Goal: Task Accomplishment & Management: Manage account settings

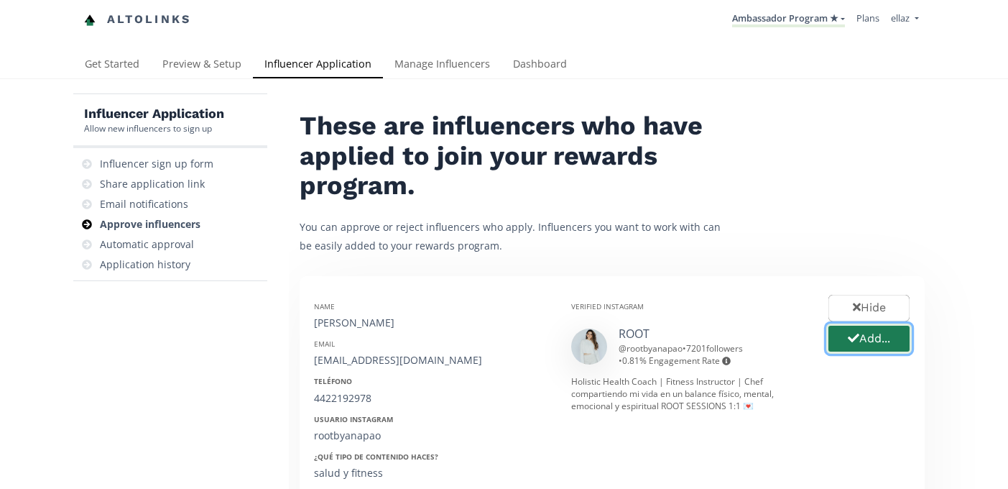
click at [859, 338] on button "Add..." at bounding box center [868, 338] width 85 height 31
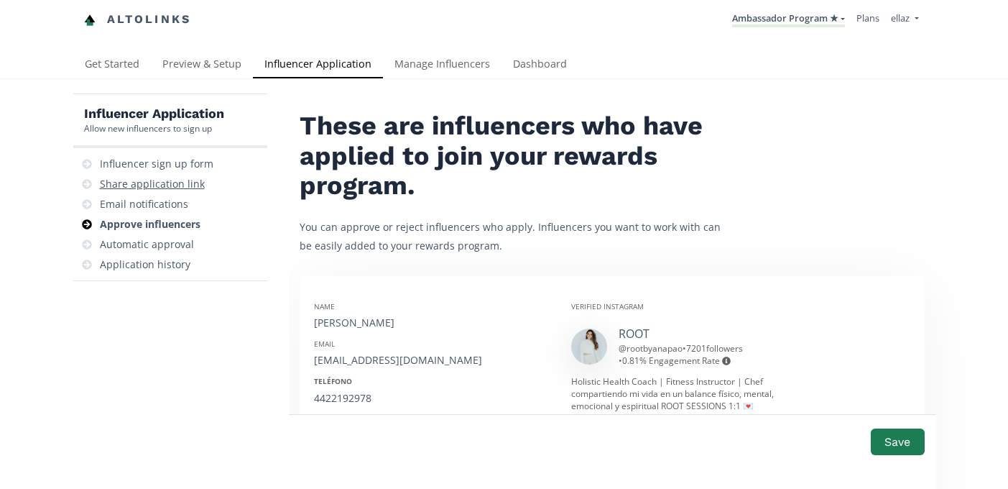
click at [142, 186] on div "Share application link" at bounding box center [152, 184] width 105 height 14
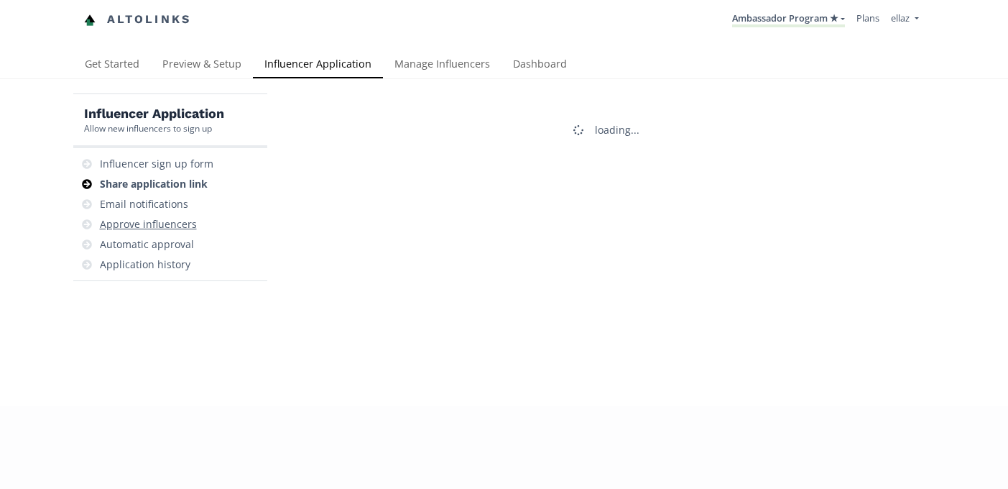
click at [166, 224] on div "Approve influencers" at bounding box center [148, 224] width 97 height 14
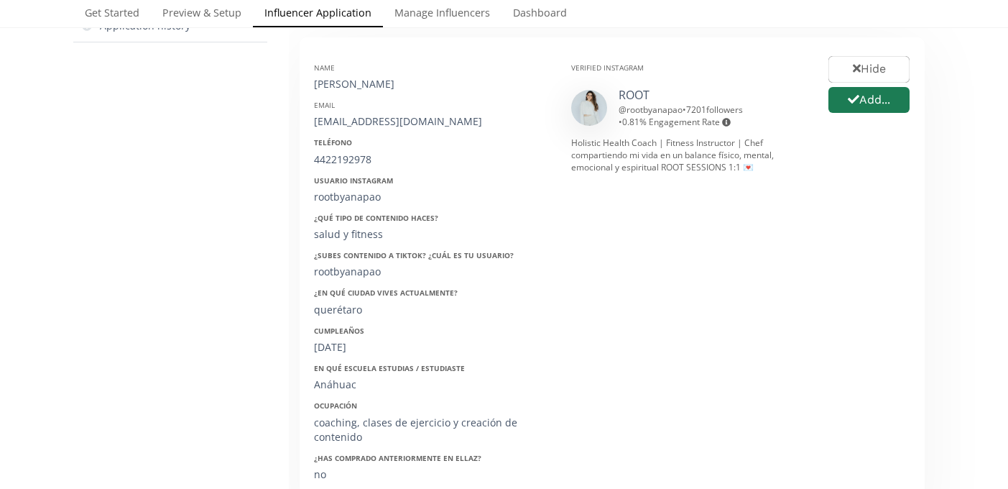
scroll to position [240, 0]
click at [871, 101] on button "Add..." at bounding box center [868, 98] width 85 height 31
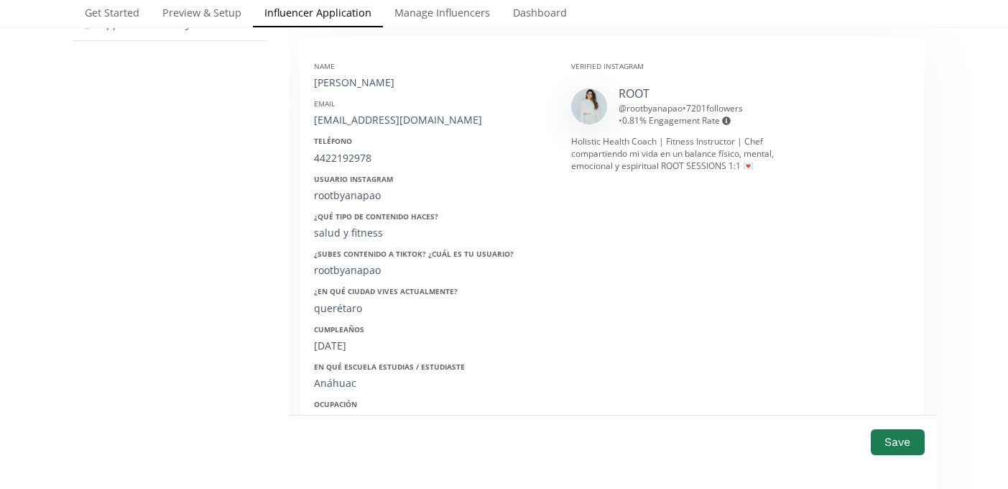
click at [348, 83] on div "Ana Paola Topete" at bounding box center [432, 82] width 236 height 14
click at [348, 83] on div "[PERSON_NAME]" at bounding box center [432, 82] width 236 height 14
copy div "[PERSON_NAME]"
click at [363, 129] on div "Name Ana Paola Topete Email rootbyanapao@gmail.com Teléfono 4422192978 Usuario …" at bounding box center [431, 284] width 257 height 469
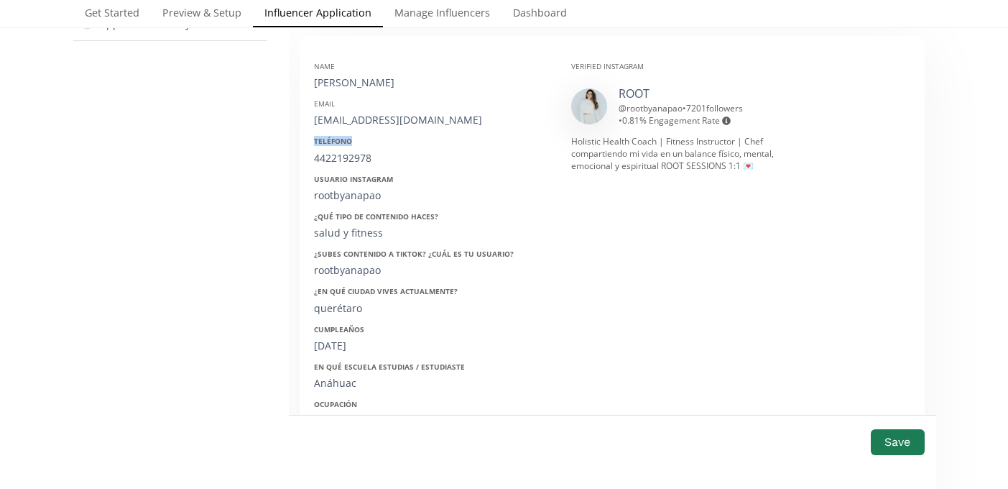
click at [363, 129] on div "Name Ana Paola Topete Email rootbyanapao@gmail.com Teléfono 4422192978 Usuario …" at bounding box center [431, 284] width 257 height 469
click at [369, 121] on div "[EMAIL_ADDRESS][DOMAIN_NAME]" at bounding box center [432, 120] width 236 height 14
click at [369, 121] on div "rootbyanapao@gmail.com" at bounding box center [432, 120] width 236 height 14
copy div "rootbyanapao@gmail.com"
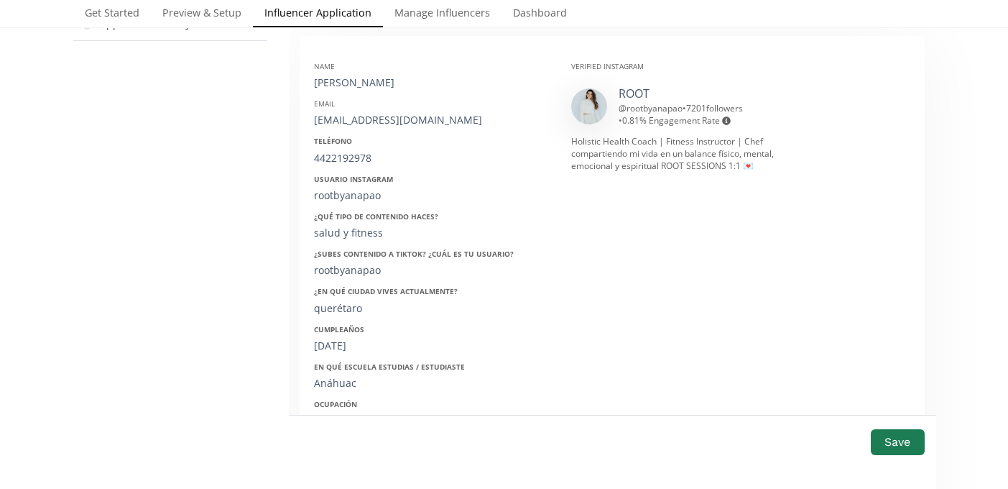
click at [342, 160] on div "4422192978" at bounding box center [432, 158] width 236 height 14
copy div "4422192978"
click at [328, 200] on div "rootbyanapao" at bounding box center [432, 195] width 236 height 14
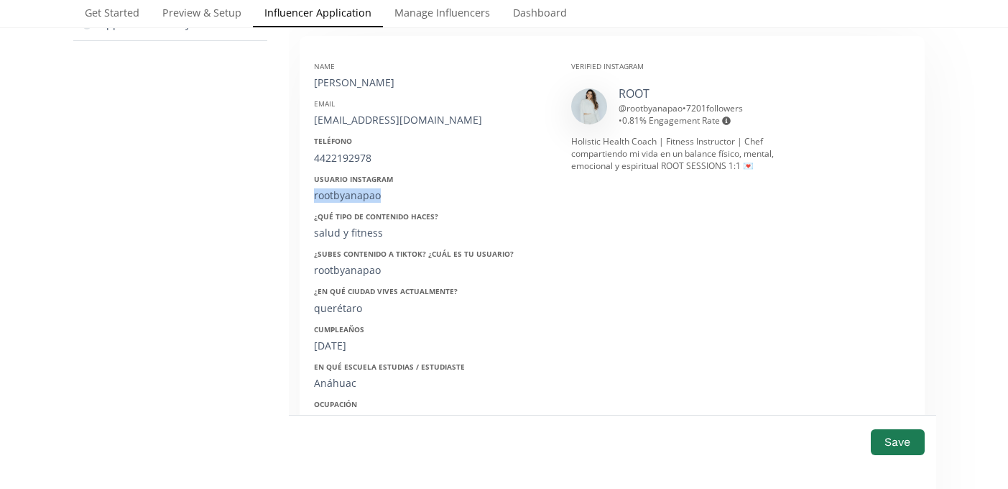
copy div "rootbyanapao"
click at [344, 355] on div "Name Ana Paola Topete Email rootbyanapao@gmail.com Teléfono 4422192978 Usuario …" at bounding box center [431, 284] width 257 height 469
click at [344, 344] on div "09/05/1998" at bounding box center [432, 345] width 236 height 14
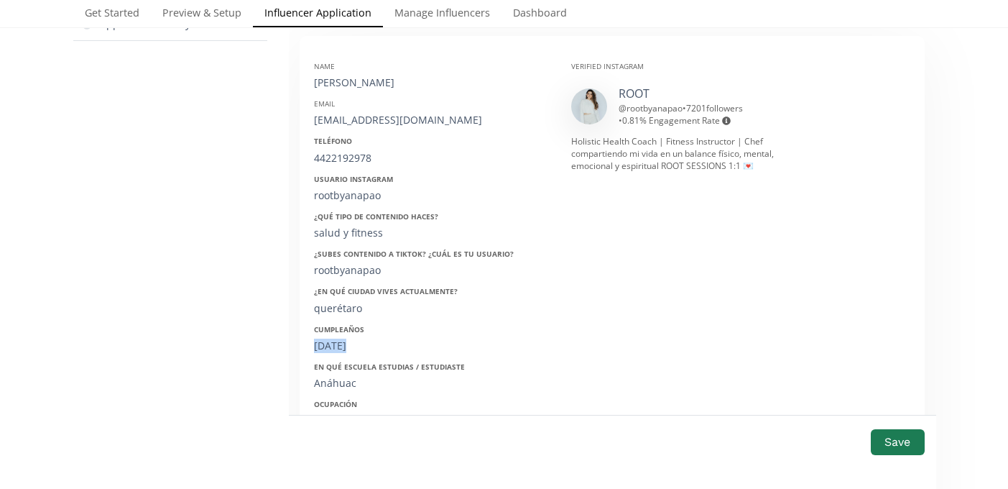
copy div "09/05/1998"
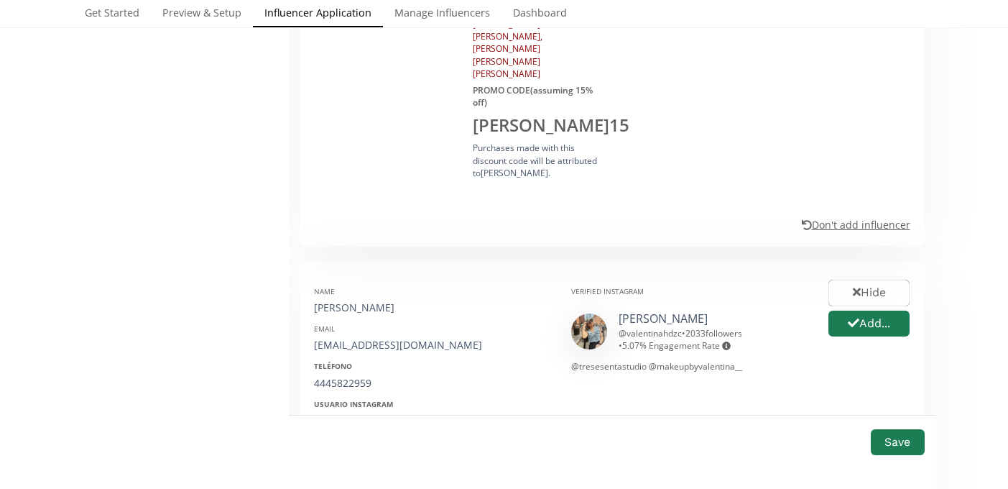
scroll to position [1088, 0]
click at [865, 310] on button "Add..." at bounding box center [868, 325] width 85 height 31
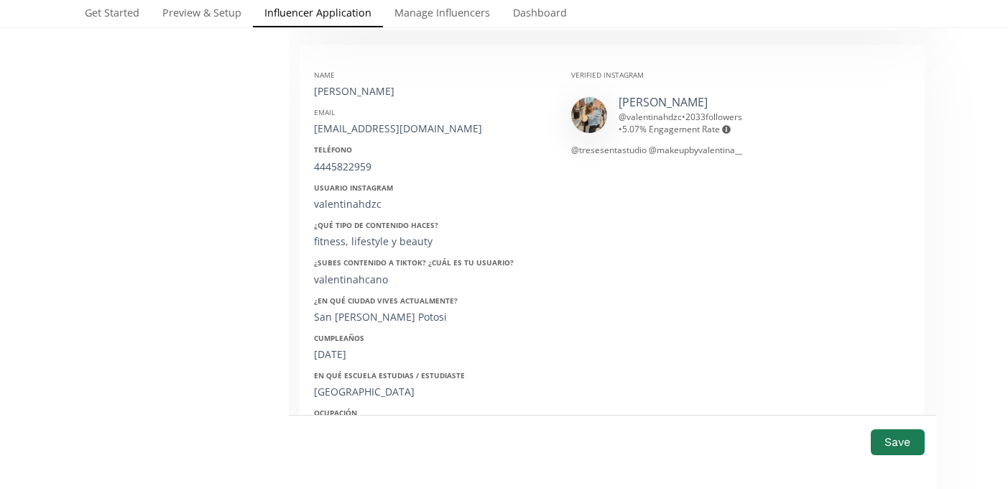
scroll to position [1304, 0]
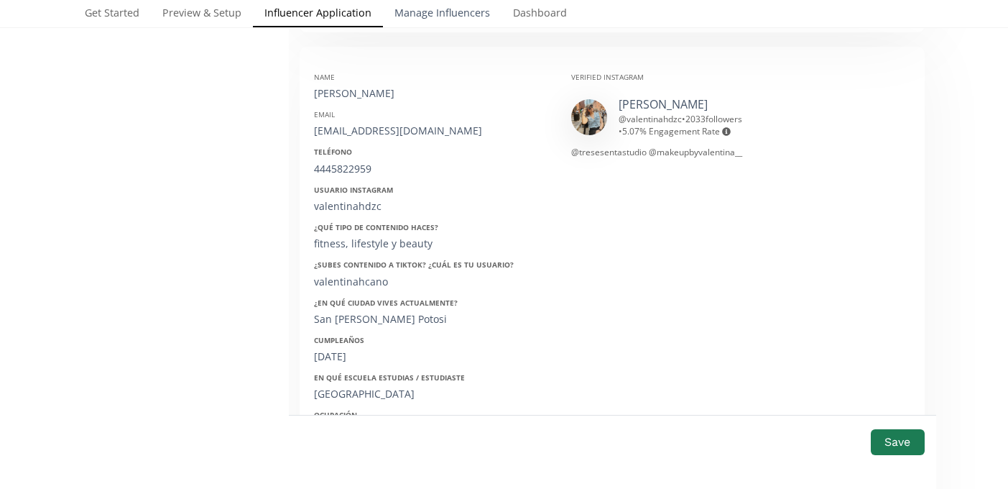
type input "[PERSON_NAME]"
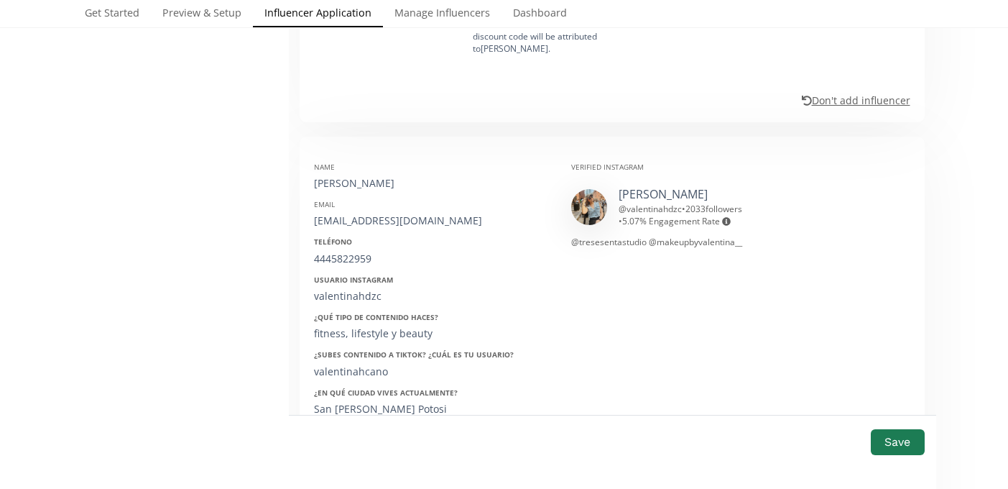
scroll to position [1213, 0]
click at [359, 214] on div "valentinahcano19@gmail.com" at bounding box center [432, 221] width 236 height 14
copy div "valentinahcano19@gmail.com"
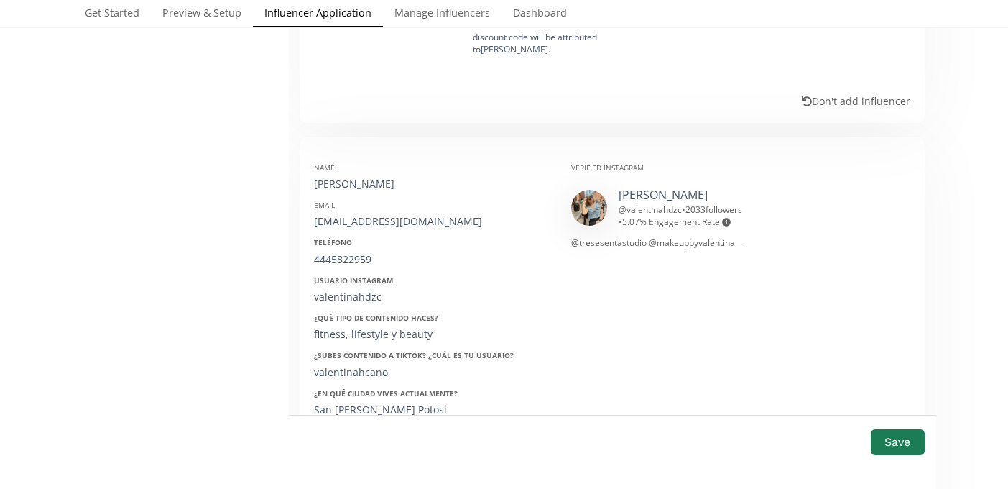
click at [351, 252] on div "4445822959" at bounding box center [432, 259] width 236 height 14
copy div "4445822959"
click at [354, 290] on div "valentinahdzc" at bounding box center [432, 297] width 236 height 14
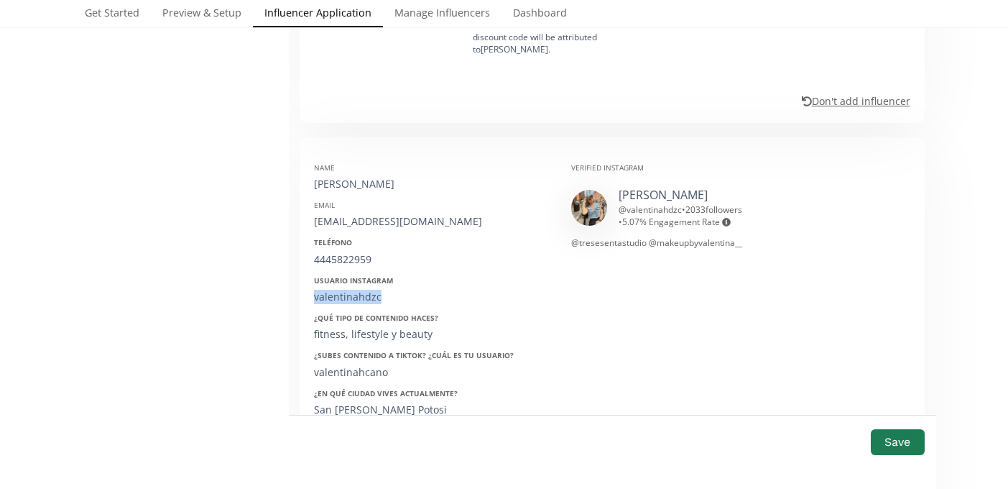
copy div "valentinahdzc"
click at [339, 440] on div "19/06/2001" at bounding box center [432, 447] width 236 height 14
copy div "19/06/2001"
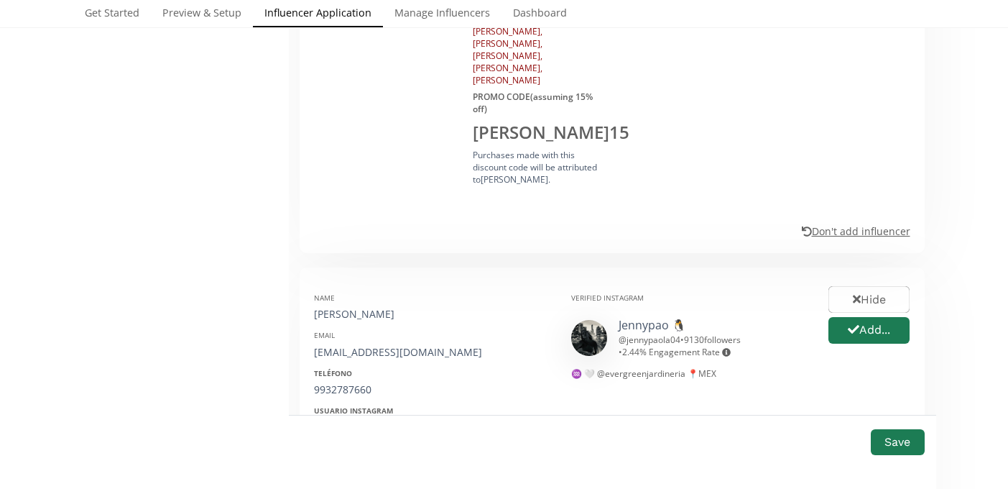
scroll to position [1924, 0]
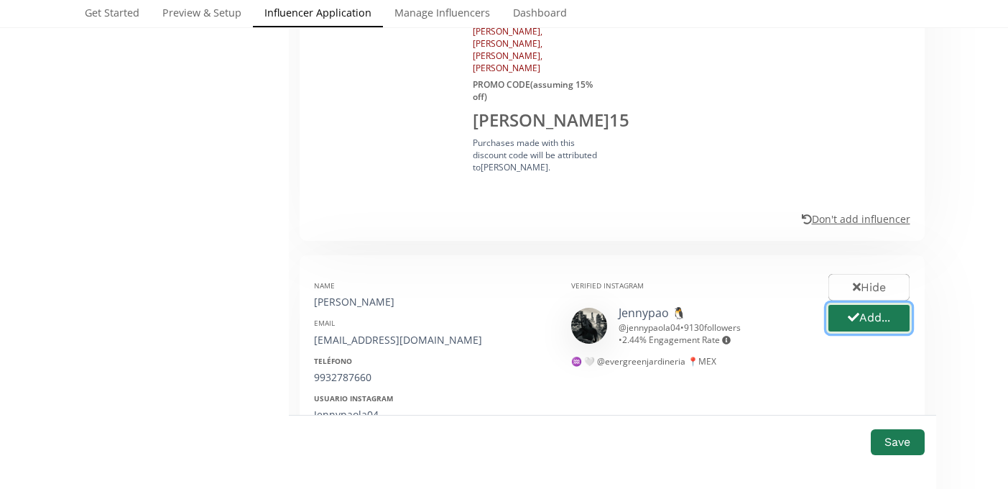
click at [843, 302] on button "Add..." at bounding box center [868, 317] width 85 height 31
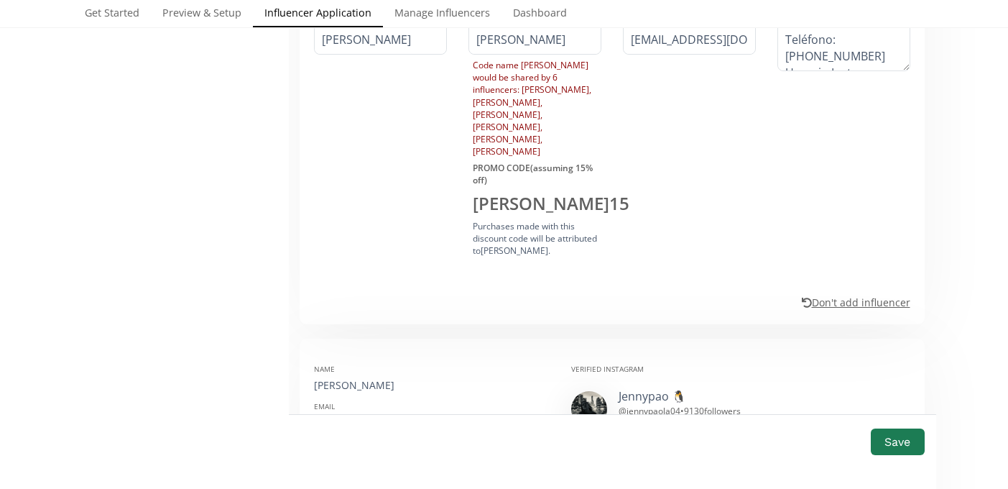
scroll to position [1834, 0]
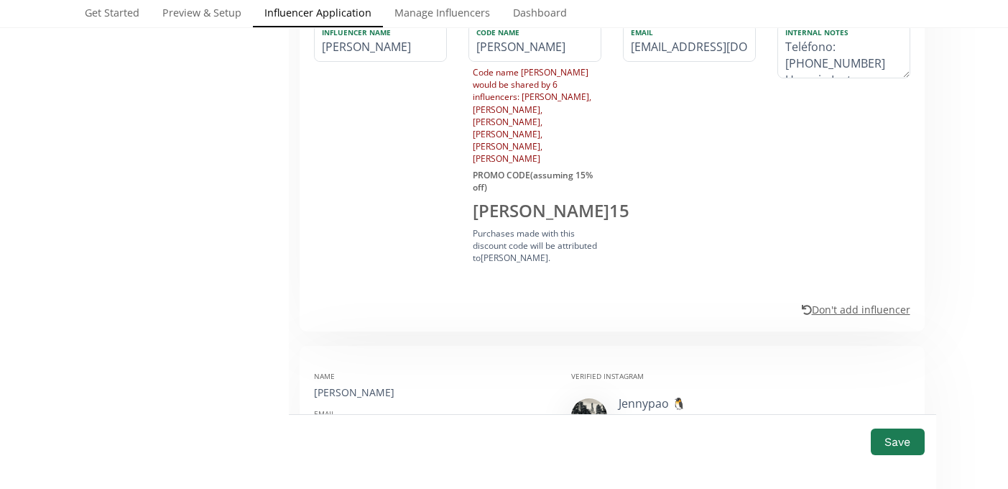
click at [330, 385] on div "[PERSON_NAME]" at bounding box center [432, 392] width 236 height 14
click at [330, 385] on div "Jenny Paola" at bounding box center [432, 392] width 236 height 14
copy div "Jenny Paola"
click at [363, 423] on div "04paolajenny@gmail.com" at bounding box center [432, 430] width 236 height 14
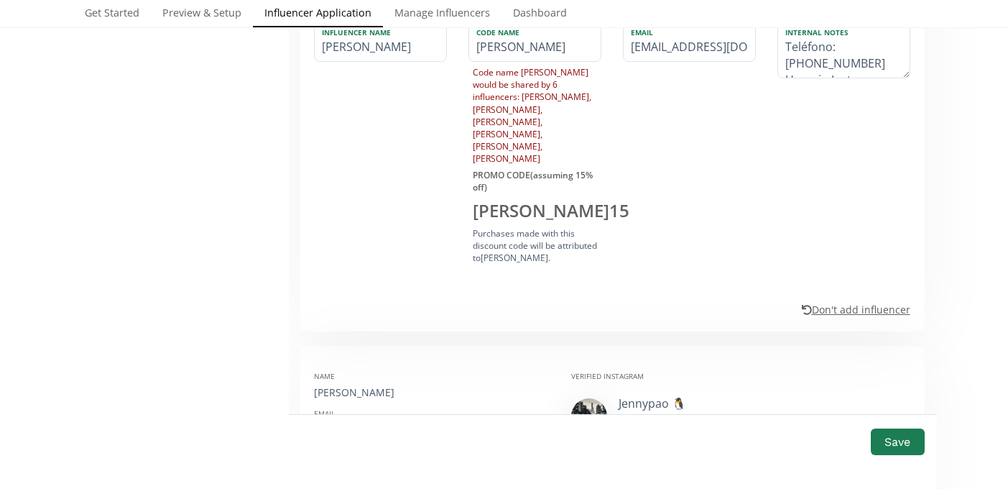
click at [363, 423] on div "04paolajenny@gmail.com" at bounding box center [432, 430] width 236 height 14
click at [351, 461] on div "9932787660" at bounding box center [432, 468] width 236 height 14
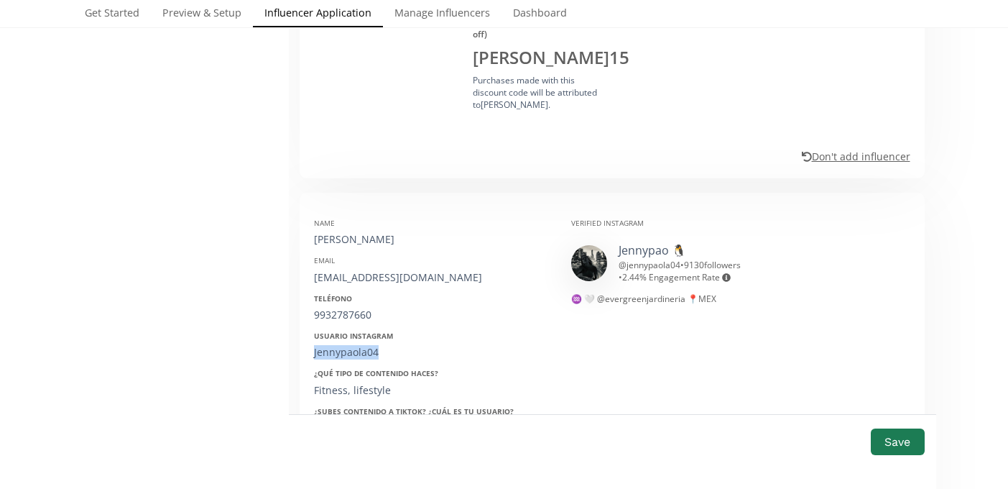
scroll to position [1987, 0]
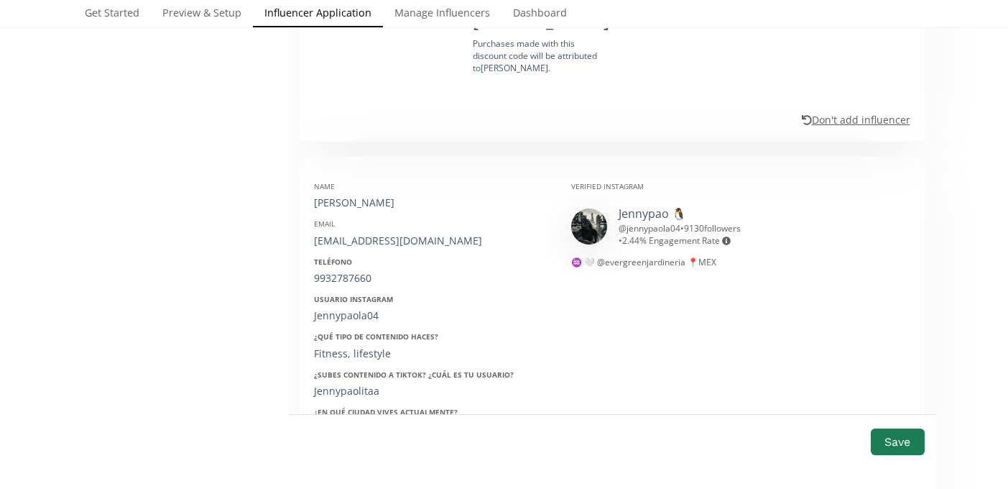
scroll to position [2029, 0]
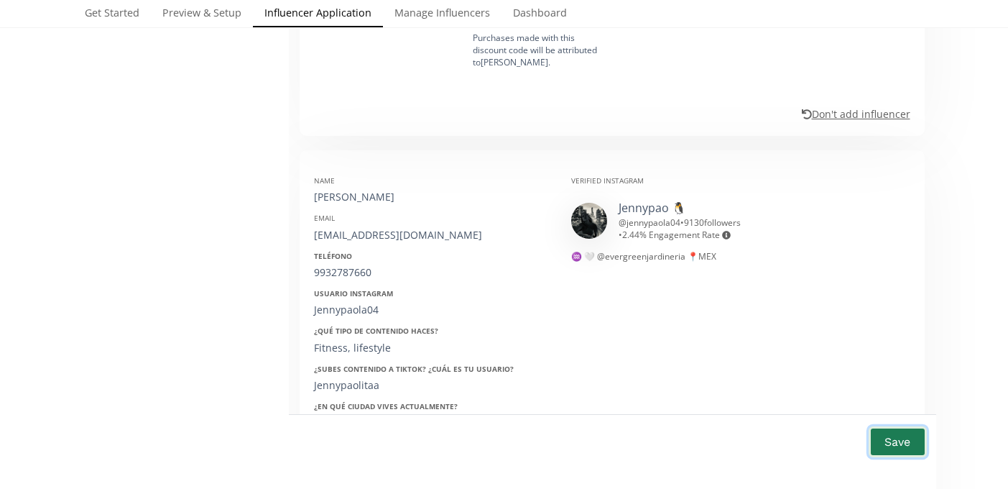
click at [894, 445] on button "Save" at bounding box center [897, 441] width 57 height 31
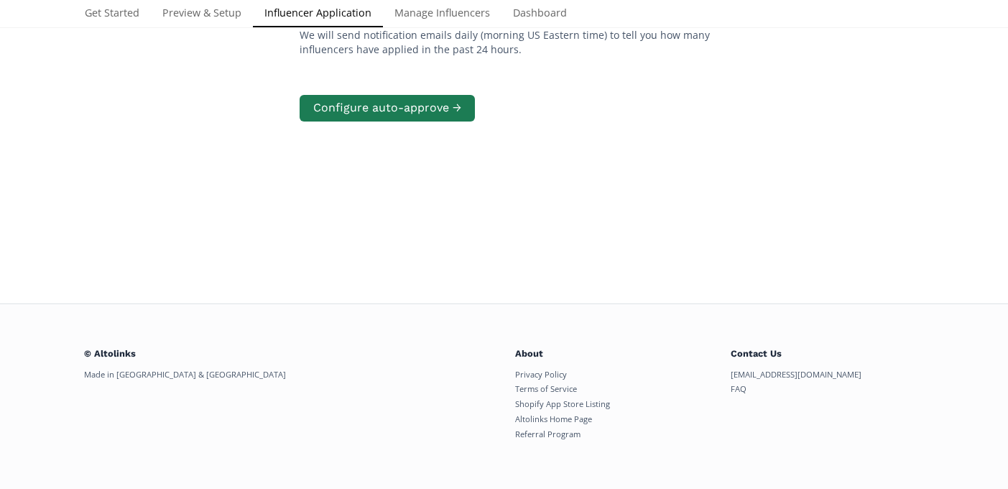
scroll to position [289, 0]
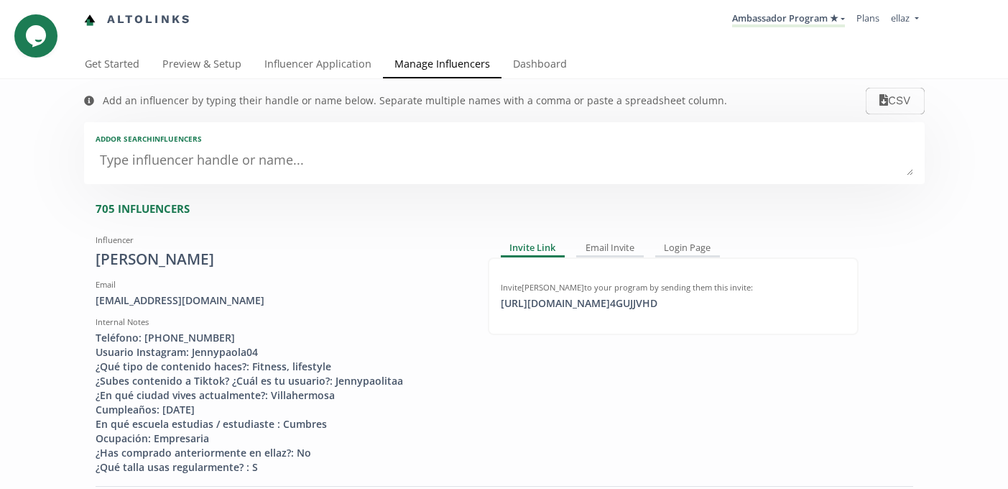
click at [262, 123] on div "Add or search INFLUENCERS" at bounding box center [504, 153] width 841 height 62
click at [249, 146] on div "Add or search INFLUENCERS" at bounding box center [504, 153] width 841 height 62
click at [189, 165] on textarea at bounding box center [505, 161] width 818 height 29
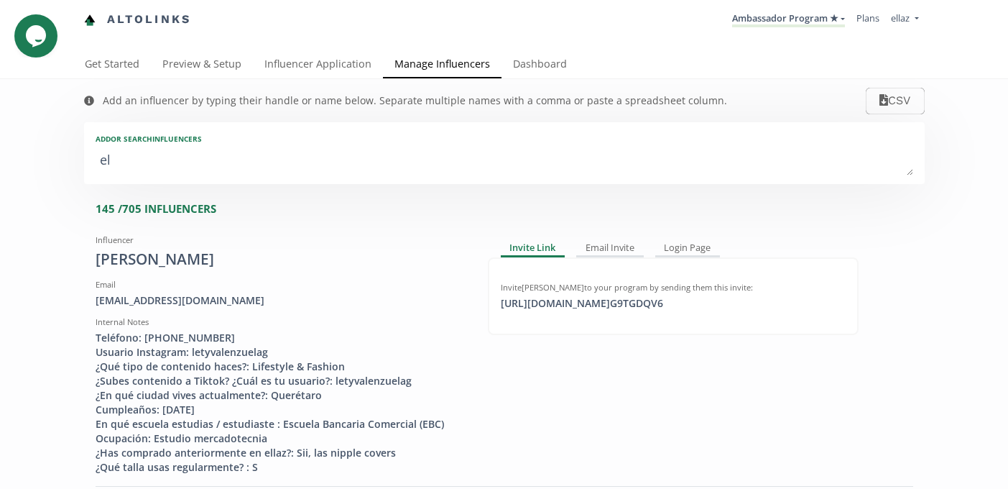
type textarea "eli"
type input "eli"
type input "ELI"
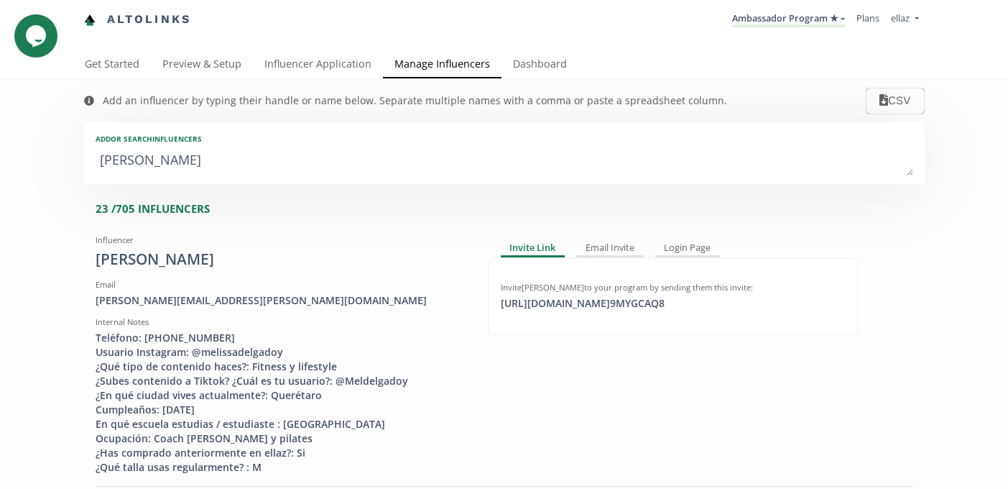
type textarea "elis"
type input "elis"
type input "ELIS"
type textarea "elisa"
type input "elisa"
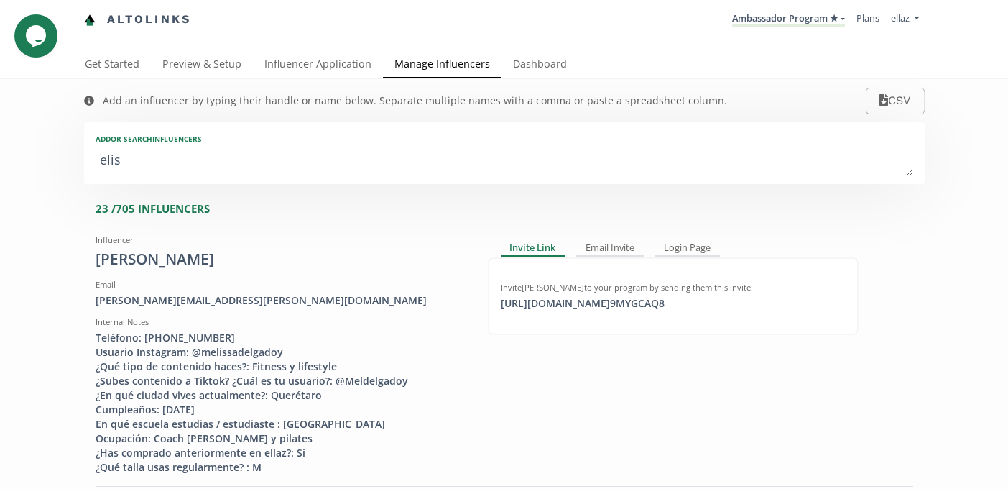
type input "ELISA"
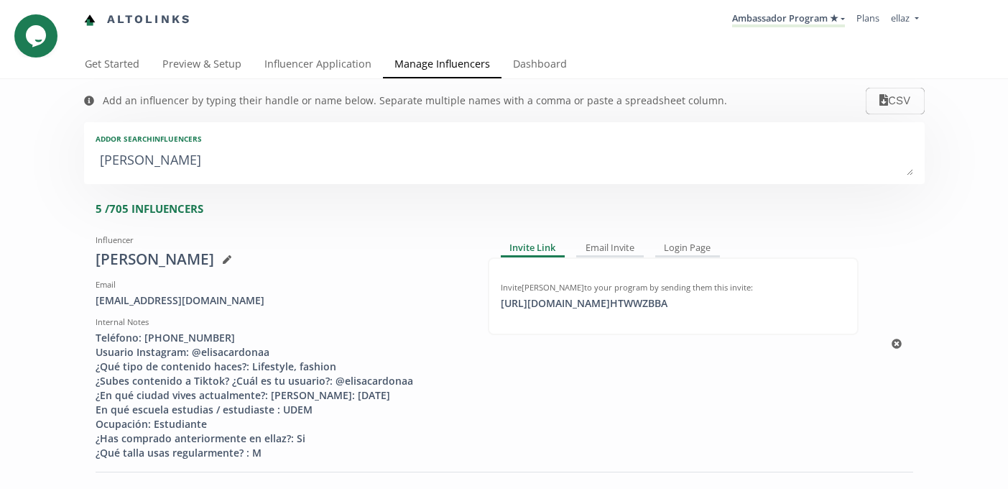
type textarea "elisa"
click at [606, 310] on div "https://app.altolinks.com/invite/ HTWWZBBA click to copy" at bounding box center [584, 303] width 184 height 14
copy div "https://app.altolinks.c"
click at [738, 17] on link "Ambassador Program ★" at bounding box center [788, 19] width 113 height 16
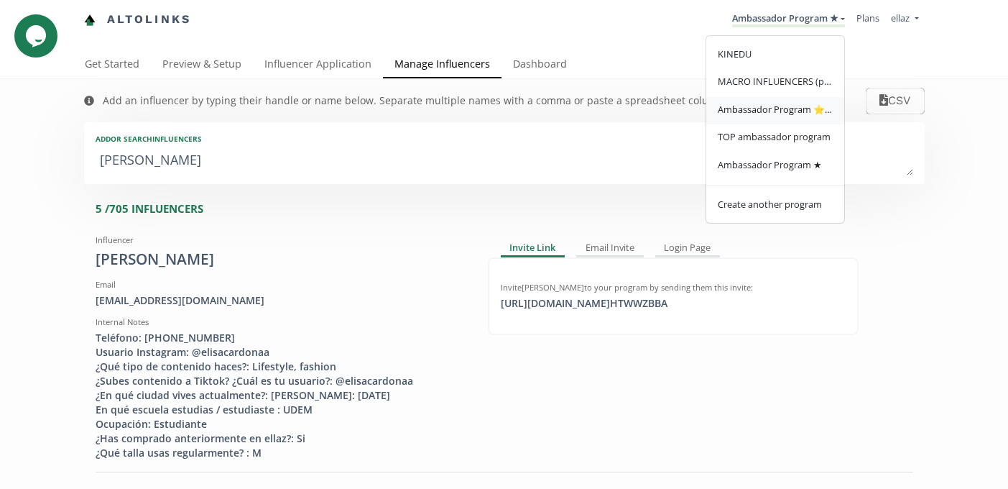
click at [762, 108] on span "Ambassador Program ⭐️⭐️" at bounding box center [775, 109] width 115 height 13
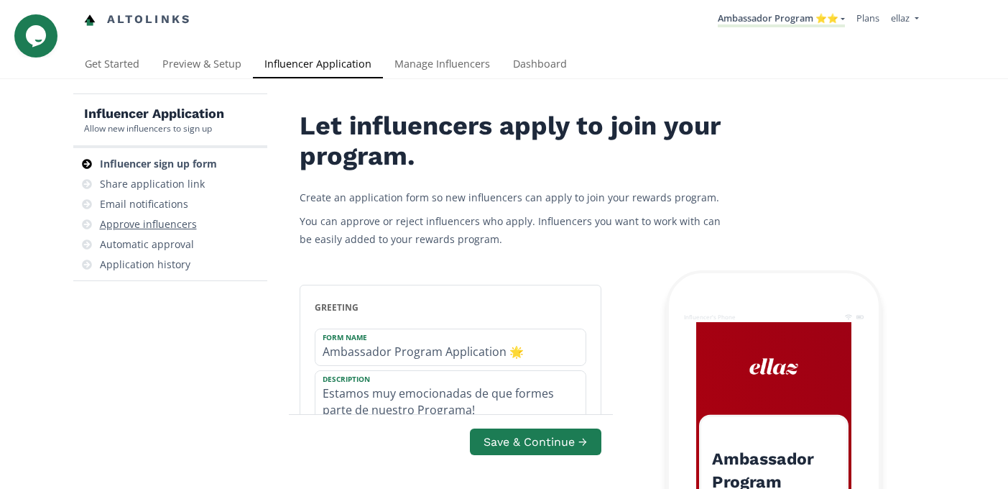
click at [178, 229] on div "Approve influencers" at bounding box center [148, 224] width 97 height 14
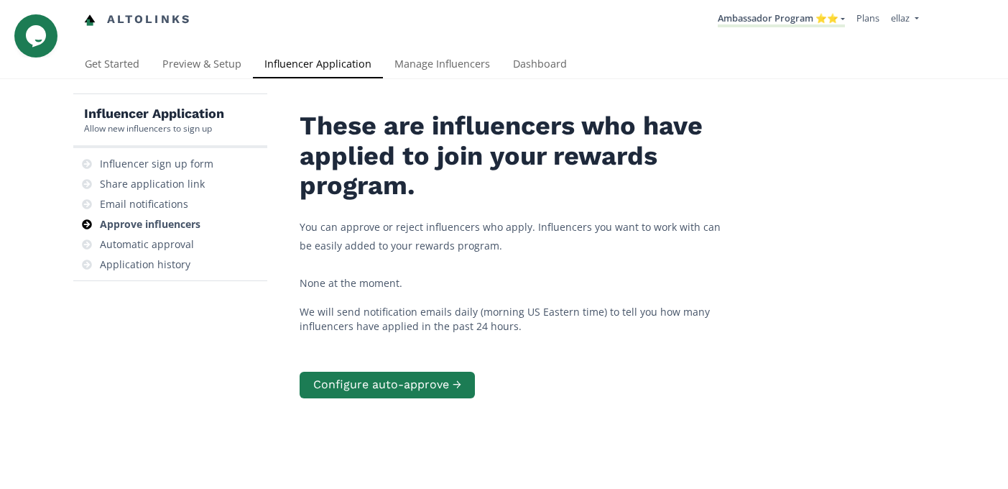
click at [775, 11] on li "Ambassador Program ⭐️⭐️ KINEDU MACRO INFLUENCERS (prog ventas) Ambassador Progr…" at bounding box center [781, 20] width 139 height 28
click at [775, 17] on link "Ambassador Program ⭐️⭐️" at bounding box center [781, 19] width 127 height 16
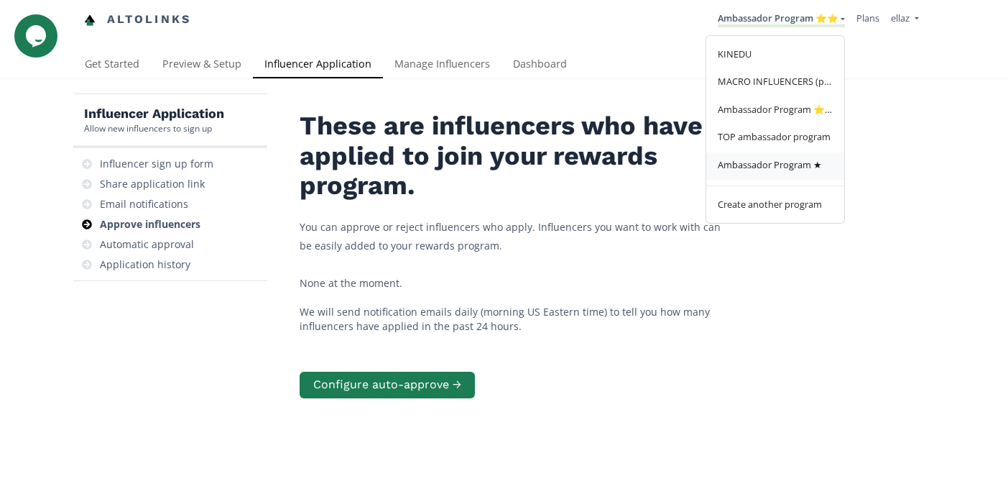
click at [794, 167] on span "Ambassador Program ★" at bounding box center [770, 164] width 104 height 13
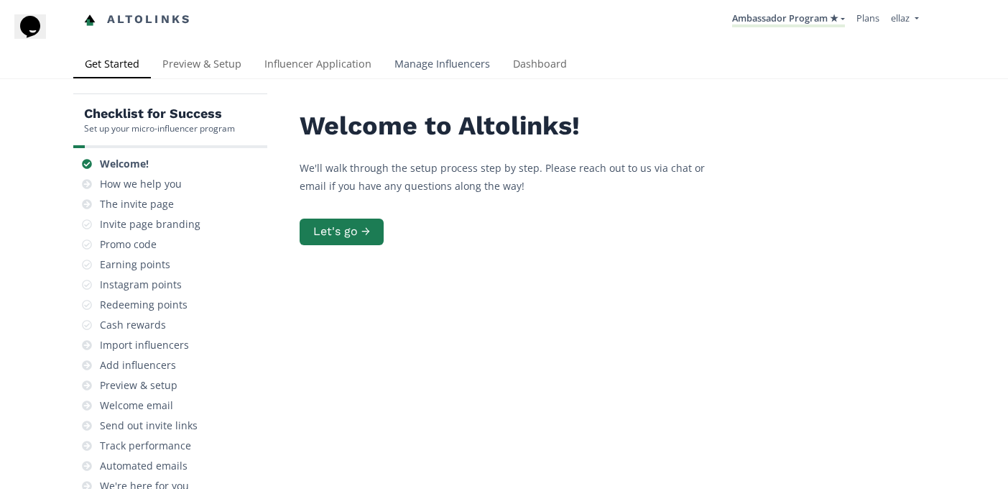
click at [445, 71] on link "Manage Influencers" at bounding box center [442, 65] width 119 height 29
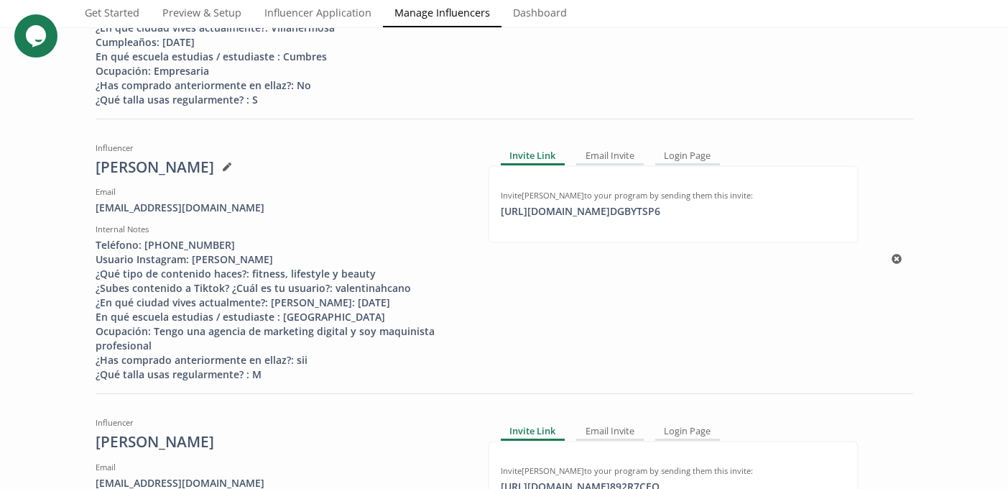
scroll to position [412, 0]
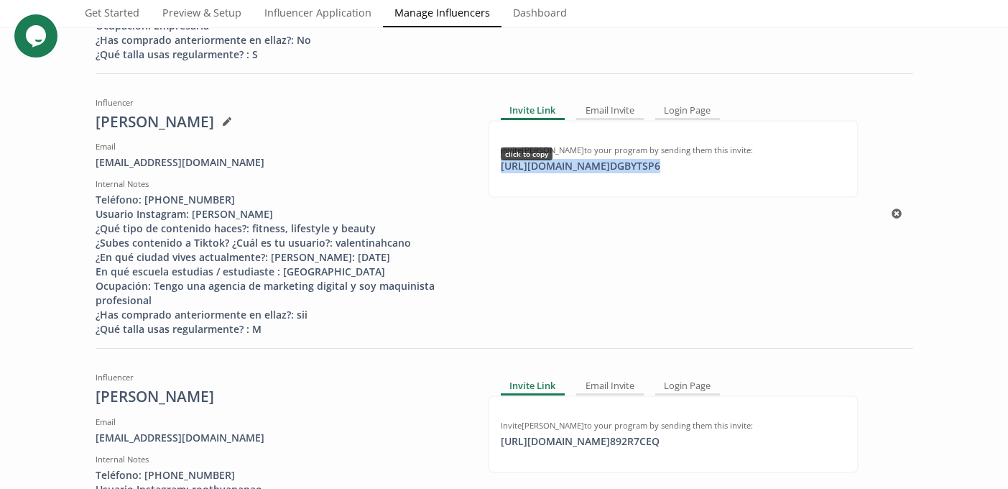
click at [553, 168] on div "https://app.altolinks.com/invite/ DGBYTSP6 click to copy" at bounding box center [580, 166] width 177 height 14
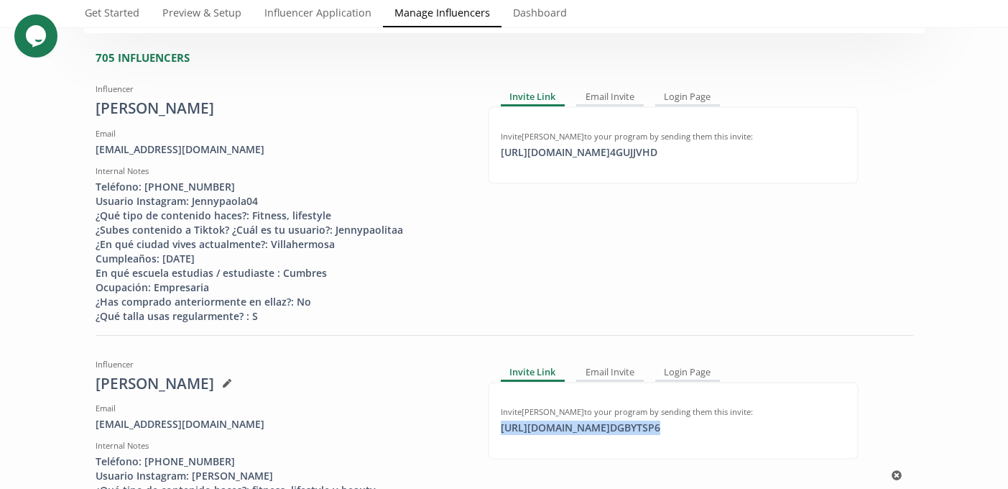
scroll to position [139, 0]
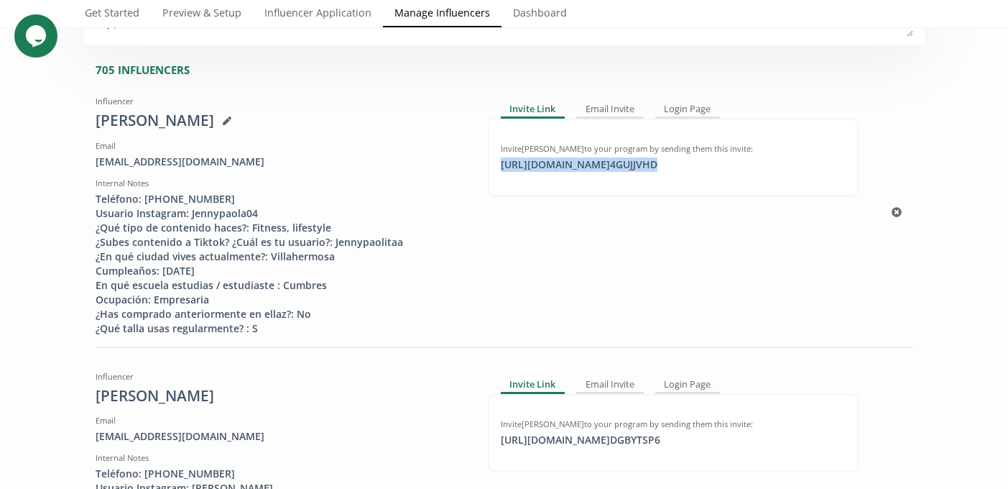
click at [586, 160] on div "https://app.altolinks.com/invite/ 4GUJJVHD click to copy" at bounding box center [579, 164] width 174 height 14
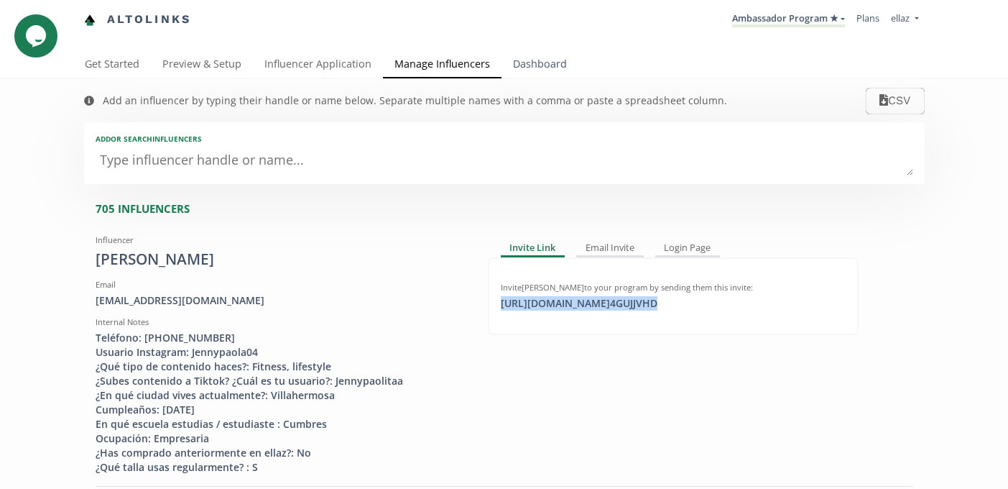
click at [526, 73] on link "Dashboard" at bounding box center [539, 65] width 77 height 29
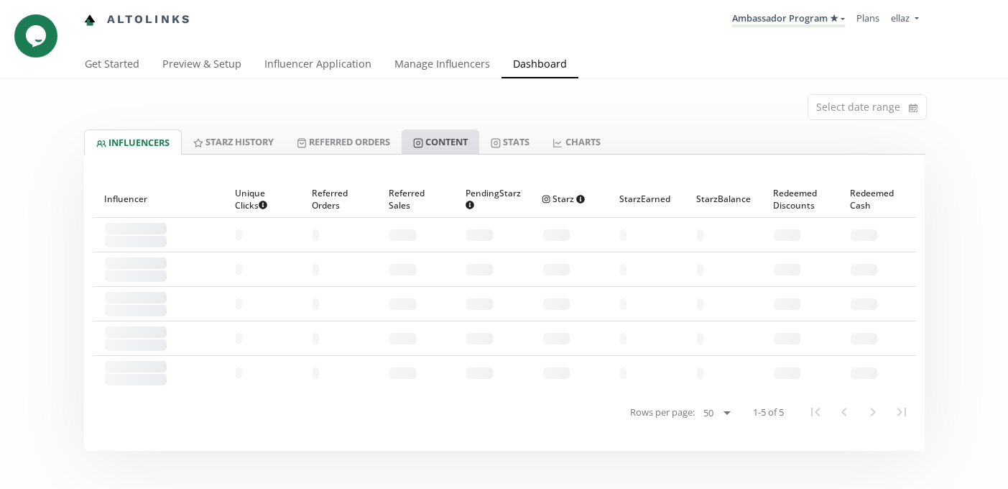
click at [418, 152] on link "Content" at bounding box center [441, 141] width 78 height 24
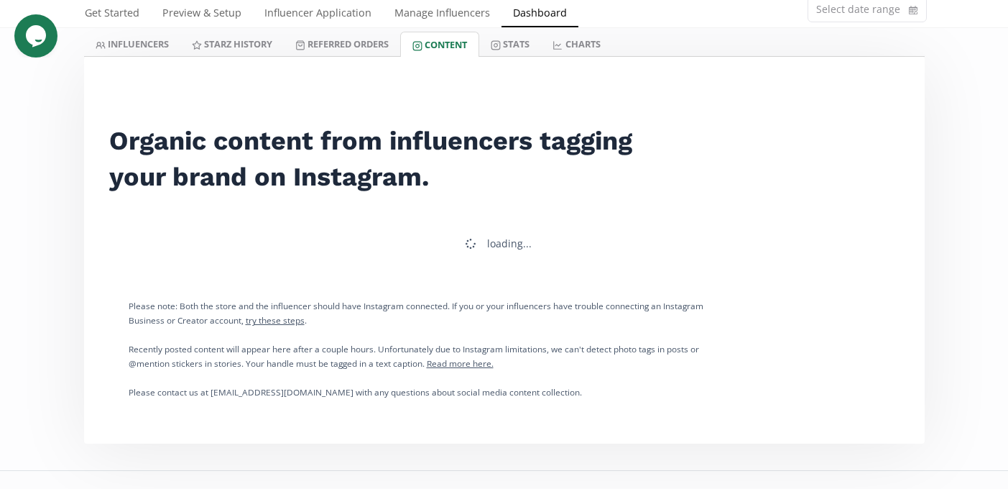
scroll to position [101, 0]
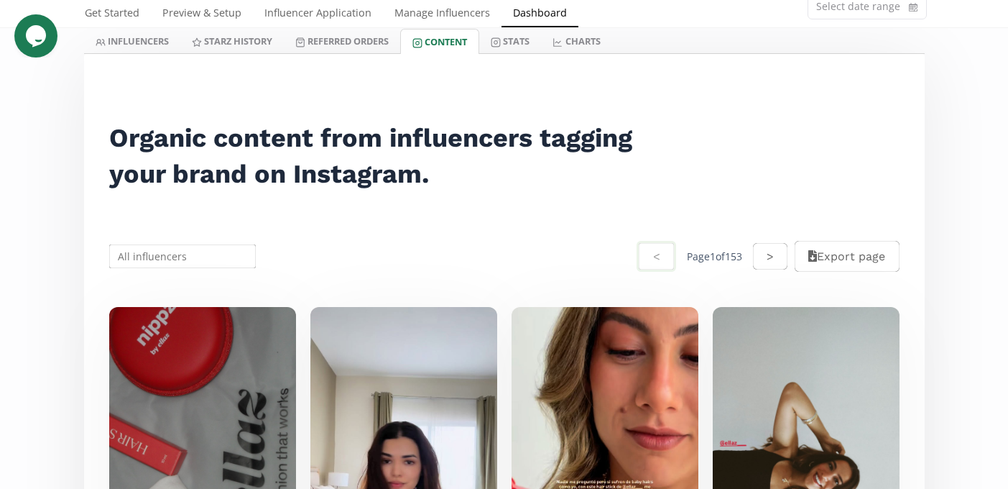
click at [175, 260] on input "text" at bounding box center [183, 256] width 152 height 28
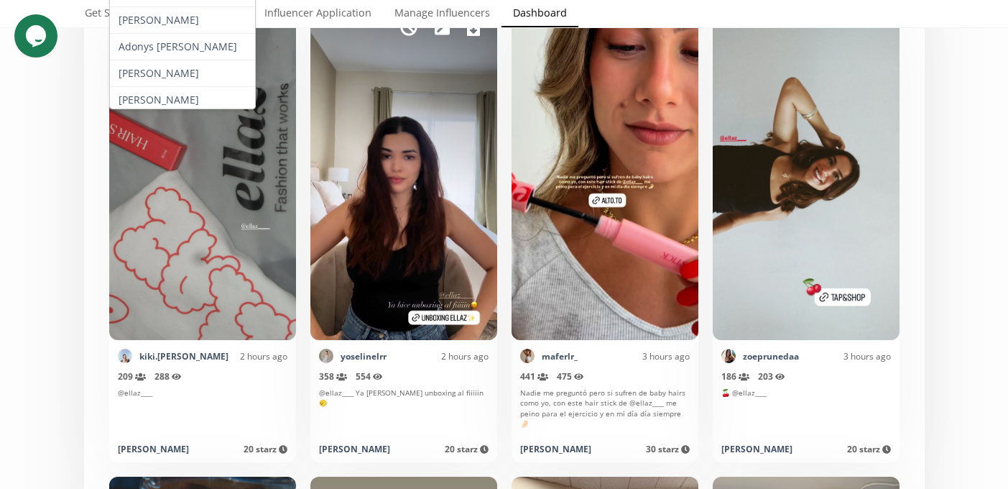
scroll to position [369, 0]
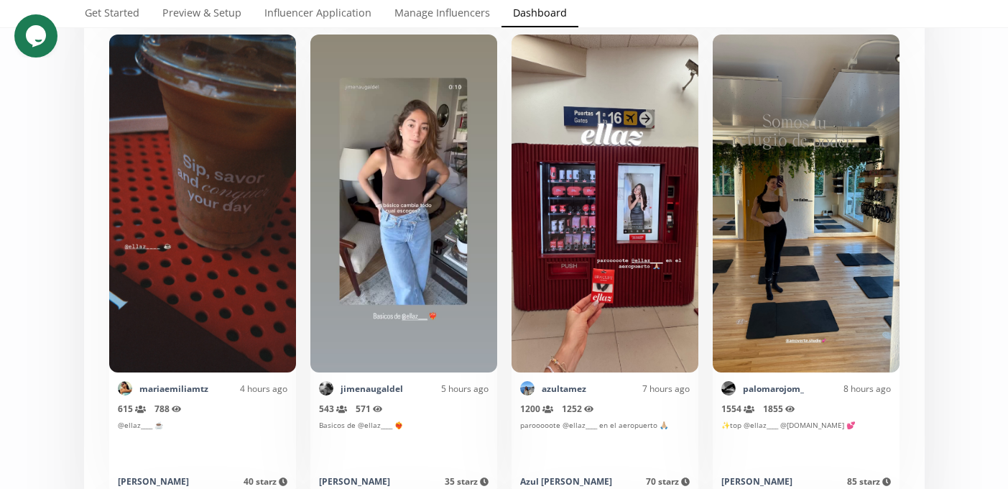
scroll to position [0, 0]
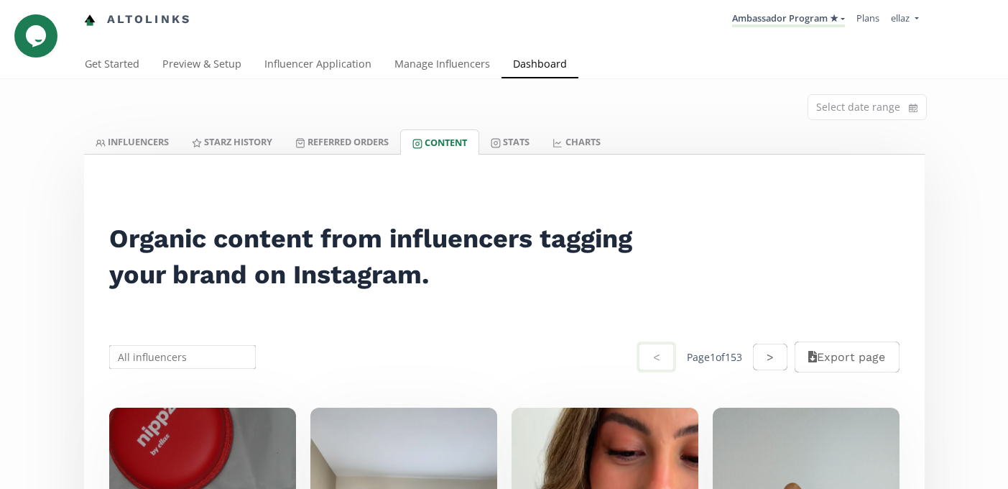
click at [188, 356] on input "text" at bounding box center [183, 357] width 152 height 28
paste input "Cecilia Montano"
type input "Cecilia Montano"
click at [193, 387] on div "[PERSON_NAME]" at bounding box center [183, 384] width 146 height 26
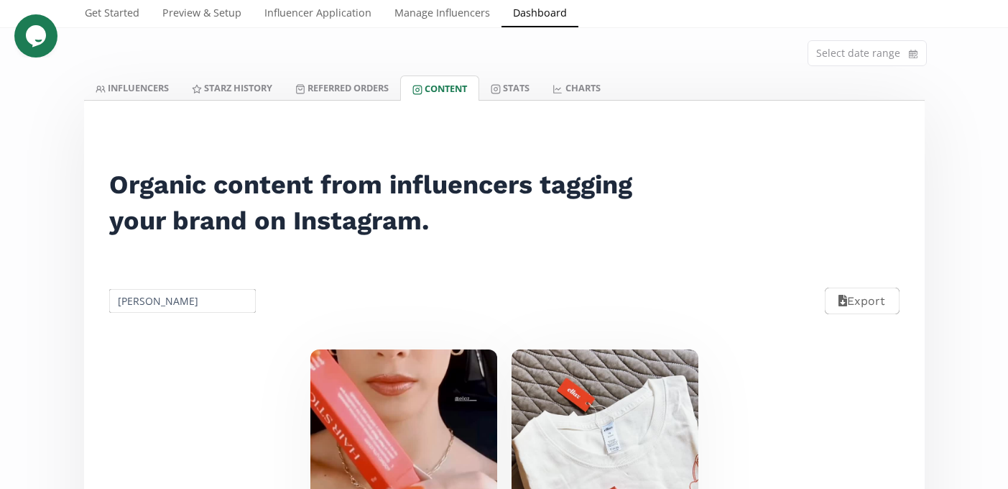
scroll to position [34, 0]
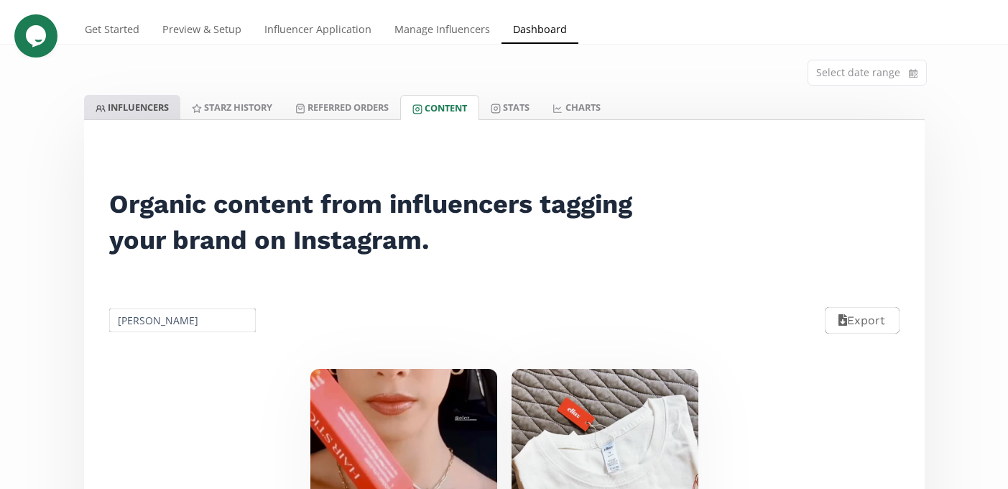
click at [152, 98] on link "INFLUENCERS" at bounding box center [132, 107] width 96 height 24
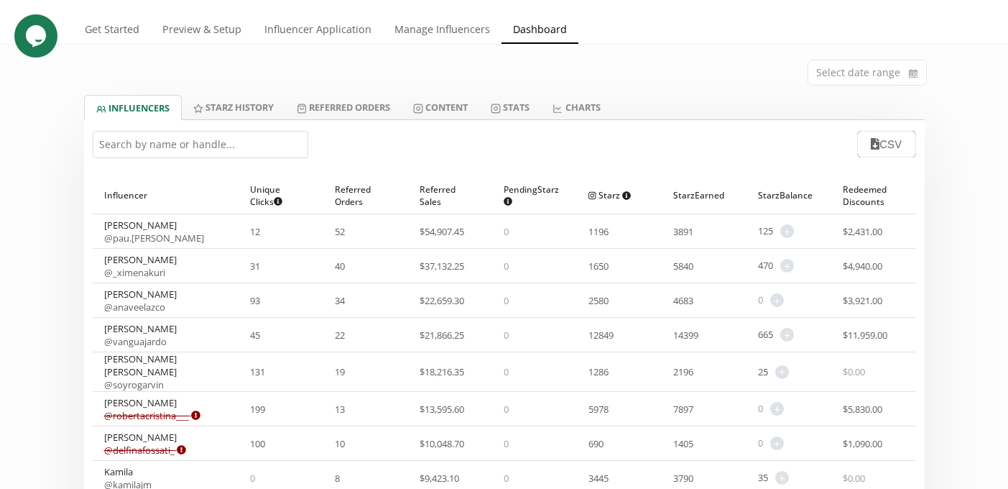
click at [216, 152] on input "text" at bounding box center [201, 144] width 216 height 27
paste input "Cecilia Montano"
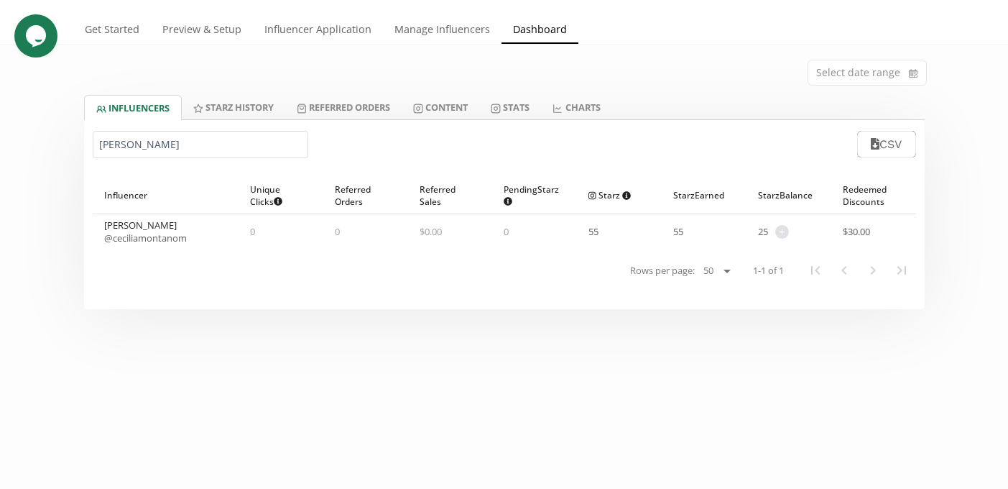
click at [181, 236] on link "@ ceciliamontanom" at bounding box center [145, 237] width 83 height 13
click at [168, 156] on input "Cecilia Montano" at bounding box center [201, 144] width 216 height 27
paste input "Valeria Coeto Barros"
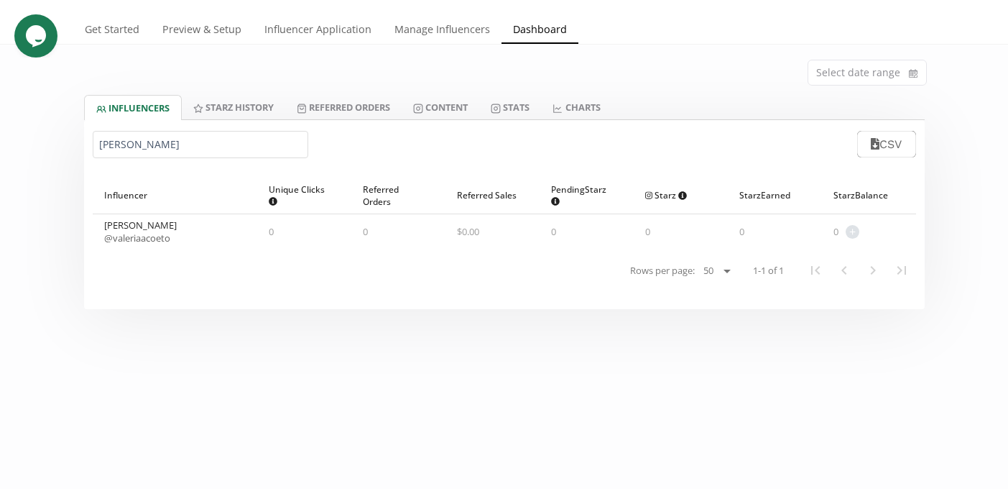
click at [152, 232] on link "@ valeriaacoeto" at bounding box center [137, 237] width 66 height 13
click at [177, 149] on input "Valeria Coeto Barroso" at bounding box center [201, 144] width 216 height 27
paste input "Ara Gomez"
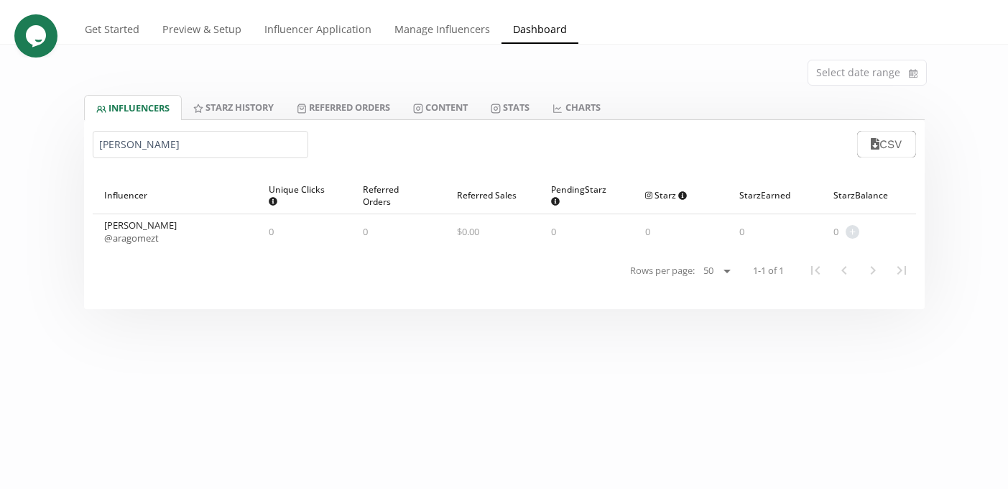
click at [136, 236] on link "@ aragomezt" at bounding box center [131, 237] width 55 height 13
click at [168, 144] on input "Ara Gomez" at bounding box center [201, 144] width 216 height 27
paste input "lejandra Brum"
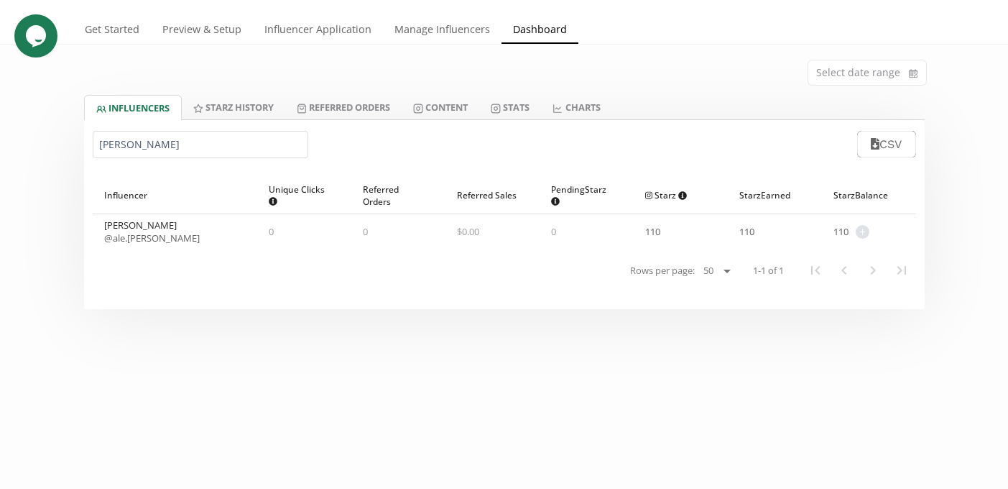
click at [152, 236] on link "@ ale.brumm" at bounding box center [152, 237] width 96 height 13
click at [199, 134] on input "Alejandra Brum" at bounding box center [201, 144] width 216 height 27
click at [199, 134] on input "[PERSON_NAME]" at bounding box center [201, 144] width 216 height 27
paste input "Cristina Fernández De Iturbide"
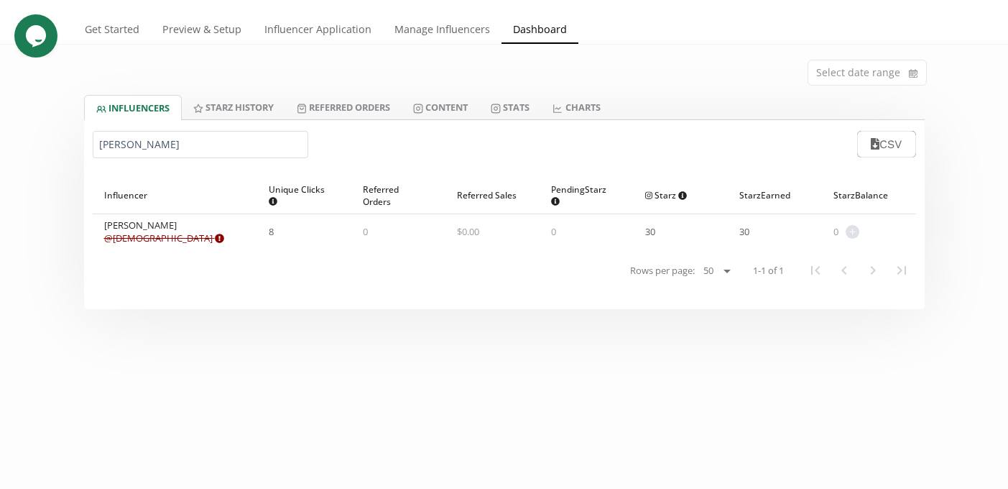
type input "Cristina F"
click at [147, 238] on link "@ cristyferdinan Expired or disconnected. Please ask influencer to reconnect." at bounding box center [164, 237] width 120 height 13
click at [477, 116] on link "Content" at bounding box center [441, 107] width 78 height 24
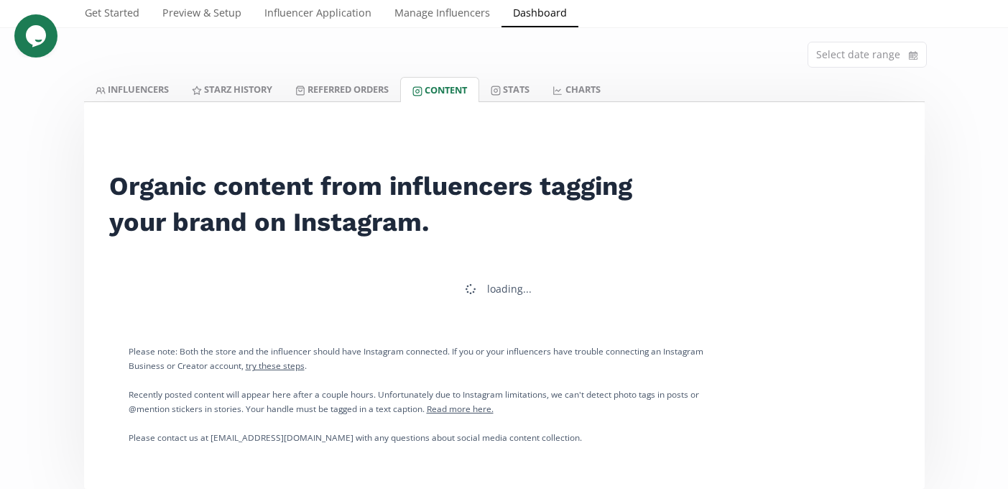
scroll to position [84, 0]
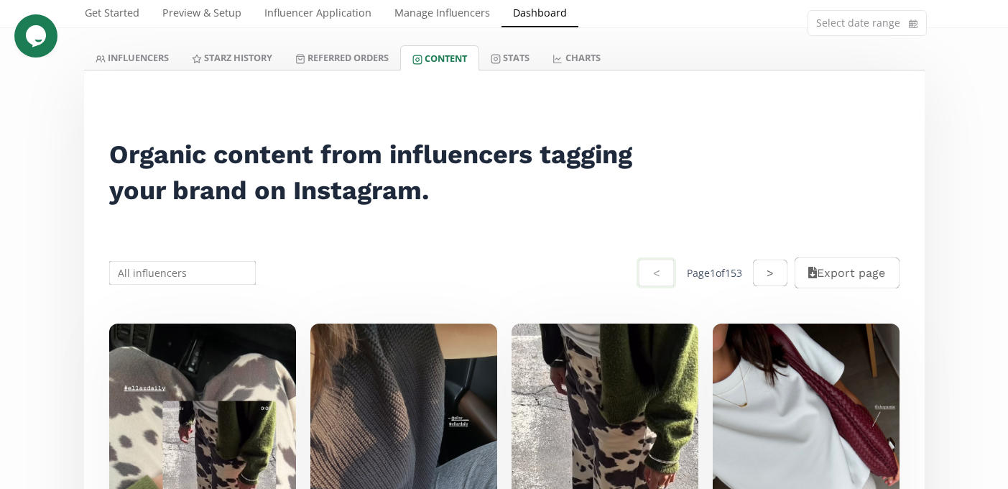
click at [208, 274] on input "text" at bounding box center [183, 273] width 152 height 28
click at [177, 277] on input "text" at bounding box center [183, 273] width 152 height 28
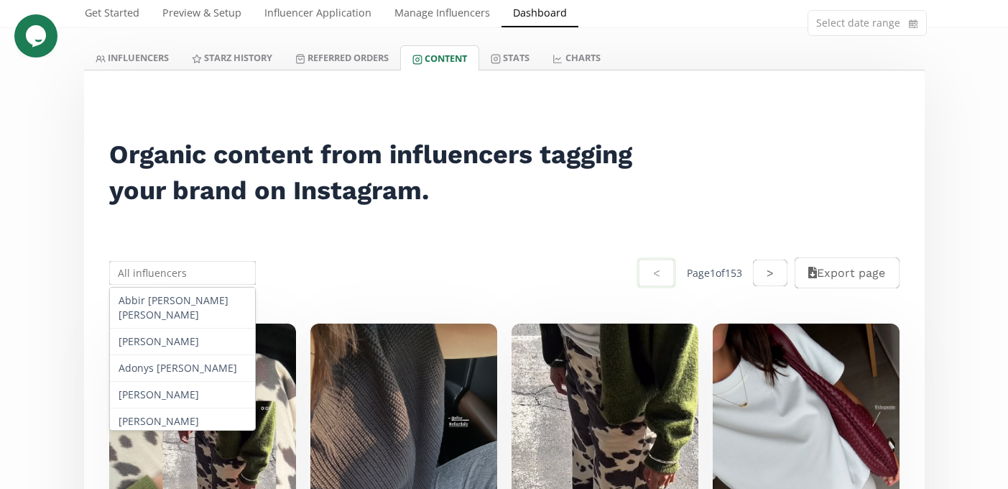
paste input "Cristina Fernández De Iturbide"
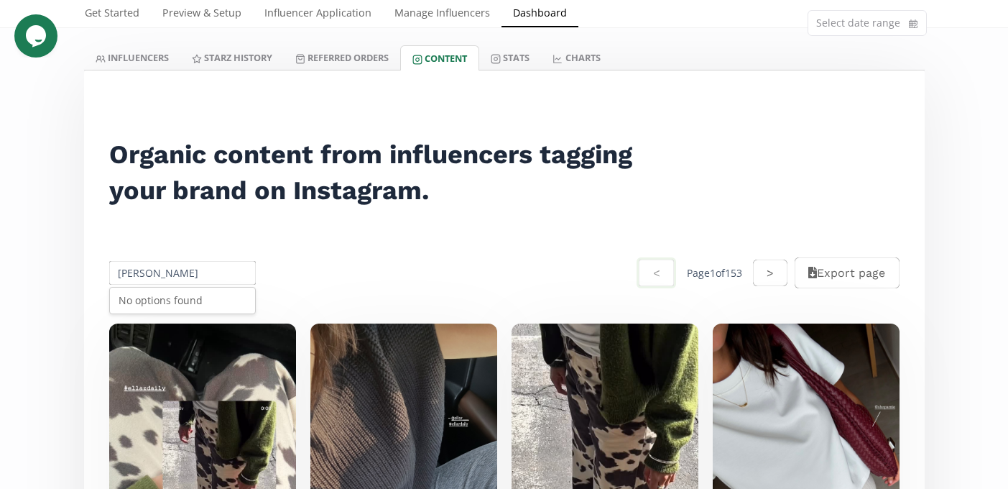
scroll to position [0, 0]
click at [202, 300] on div "Cristina Fernandez" at bounding box center [183, 300] width 146 height 26
type input "Cristina Fernandez"
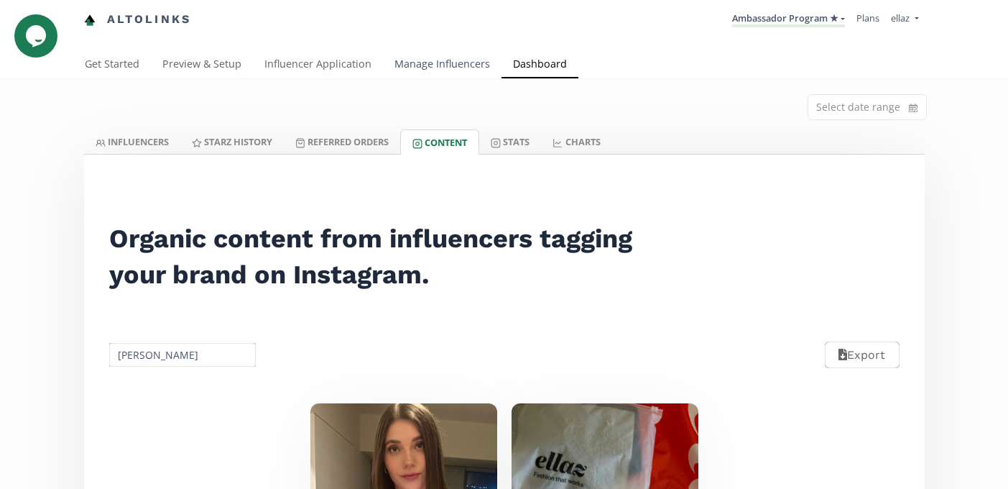
click at [443, 70] on link "Manage Influencers" at bounding box center [442, 65] width 119 height 29
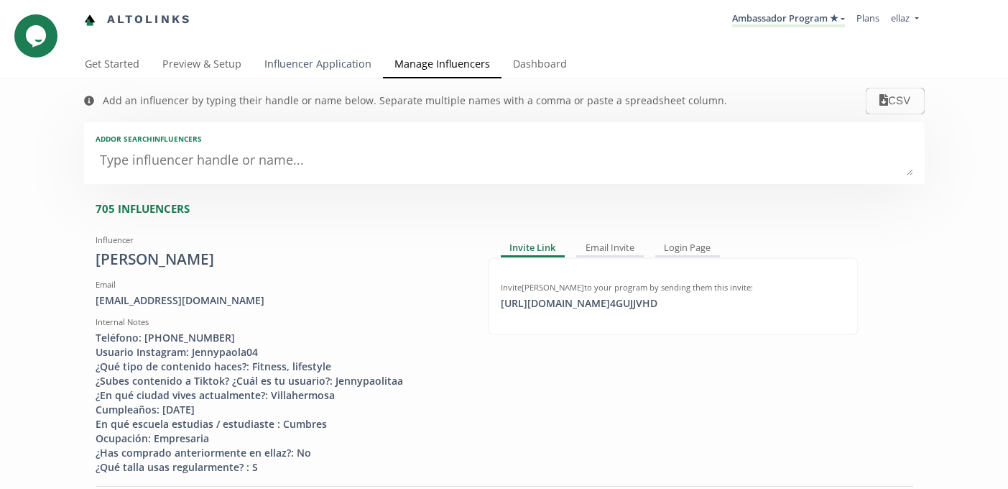
click at [281, 62] on link "Influencer Application" at bounding box center [318, 65] width 130 height 29
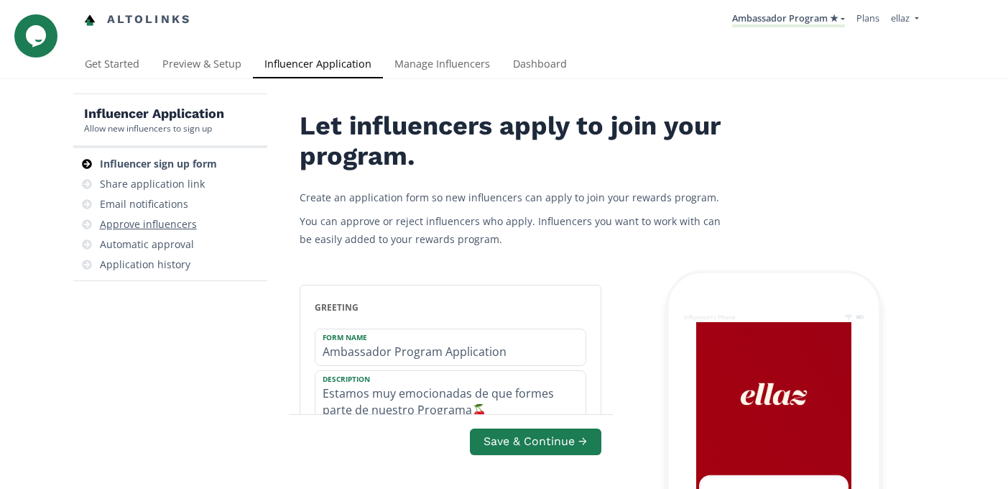
click at [172, 228] on div "Approve influencers" at bounding box center [148, 224] width 97 height 14
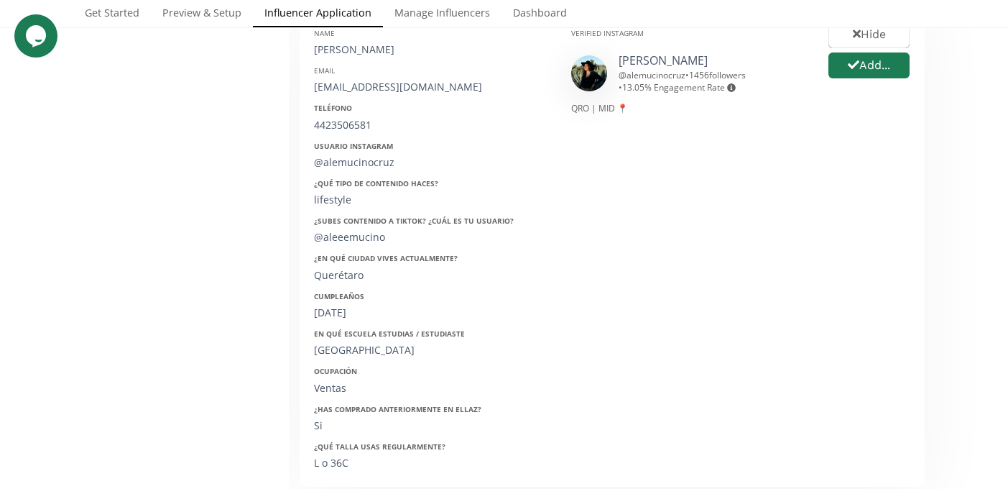
scroll to position [265, 0]
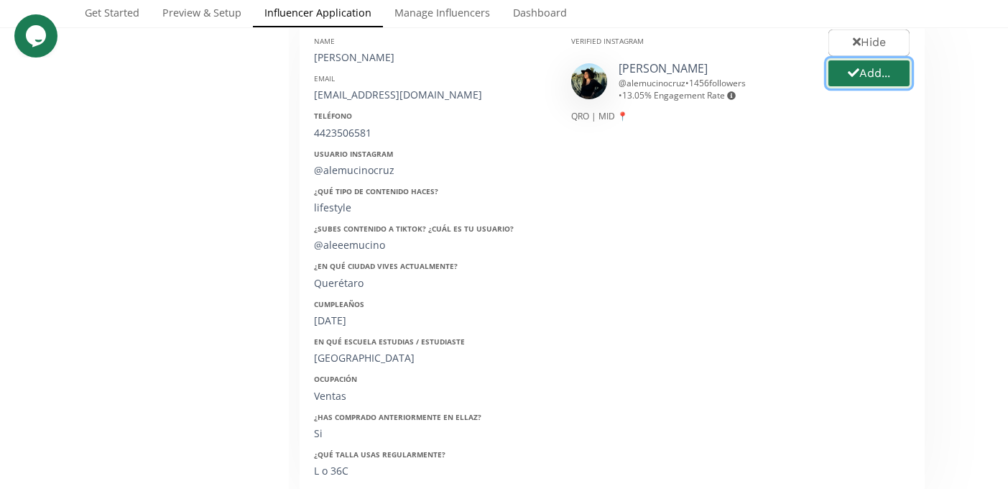
click at [868, 77] on button "Add..." at bounding box center [868, 73] width 85 height 31
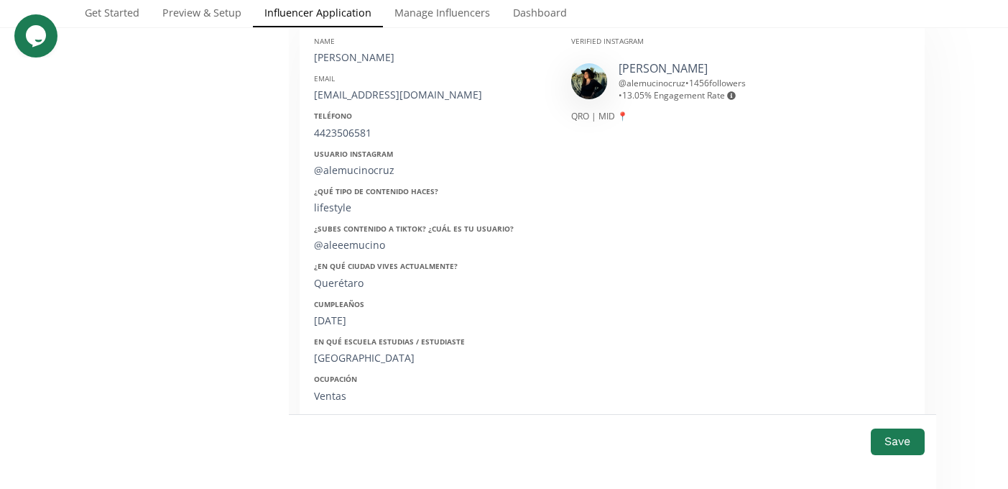
click at [371, 56] on div "[PERSON_NAME]" at bounding box center [432, 57] width 236 height 14
copy div "[PERSON_NAME]"
click at [351, 90] on div "[EMAIL_ADDRESS][DOMAIN_NAME]" at bounding box center [432, 95] width 236 height 14
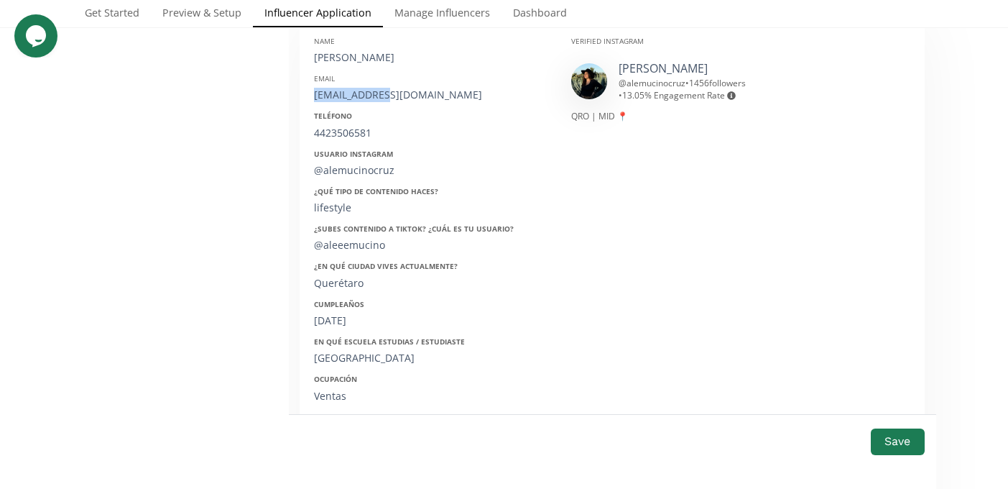
click at [351, 90] on div "[EMAIL_ADDRESS][DOMAIN_NAME]" at bounding box center [432, 95] width 236 height 14
copy div "[EMAIL_ADDRESS][DOMAIN_NAME]"
click at [336, 134] on div "4423506581" at bounding box center [432, 133] width 236 height 14
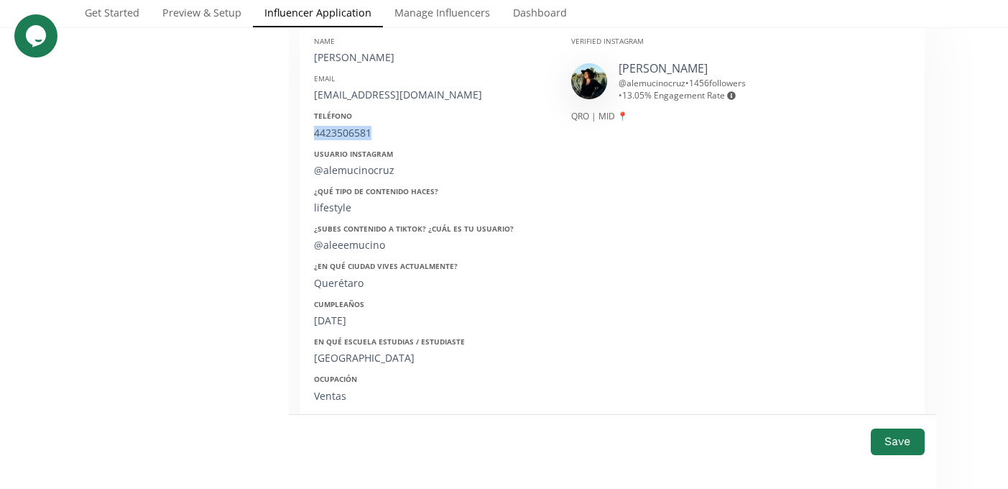
copy div "4423506581"
click at [351, 173] on div "@alemucinocruz" at bounding box center [432, 170] width 236 height 14
copy div "@alemucinocruz"
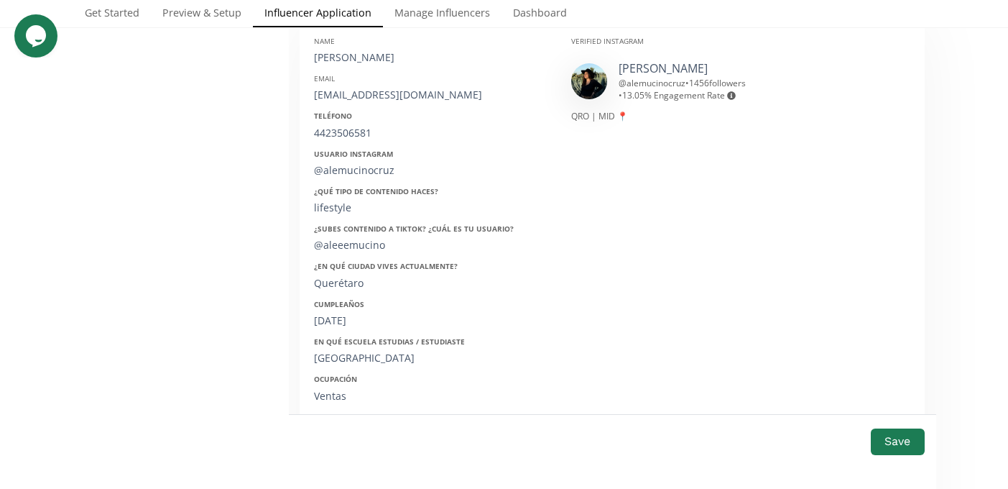
click at [331, 329] on div "Name Alejandra Maria Muciño Cruz Email alemucinocruz@gmail.com Teléfono 4423506…" at bounding box center [431, 252] width 257 height 455
click at [329, 318] on div "20/03/1999" at bounding box center [432, 320] width 236 height 14
click at [331, 323] on div "20/03/1999" at bounding box center [432, 320] width 236 height 14
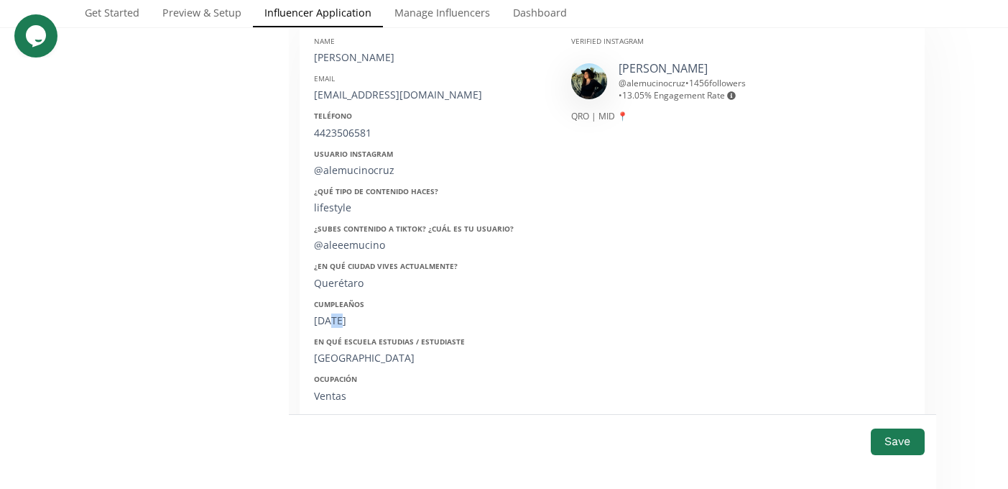
click at [331, 323] on div "20/03/1999" at bounding box center [432, 320] width 236 height 14
copy div "20/03/1999"
click at [892, 445] on button "Save" at bounding box center [897, 441] width 57 height 31
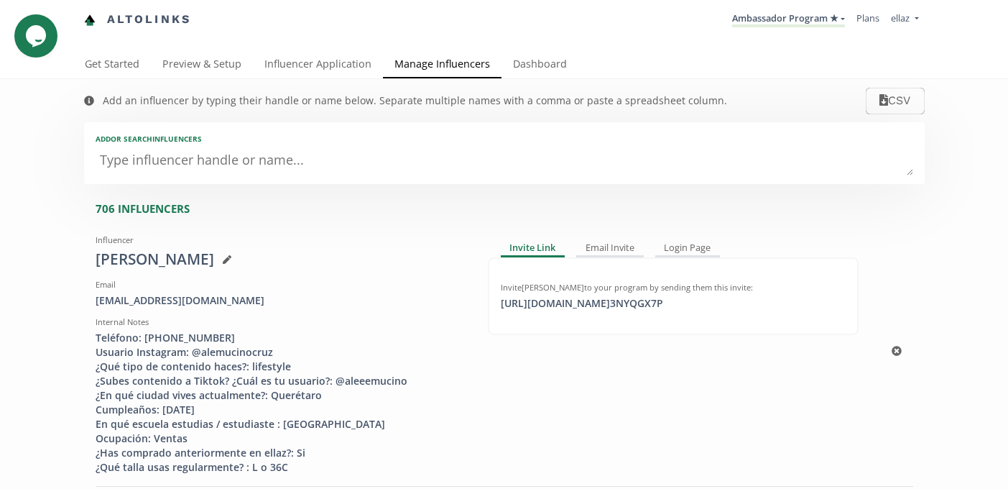
click at [573, 292] on div "Invite Alejandra Maria Muciño Cruz to your program by sending them this invite:" at bounding box center [673, 287] width 345 height 11
click at [576, 302] on div "https://app.altolinks.com/invite/ 3NYQGX7P click to copy" at bounding box center [582, 303] width 180 height 14
copy div "https://app.alto"
click at [205, 151] on textarea at bounding box center [505, 161] width 818 height 29
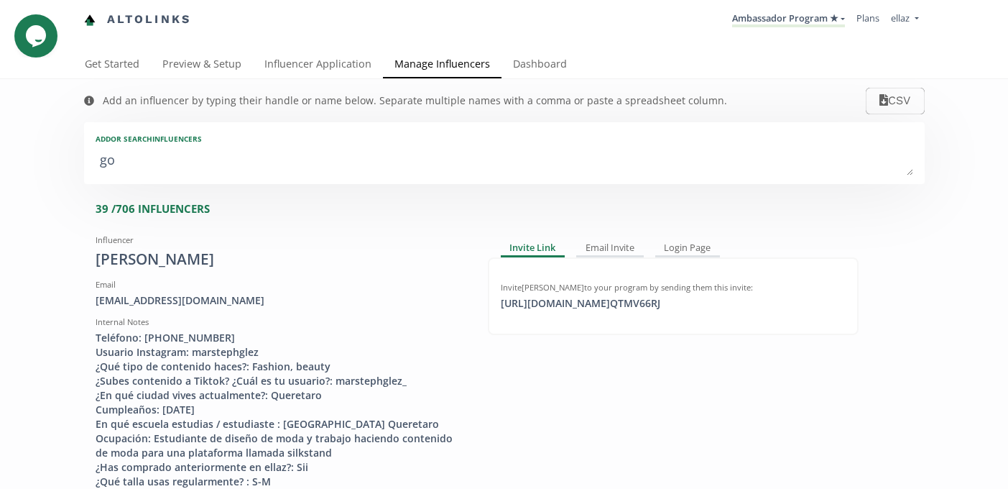
type textarea "gof"
type input "gof"
type input "GOF"
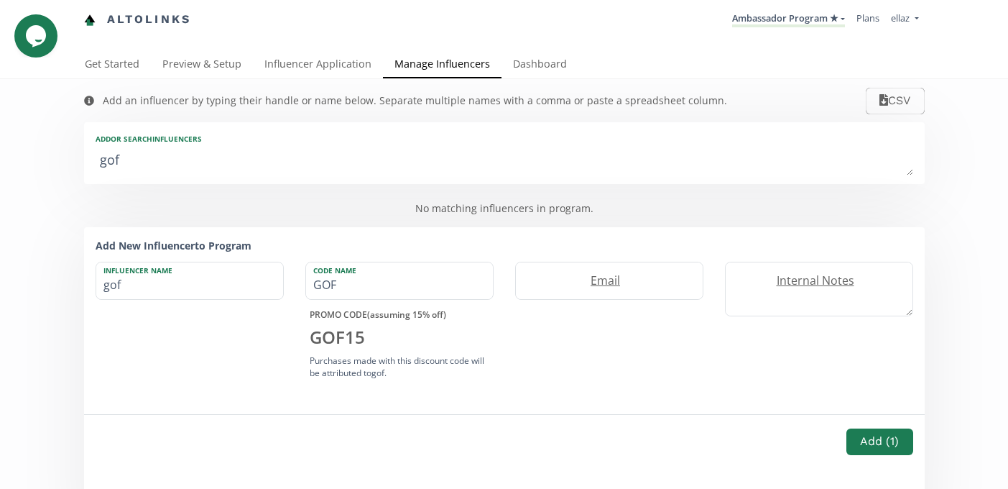
type textarea "gofi"
type input "gofi"
type input "GOFI"
type textarea "gof"
type input "gof"
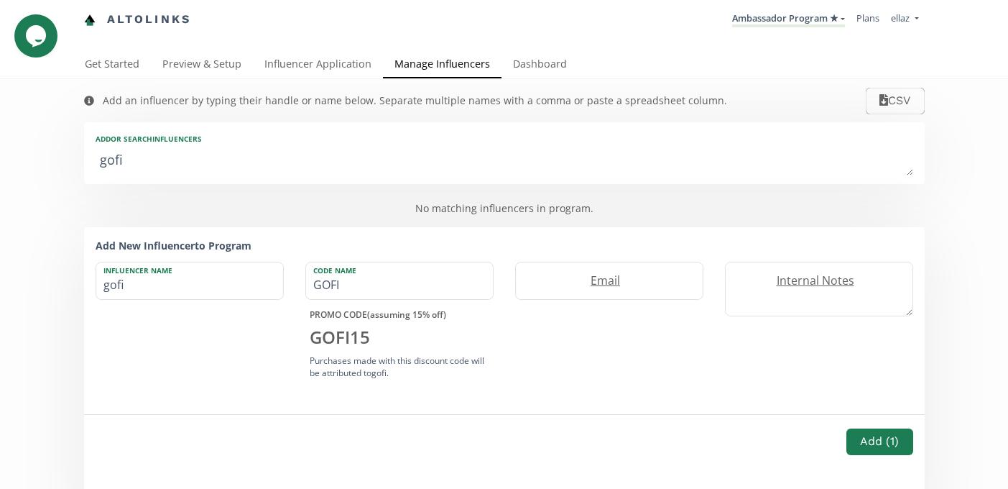
type input "GOF"
type textarea "god"
type input "god"
type input "GOD"
type textarea "godi"
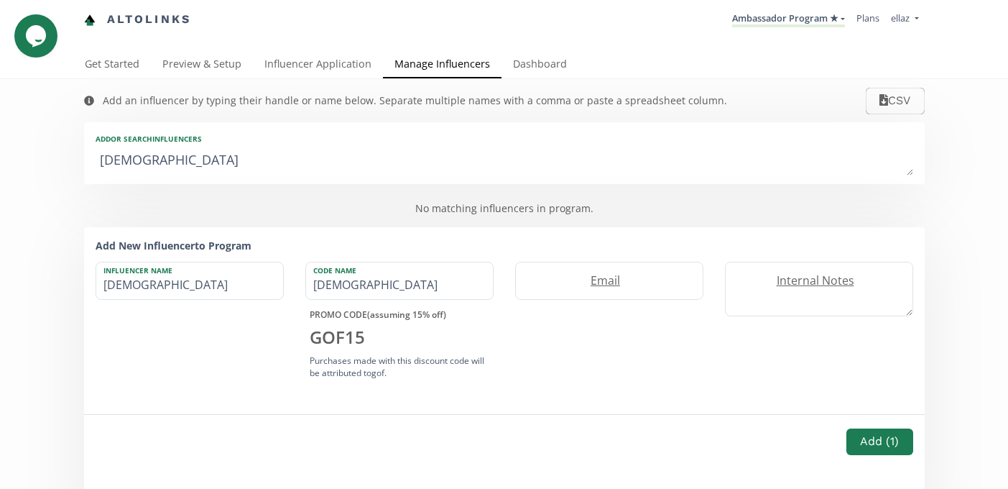
type input "godi"
type input "GODI"
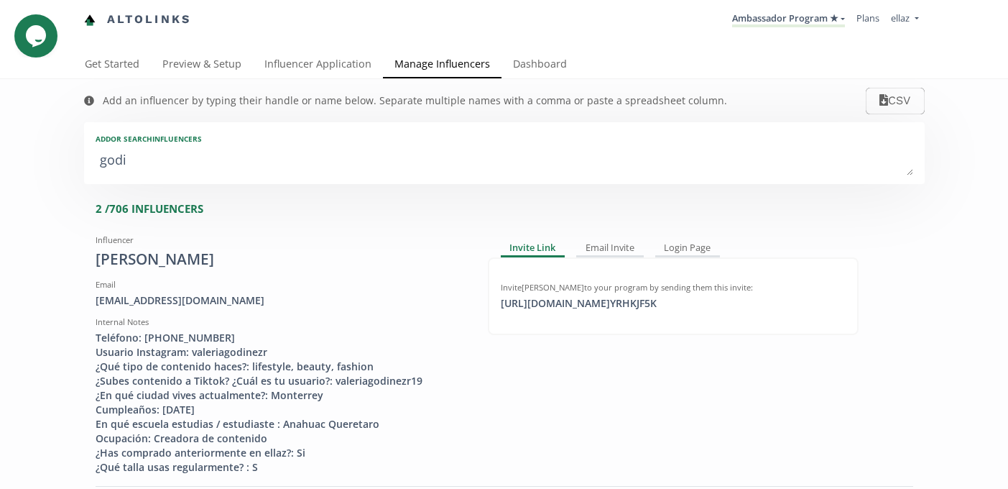
click at [171, 167] on textarea "godi" at bounding box center [505, 161] width 818 height 29
type textarea "f"
type input "f"
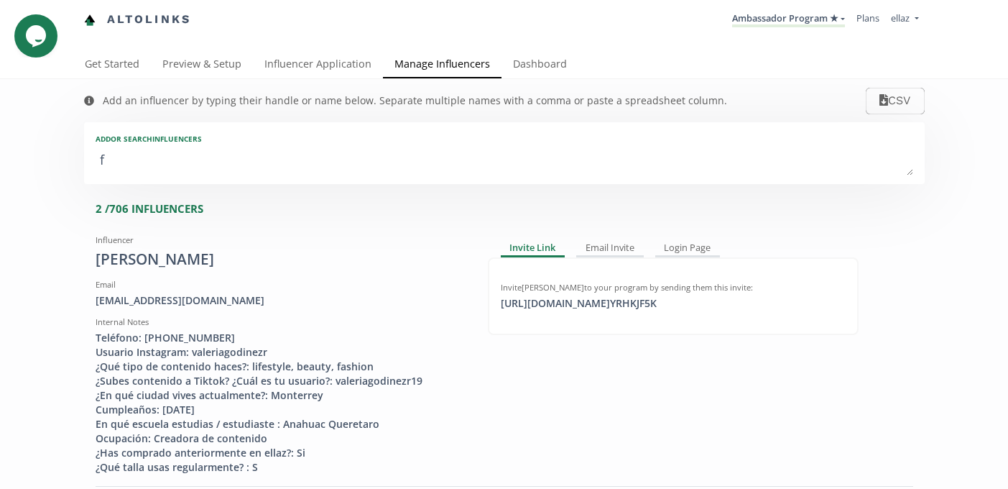
type input "F"
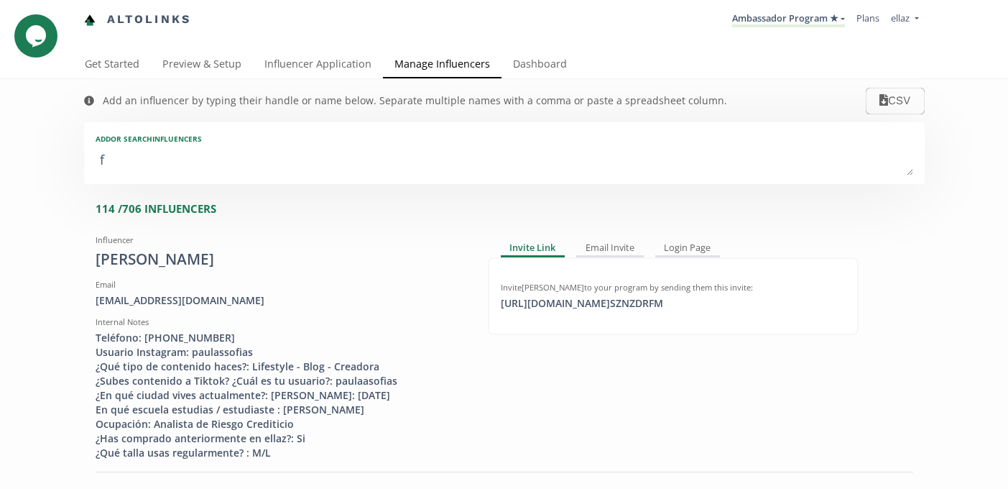
type textarea "fa"
type input "fa"
type input "FA"
type textarea "fab"
type input "fab"
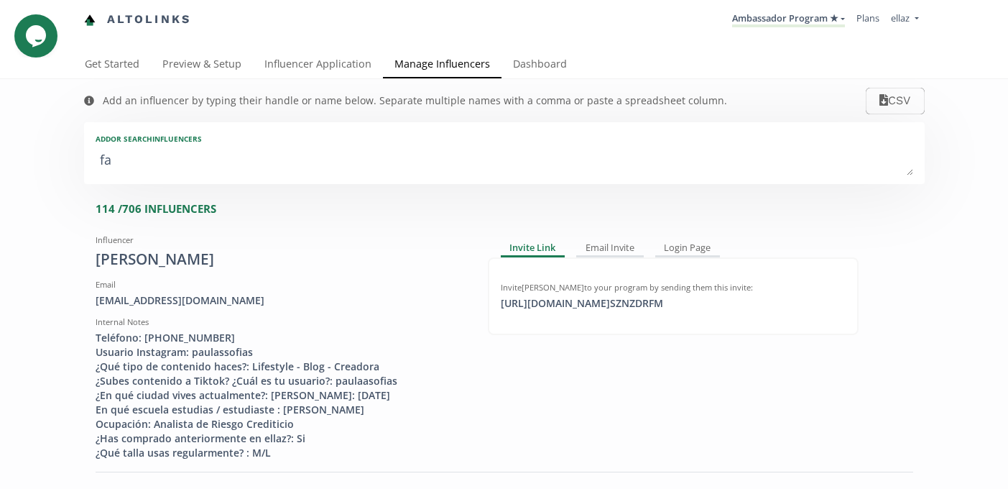
type input "FAB"
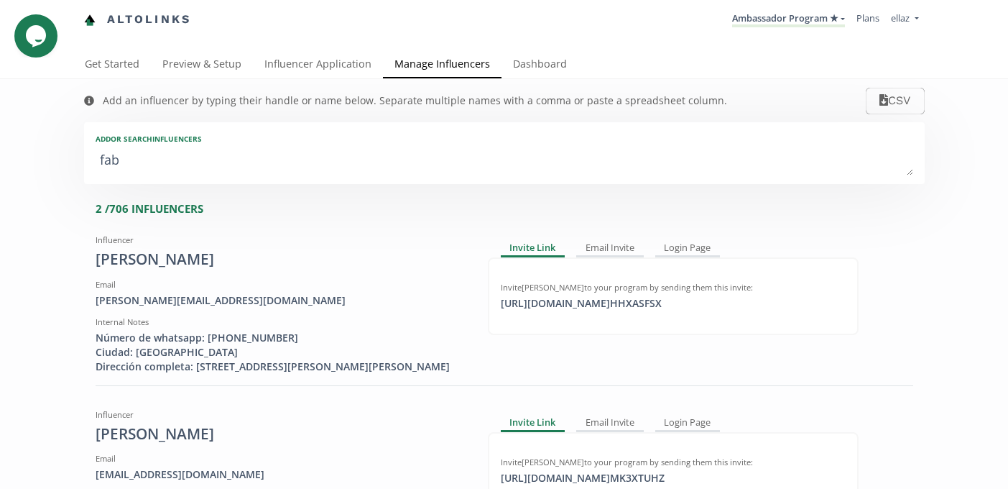
type textarea "fabi"
type input "fabi"
type input "FABI"
type textarea "fabia"
type input "fabia"
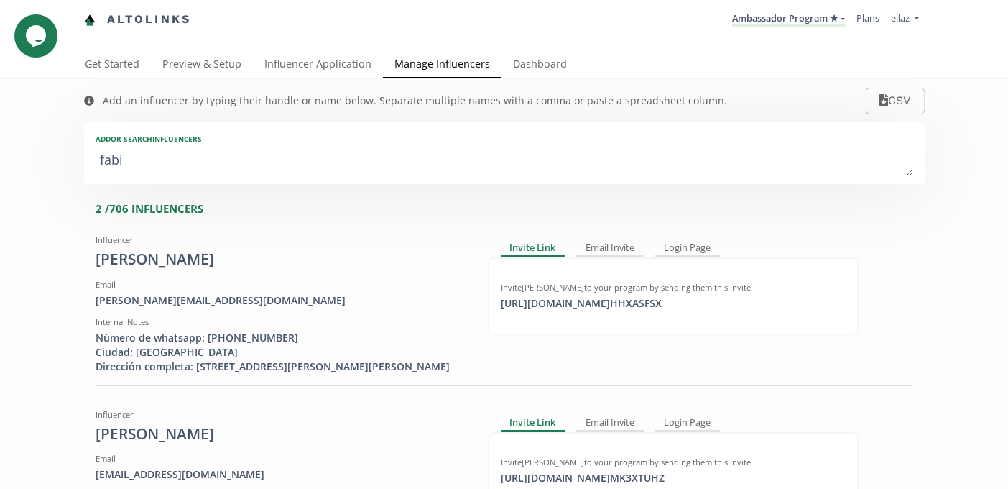
type input "FABIA"
type textarea "fabian"
type input "fabian"
type input "FABIAN"
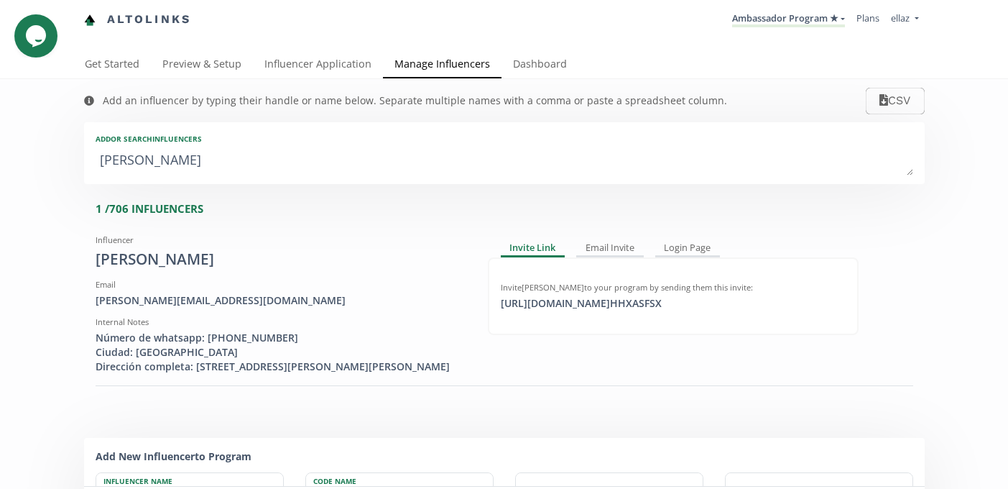
type textarea "fabiana"
type input "fabiana"
type input "FABIANA"
click at [138, 172] on textarea "fabiana" at bounding box center [505, 161] width 818 height 29
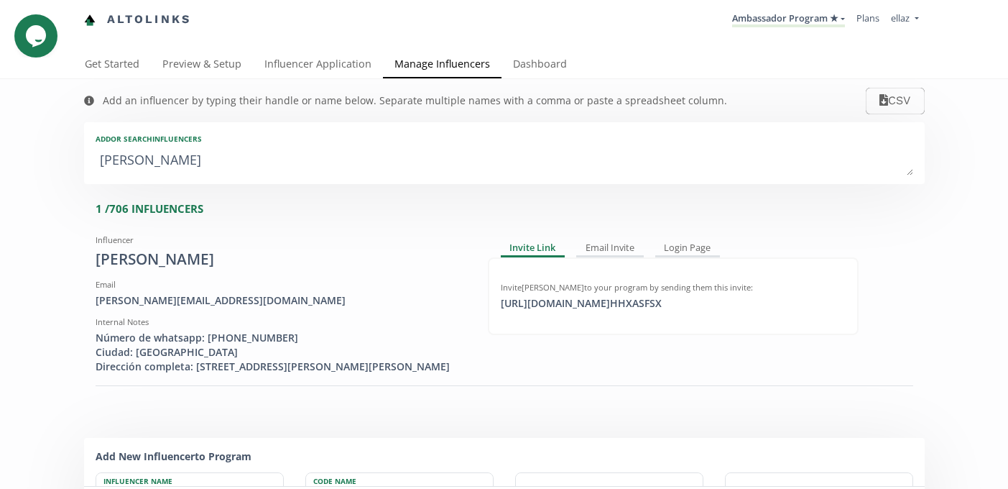
click at [138, 172] on textarea "fabiana" at bounding box center [505, 161] width 818 height 29
type textarea "so"
type input "so"
type input "SO"
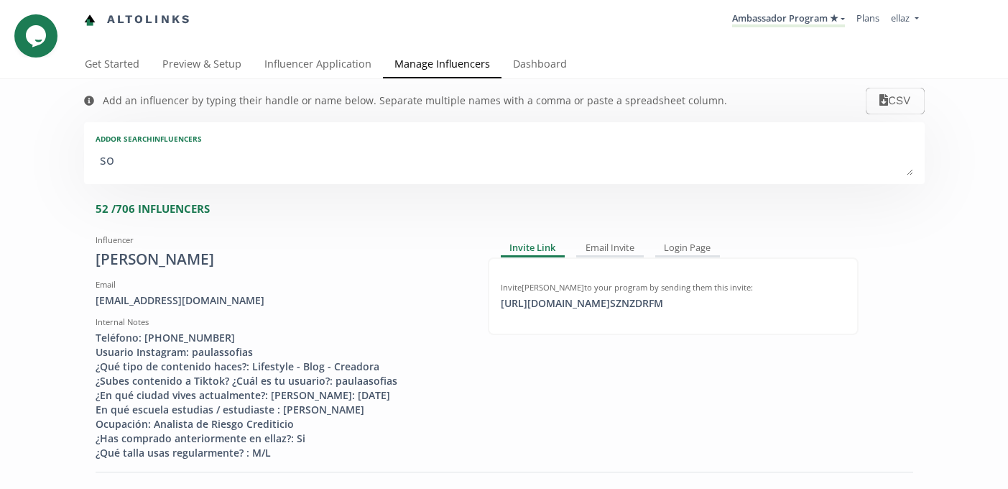
type textarea "sof"
type input "sof"
type input "SOF"
type textarea "sofi"
type input "sofi"
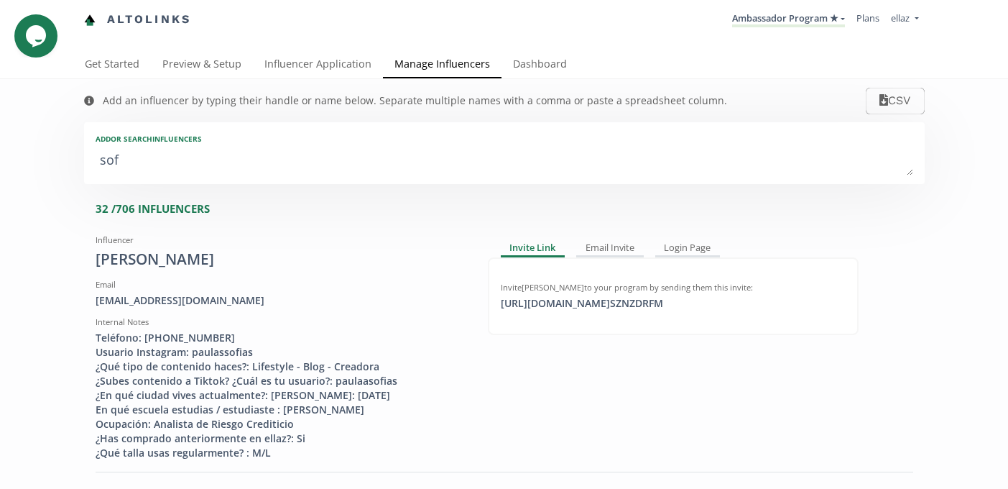
type input "SOFI"
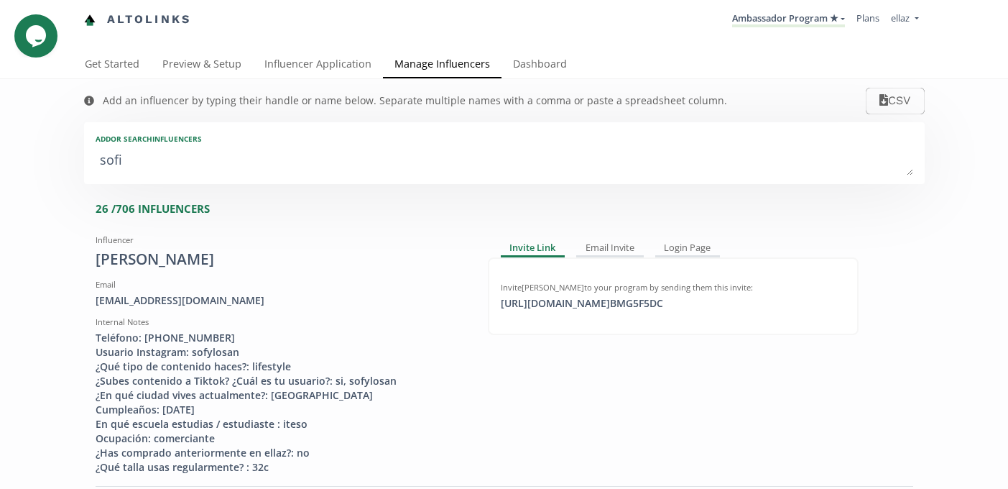
type textarea "sofia"
type input "sofia"
type input "SOFIA"
type textarea "sofia m"
type input "sofia m"
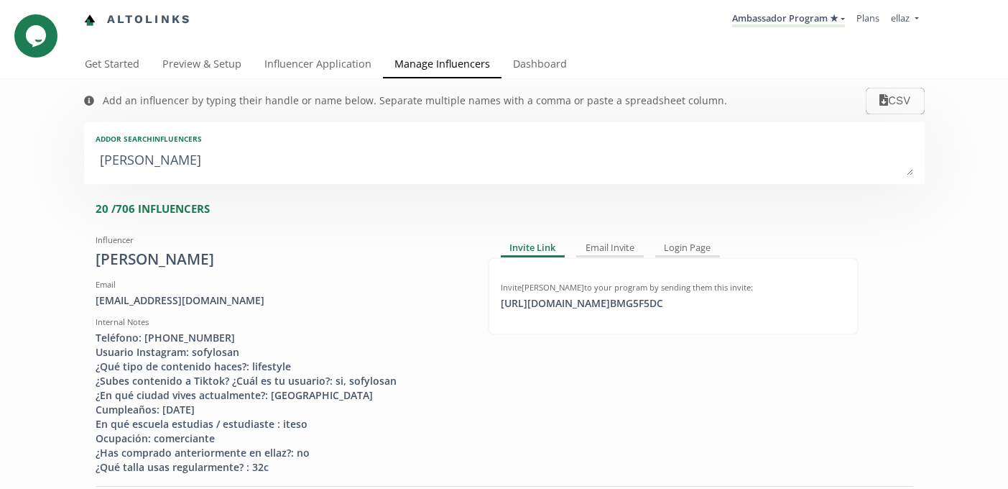
type textarea "sofia mo"
type input "sofia mo"
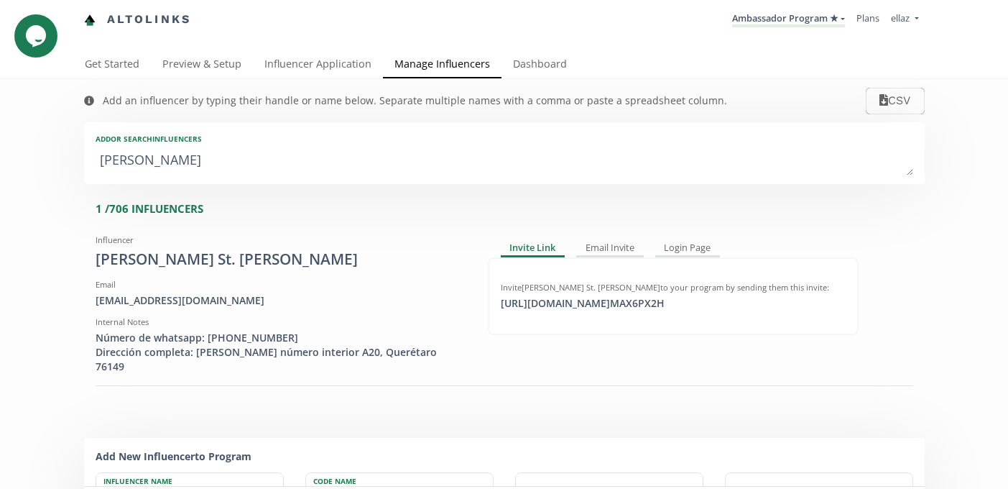
type textarea "sofia mo"
click at [341, 68] on link "Influencer Application" at bounding box center [318, 65] width 130 height 29
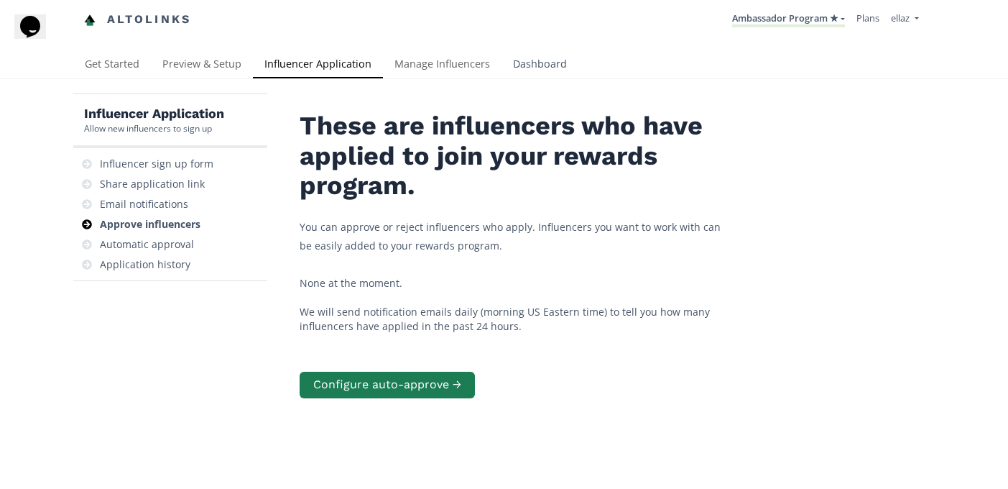
click at [540, 62] on link "Dashboard" at bounding box center [539, 65] width 77 height 29
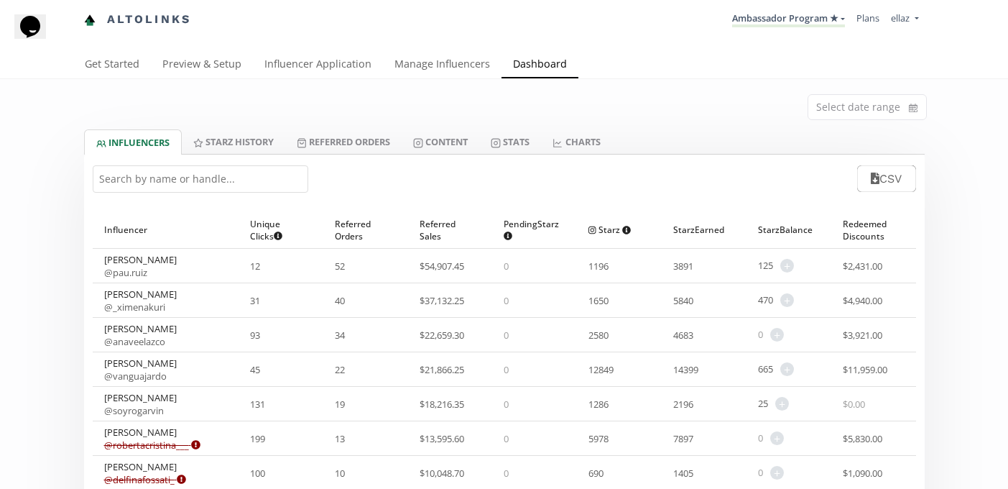
click at [175, 197] on div "CSV" at bounding box center [504, 178] width 841 height 48
click at [175, 179] on input "text" at bounding box center [201, 178] width 216 height 27
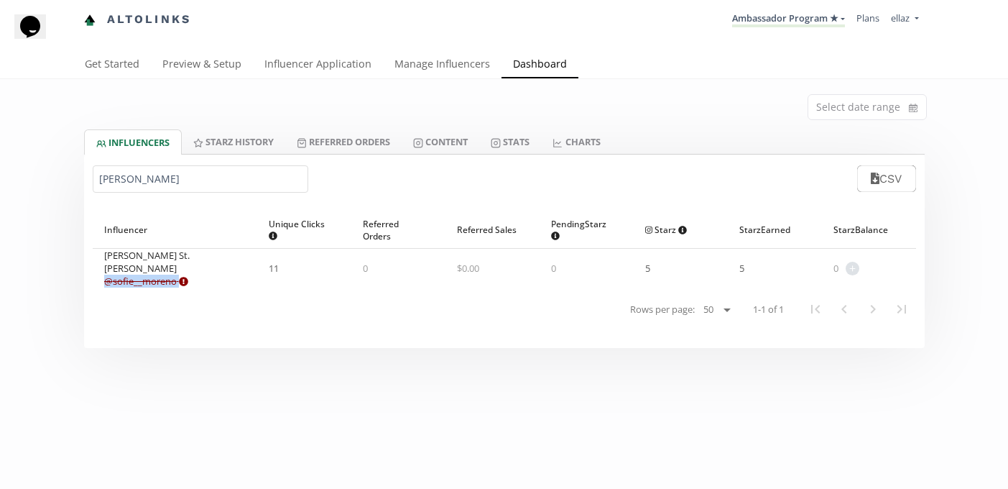
drag, startPoint x: 198, startPoint y: 279, endPoint x: 102, endPoint y: 280, distance: 95.6
click at [102, 280] on div "Ana Sofia Moreno St. John Clerke @ sofie__moreno Expired or disconnected. Pleas…" at bounding box center [175, 268] width 165 height 39
copy link "@ sofie__moreno"
click at [217, 177] on input "sofia mo" at bounding box center [201, 178] width 216 height 27
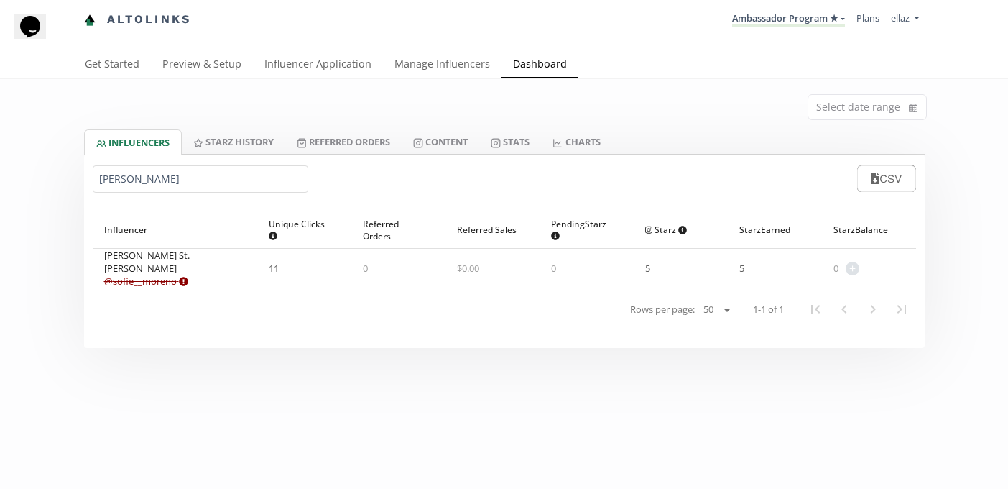
click at [217, 177] on input "sofia mo" at bounding box center [201, 178] width 216 height 27
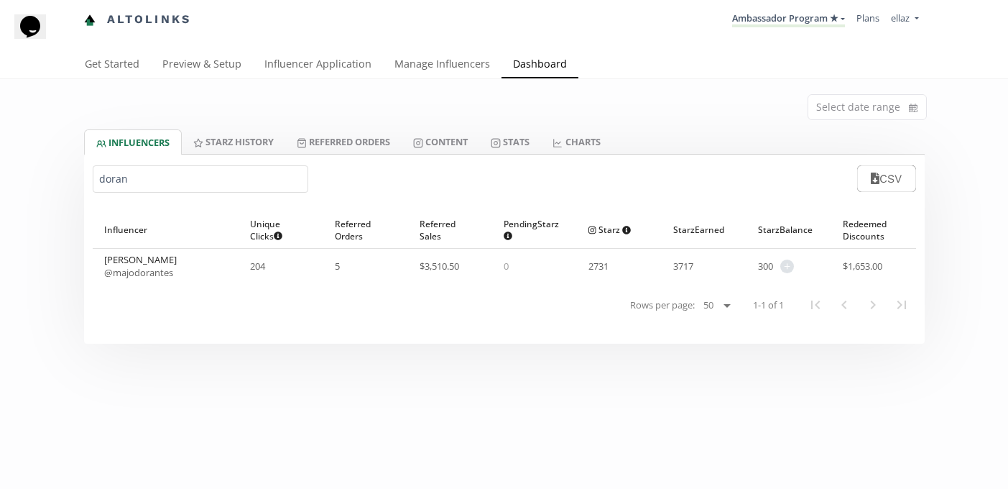
click at [215, 168] on input "doran" at bounding box center [201, 178] width 216 height 27
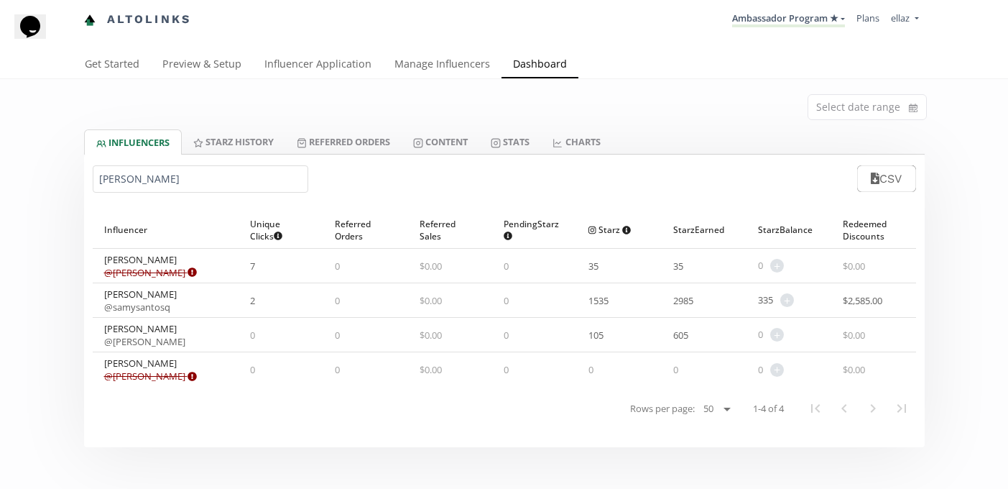
type input "samantha"
click at [157, 374] on link "@ samantha_mz Expired or disconnected. Please ask influencer to reconnect." at bounding box center [150, 375] width 93 height 13
click at [339, 67] on link "Influencer Application" at bounding box center [318, 65] width 130 height 29
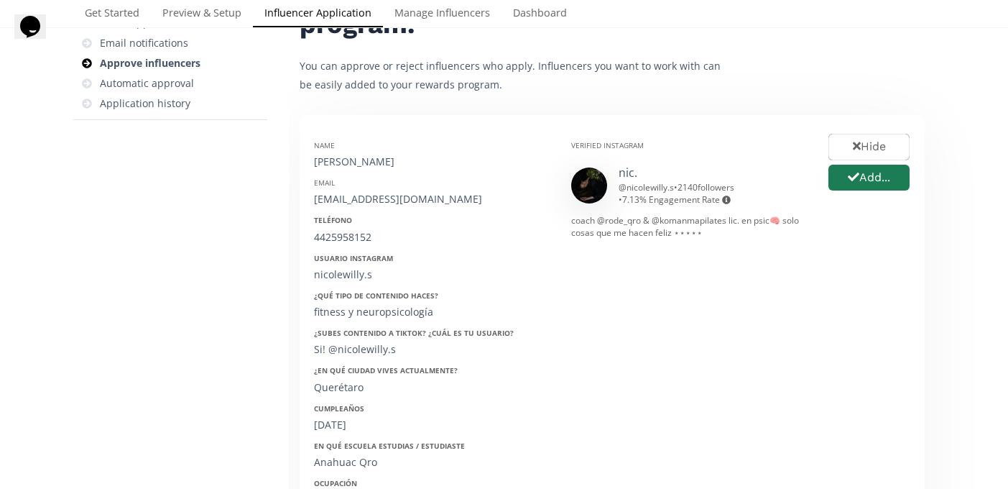
scroll to position [162, 0]
click at [868, 179] on button "Add..." at bounding box center [868, 176] width 85 height 31
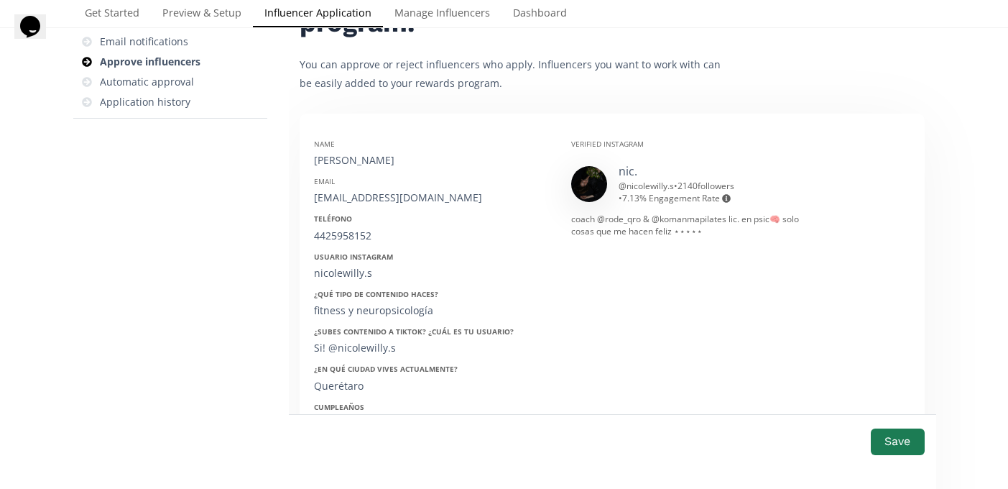
click at [357, 167] on div "[PERSON_NAME]" at bounding box center [432, 160] width 236 height 14
copy div "[PERSON_NAME]"
click at [346, 199] on div "[EMAIL_ADDRESS][DOMAIN_NAME]" at bounding box center [432, 197] width 236 height 14
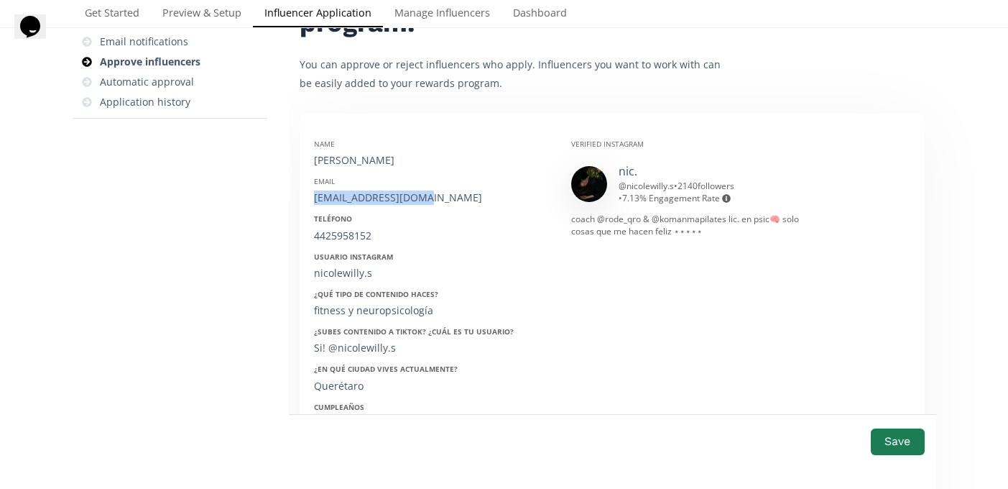
click at [346, 199] on div "[EMAIL_ADDRESS][DOMAIN_NAME]" at bounding box center [432, 197] width 236 height 14
copy div "[EMAIL_ADDRESS][DOMAIN_NAME]"
click at [348, 236] on div "4425958152" at bounding box center [432, 235] width 236 height 14
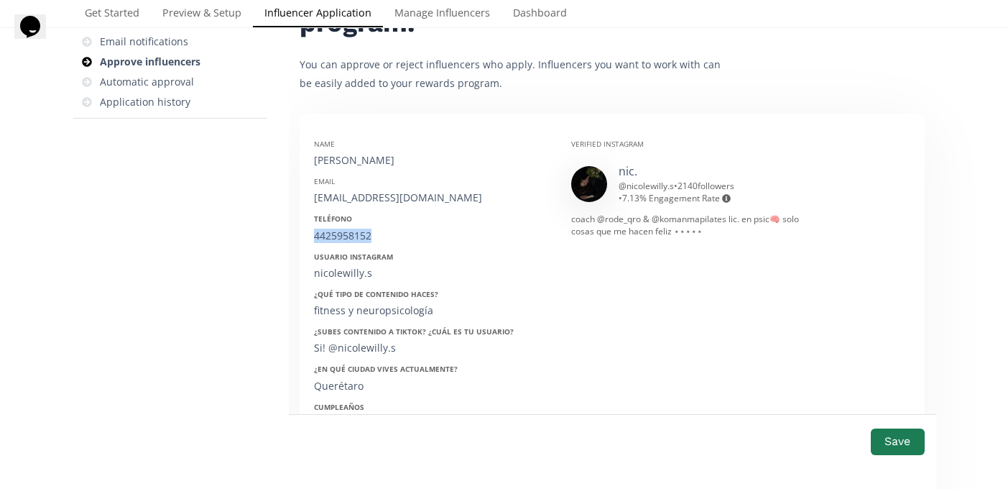
copy div "4425958152"
click at [346, 275] on div "nicolewilly.s" at bounding box center [432, 273] width 236 height 14
copy div "nicolewilly"
click at [346, 275] on div "nicolewilly.s" at bounding box center [432, 273] width 236 height 14
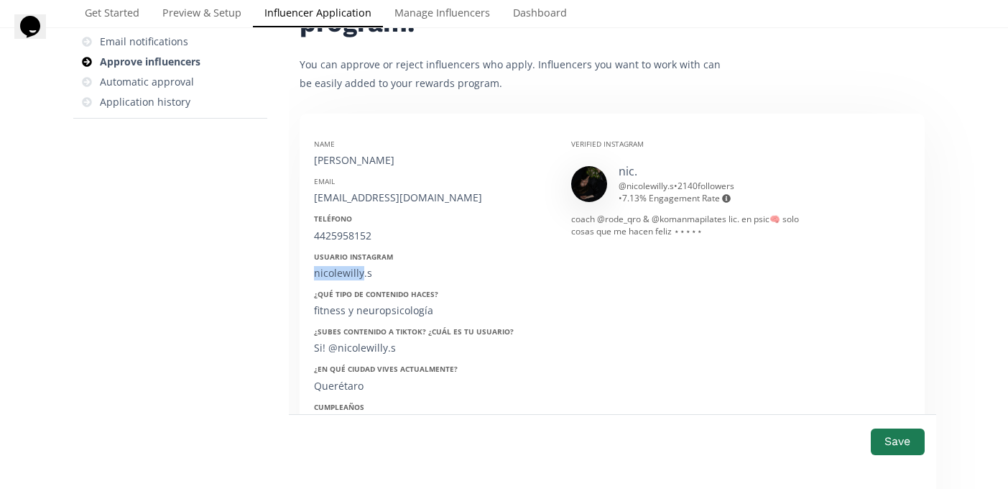
click at [346, 275] on div "nicolewilly.s" at bounding box center [432, 273] width 236 height 14
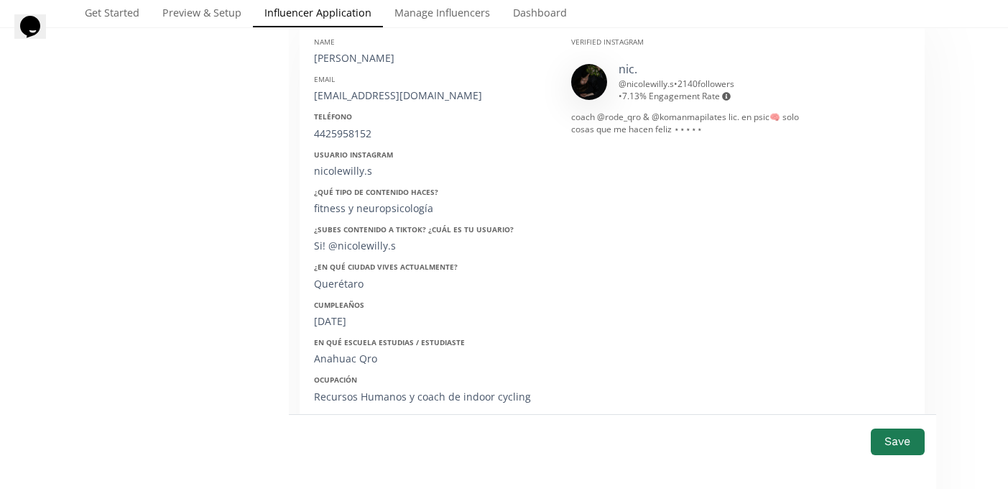
click at [346, 325] on div "[DATE]" at bounding box center [432, 321] width 236 height 14
copy div "[DATE]"
click at [892, 443] on button "Save" at bounding box center [897, 441] width 57 height 31
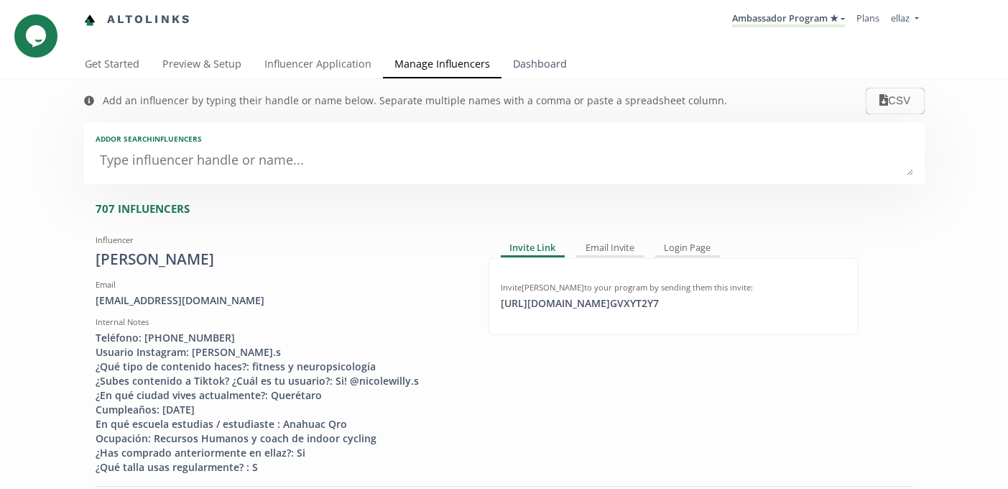
click at [525, 57] on link "Dashboard" at bounding box center [539, 65] width 77 height 29
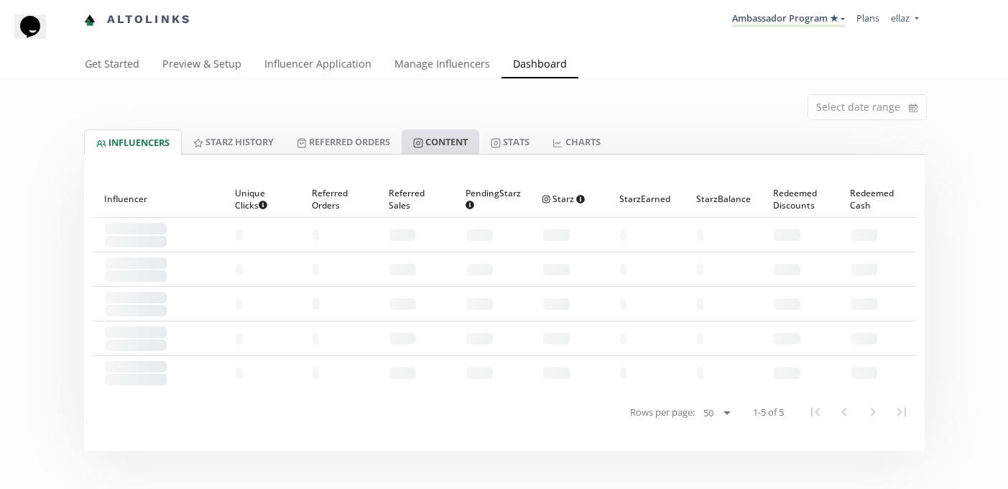
click at [441, 140] on link "Content" at bounding box center [441, 141] width 78 height 24
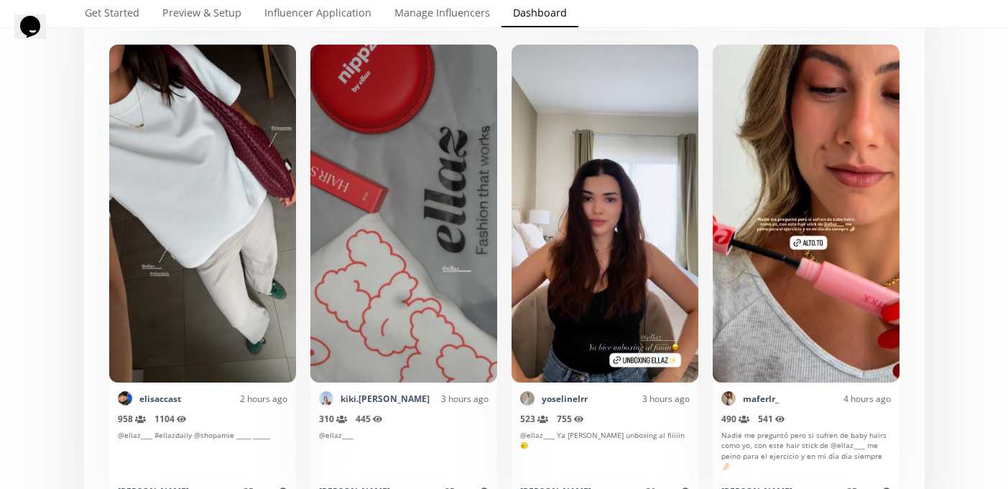
scroll to position [835, 0]
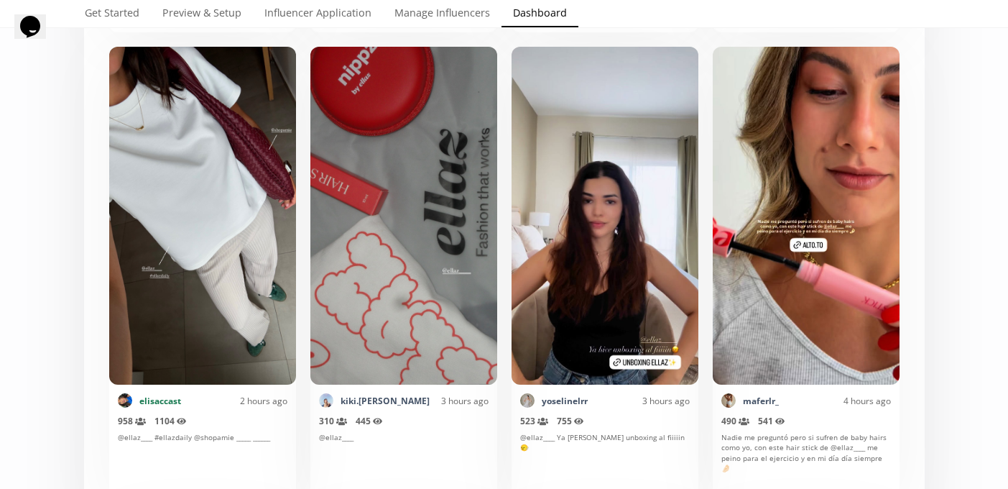
click at [162, 398] on link "elisaccast" at bounding box center [160, 400] width 42 height 12
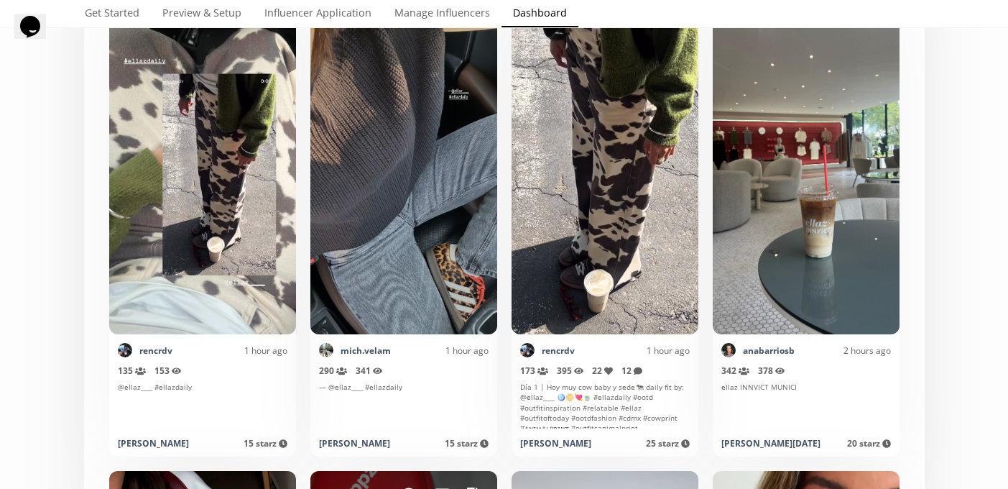
scroll to position [0, 0]
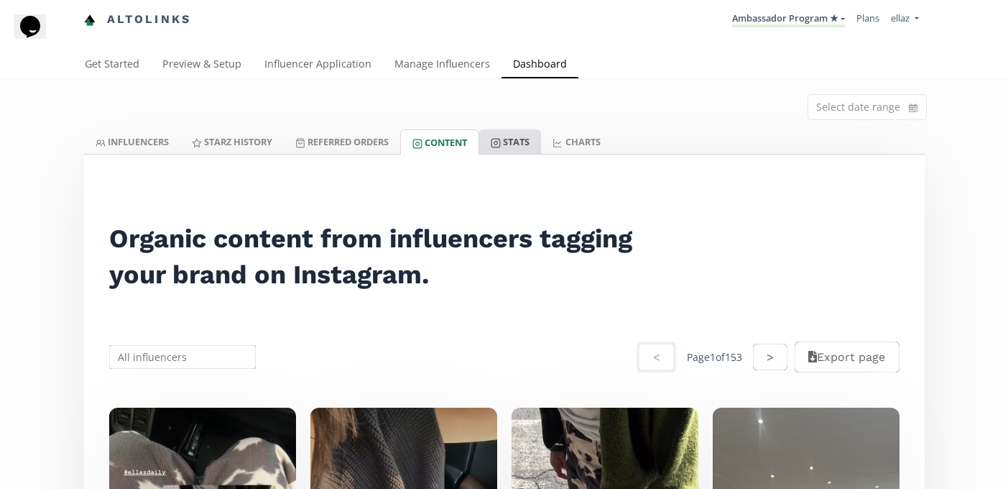
click at [502, 149] on link "Stats" at bounding box center [510, 141] width 62 height 24
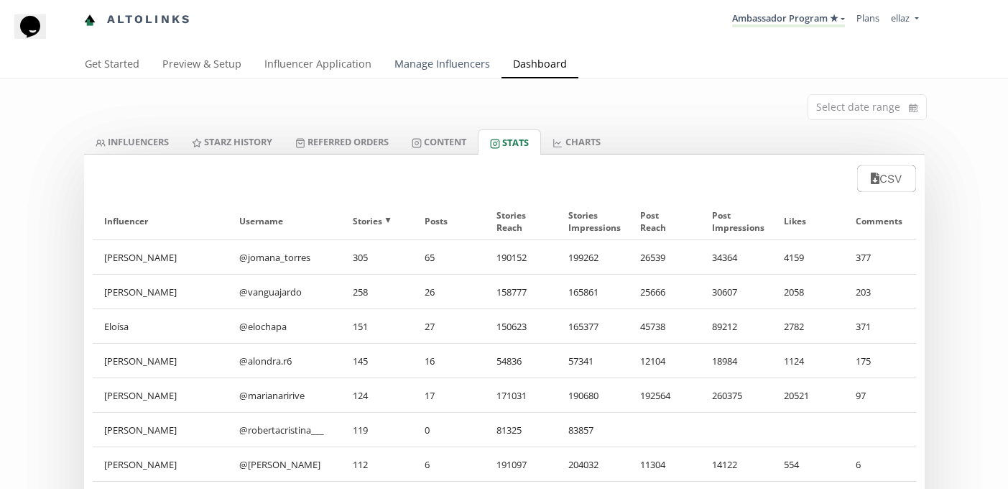
click at [437, 67] on link "Manage Influencers" at bounding box center [442, 65] width 119 height 29
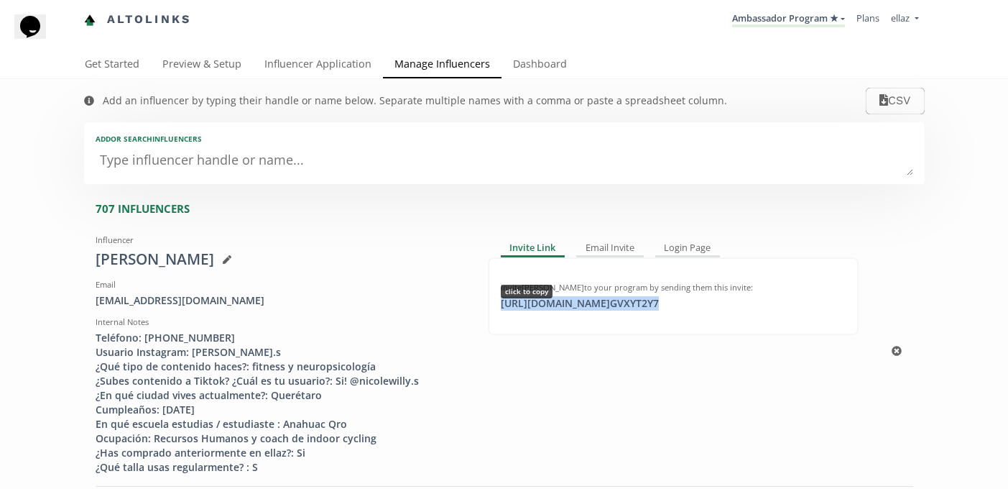
click at [594, 299] on div "[URL][DOMAIN_NAME] GVXYT2Y7 click to copy" at bounding box center [579, 303] width 175 height 14
click at [307, 47] on div "Altolinks Ambassador Program ★ [GEOGRAPHIC_DATA] MACRO INFLUENCERS (prog ventas…" at bounding box center [504, 25] width 1008 height 51
click at [313, 64] on link "Influencer Application" at bounding box center [318, 65] width 130 height 29
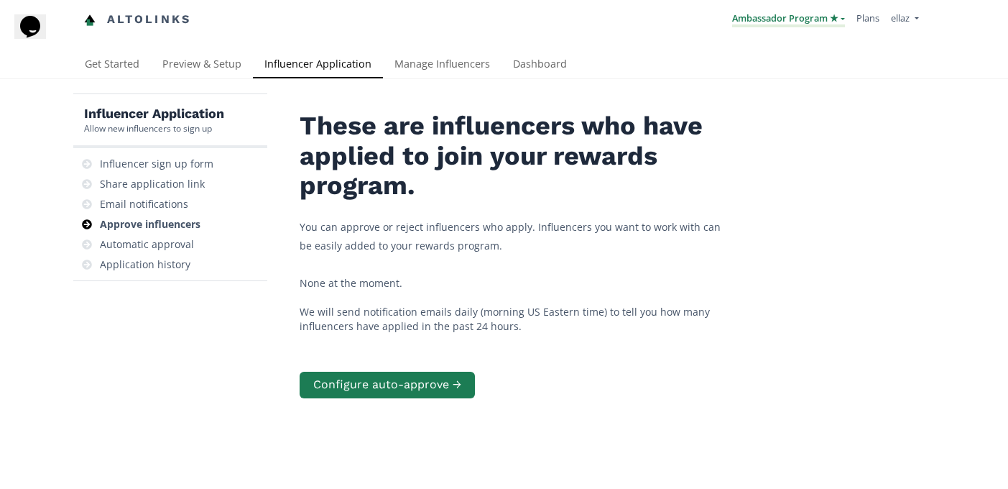
click at [755, 16] on link "Ambassador Program ★" at bounding box center [788, 19] width 113 height 16
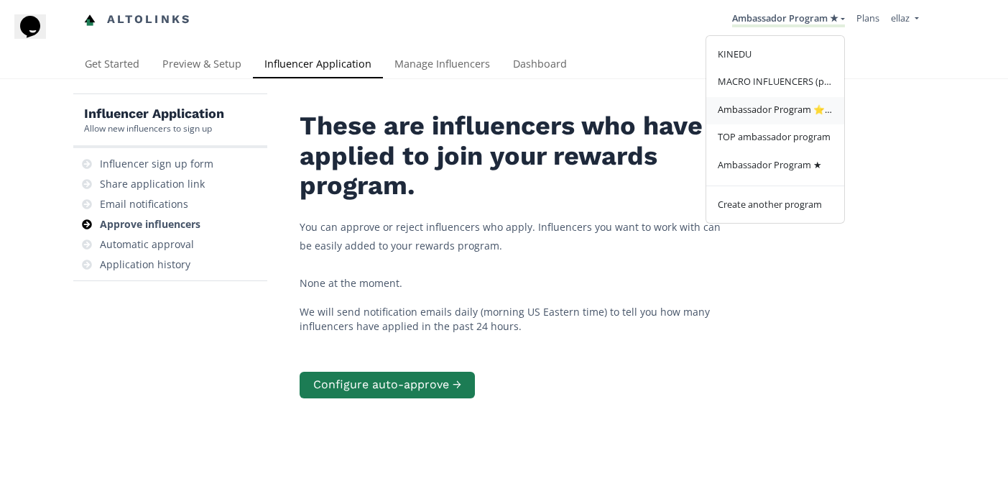
click at [788, 121] on link "Ambassador Program ⭐️⭐️" at bounding box center [775, 111] width 138 height 28
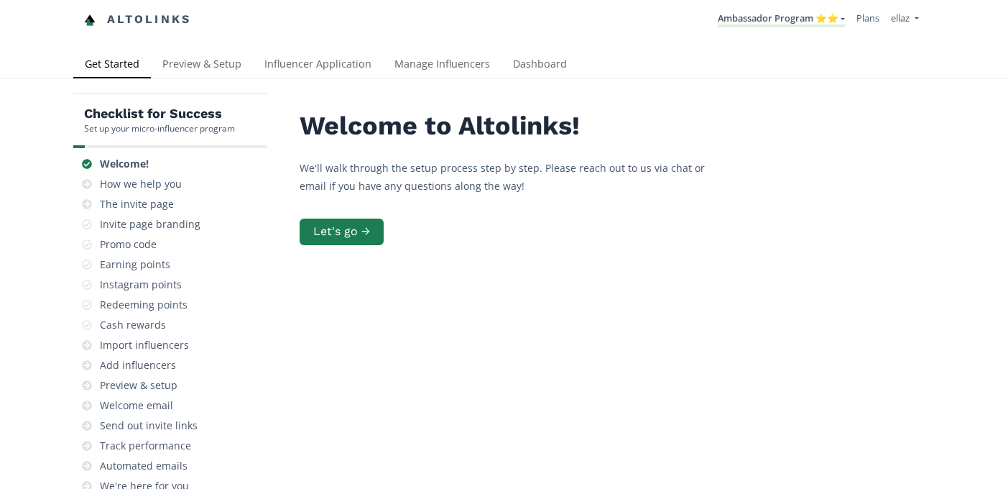
click at [532, 86] on div "Checklist for Success Set up your micro-influencer program Welcome! How we help…" at bounding box center [504, 353] width 1008 height 548
click at [532, 71] on link "Dashboard" at bounding box center [539, 65] width 77 height 29
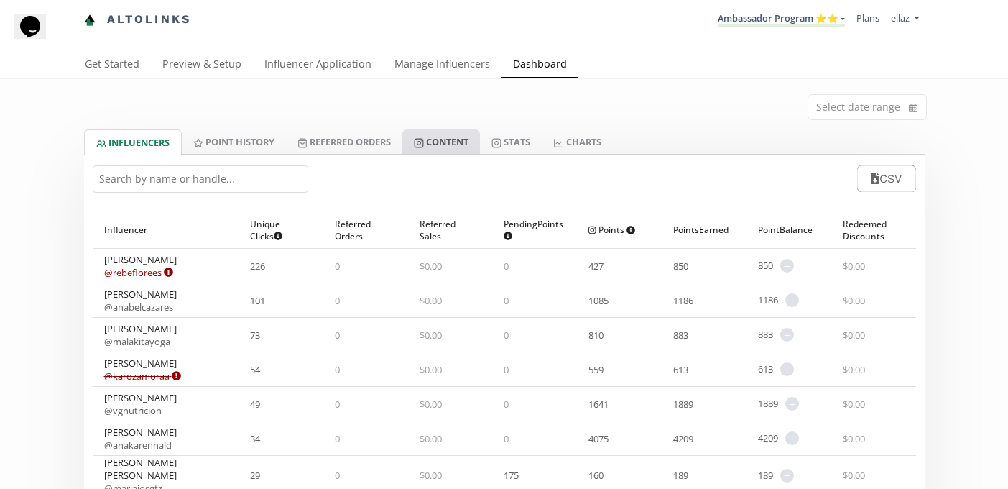
click at [458, 142] on link "Content" at bounding box center [441, 141] width 78 height 24
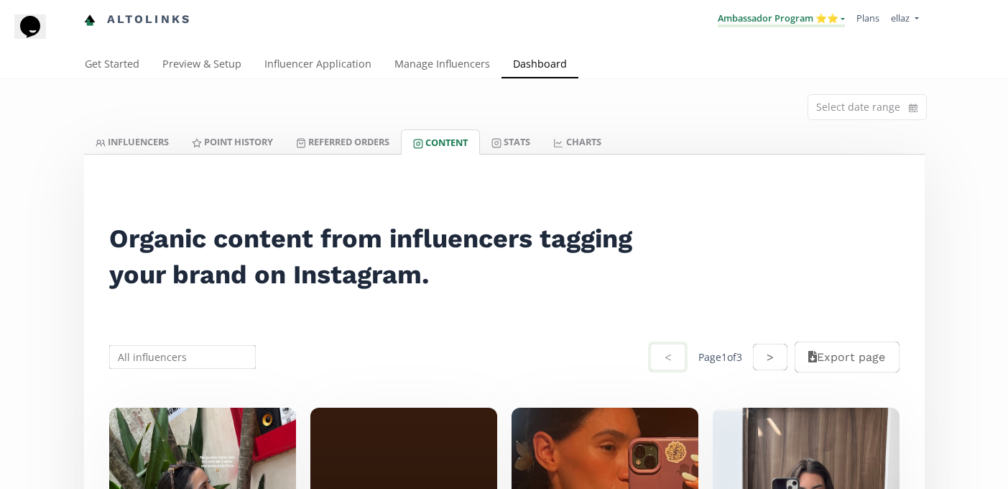
click at [806, 21] on link "Ambassador Program ⭐️⭐️" at bounding box center [781, 19] width 127 height 16
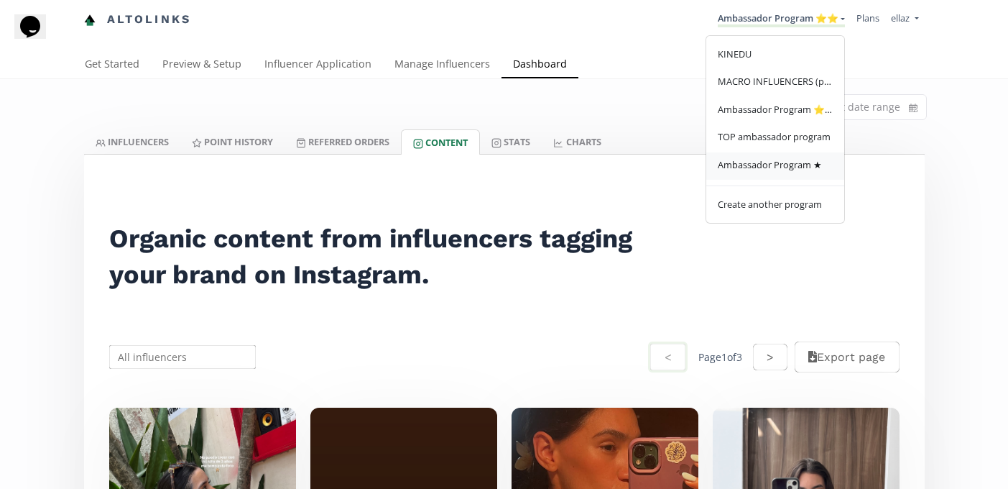
click at [778, 172] on link "Ambassador Program ★" at bounding box center [775, 166] width 138 height 28
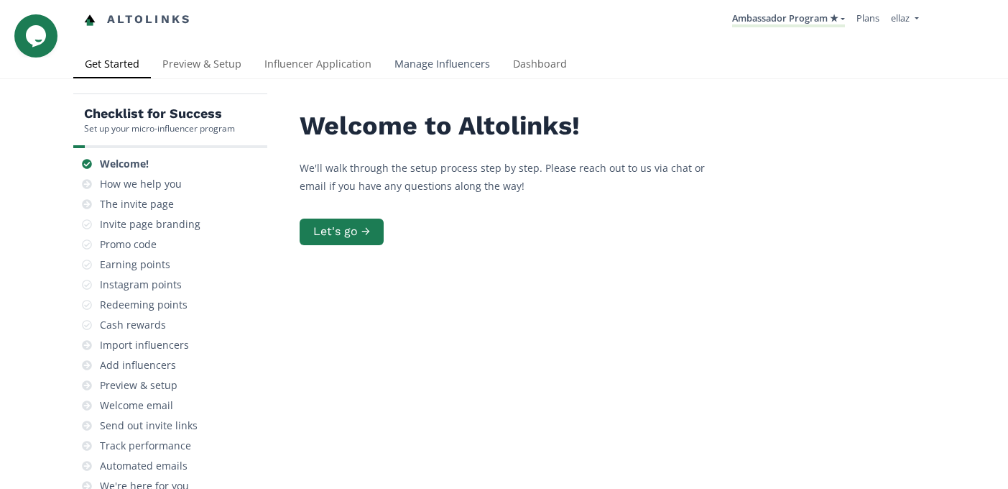
click at [416, 77] on link "Manage Influencers" at bounding box center [442, 65] width 119 height 29
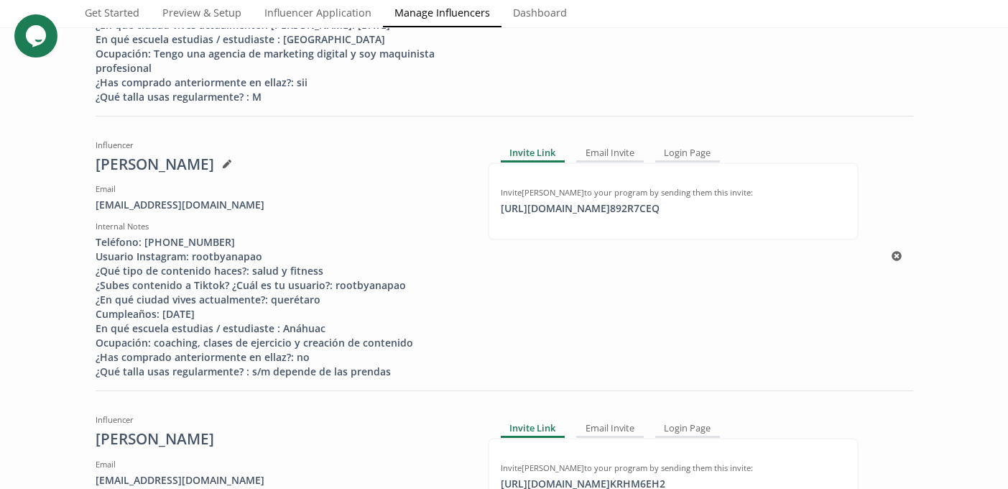
scroll to position [1247, 0]
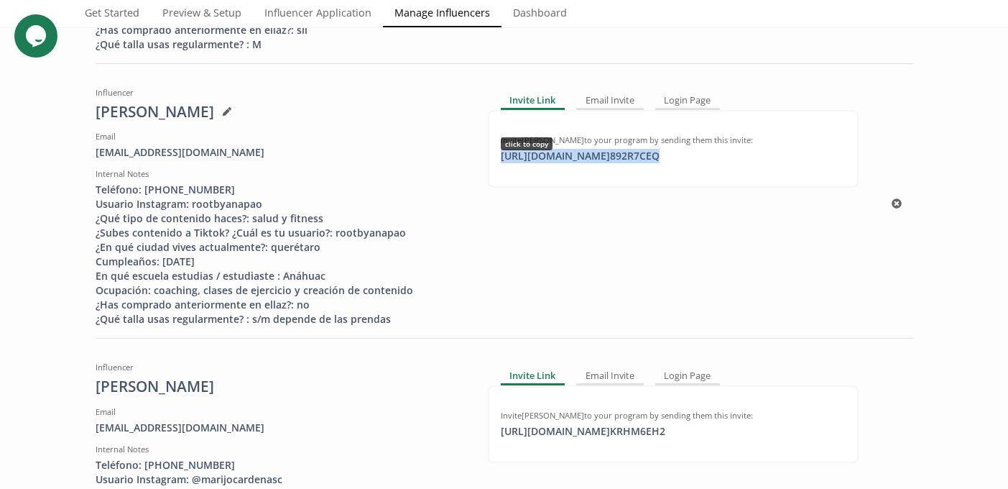
click at [621, 163] on div "https://app.altolinks.com/invite/ 892R7CEQ click to copy" at bounding box center [580, 156] width 176 height 14
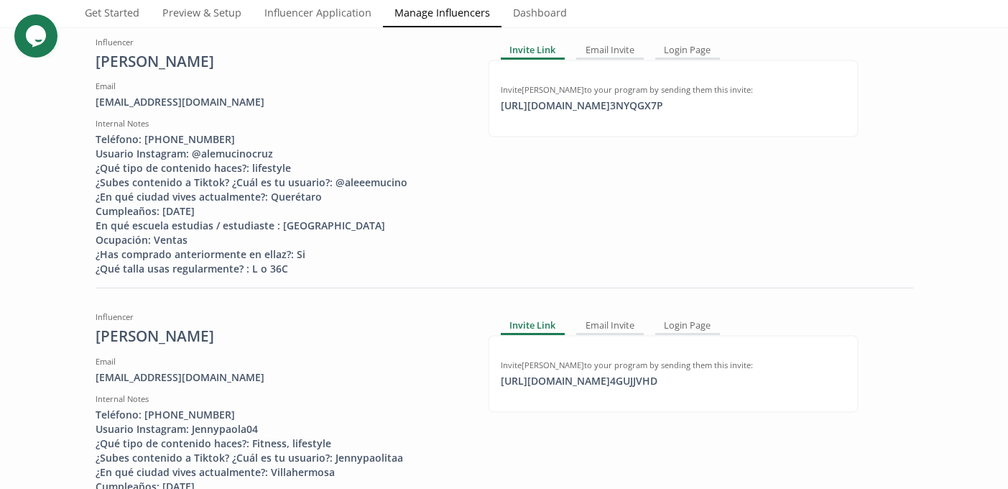
scroll to position [0, 0]
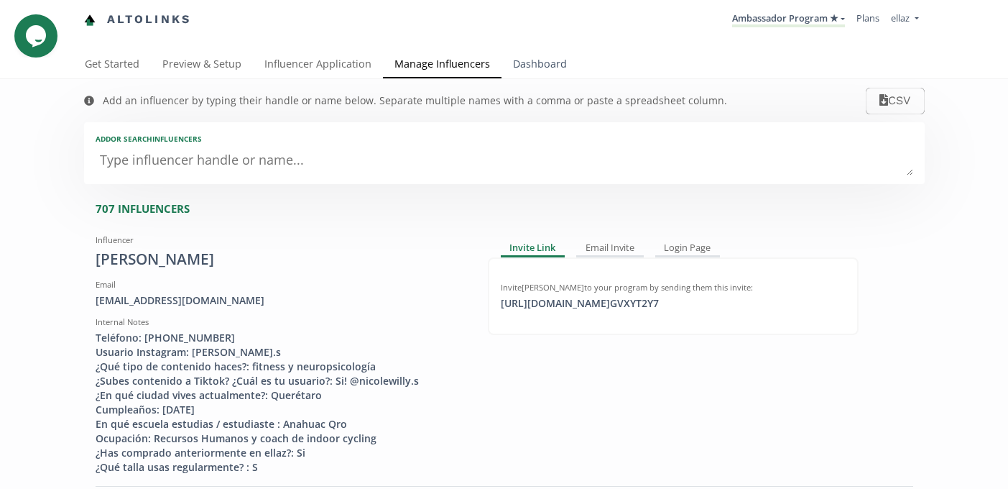
click at [547, 70] on link "Dashboard" at bounding box center [539, 65] width 77 height 29
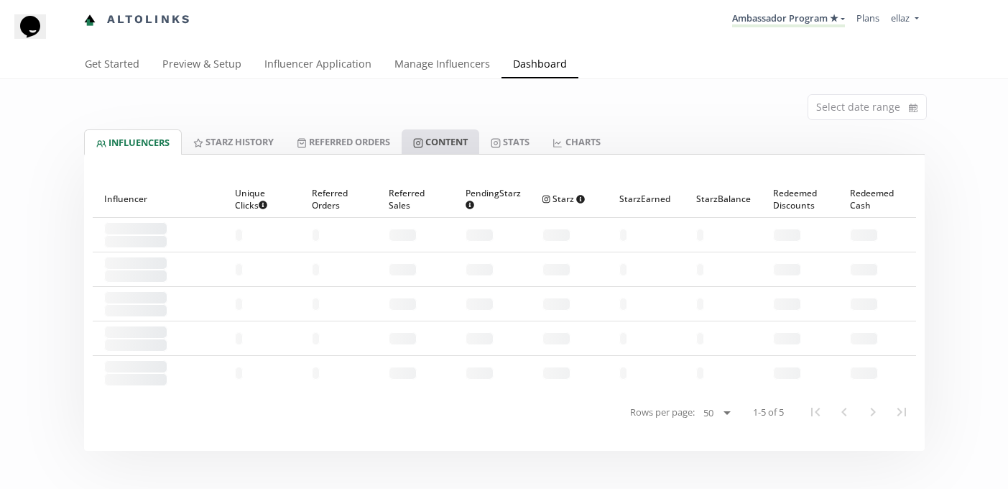
click at [463, 148] on link "Content" at bounding box center [441, 141] width 78 height 24
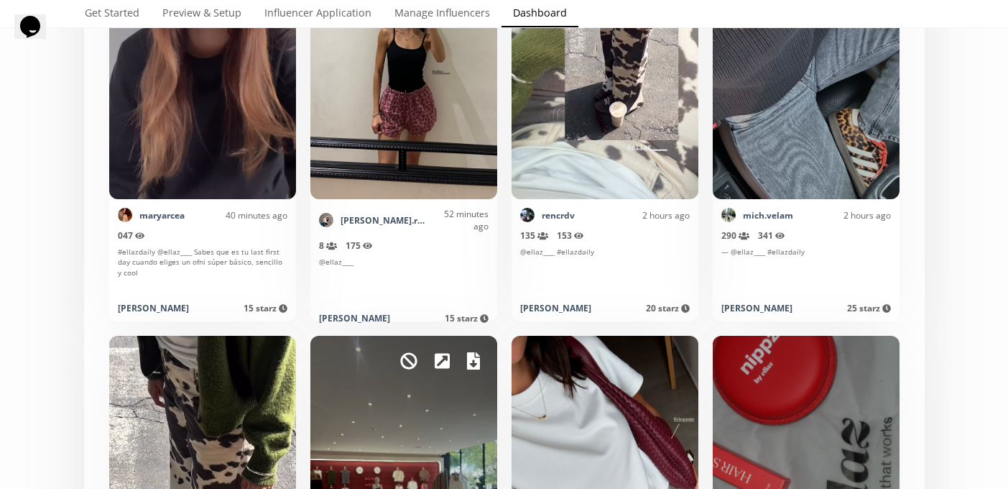
scroll to position [129, 0]
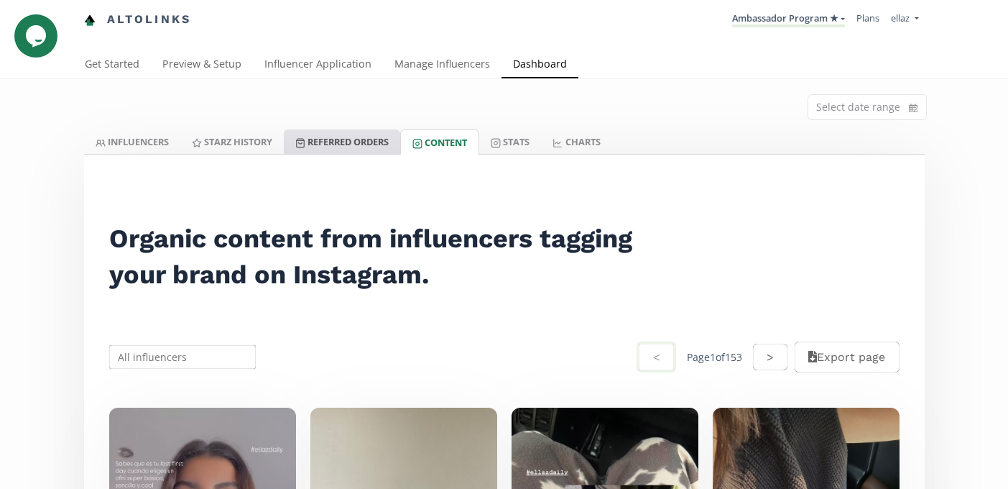
click at [311, 131] on link "Referred Orders" at bounding box center [342, 141] width 116 height 24
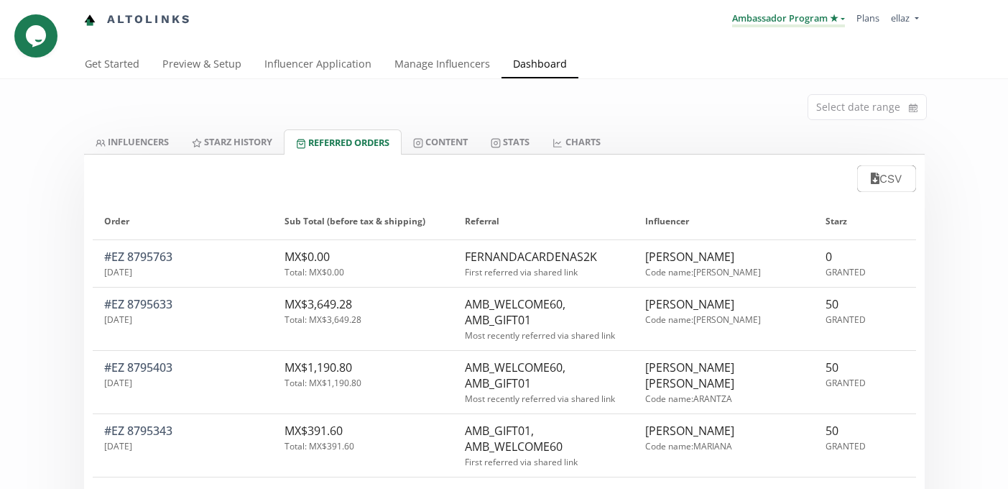
click at [767, 19] on link "Ambassador Program ★" at bounding box center [788, 19] width 113 height 16
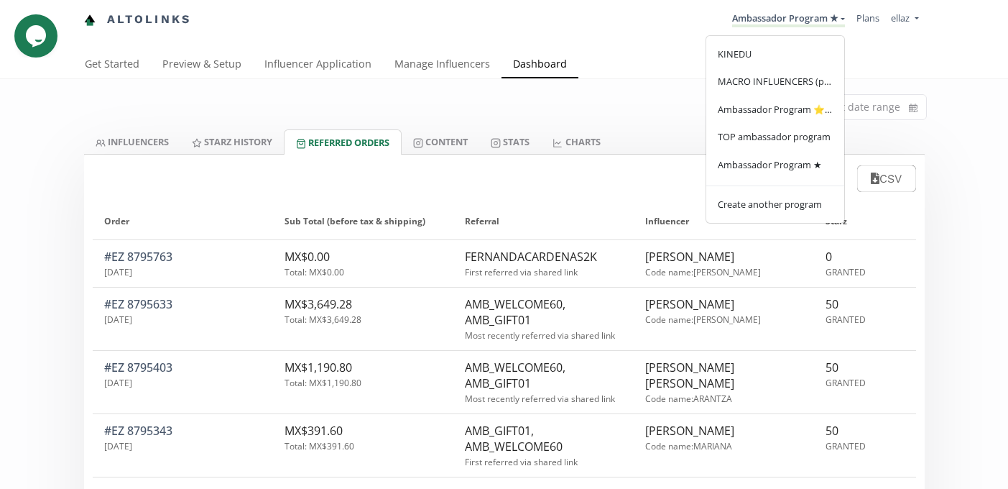
click at [578, 105] on div "Select date range" at bounding box center [504, 104] width 862 height 50
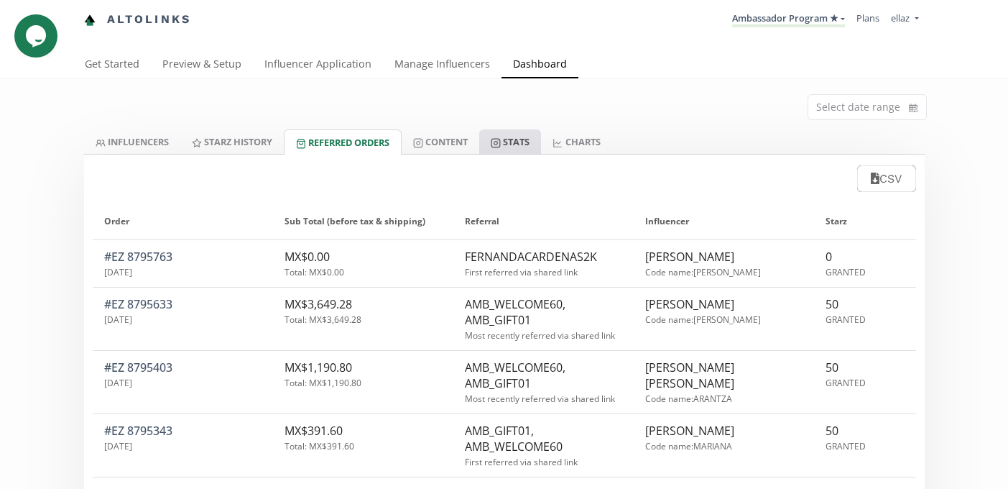
click at [517, 144] on link "Stats" at bounding box center [510, 141] width 62 height 24
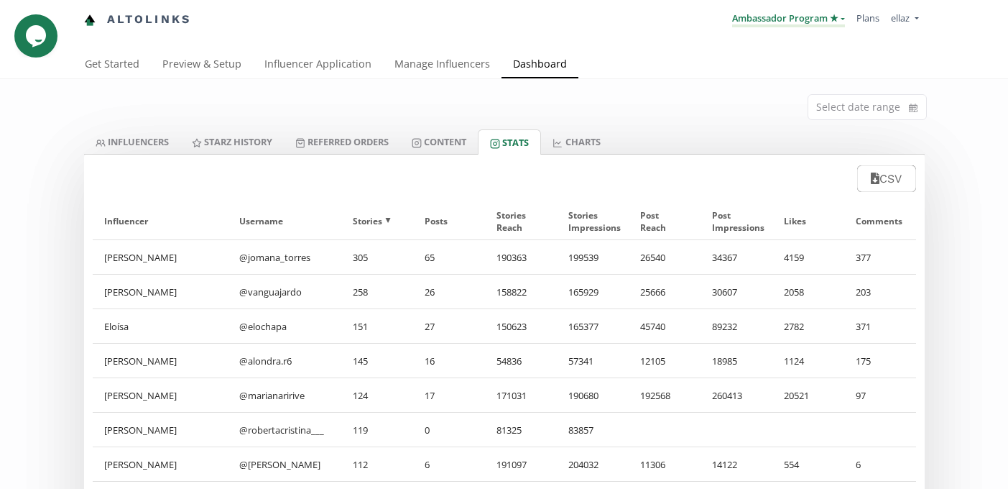
click at [807, 19] on link "Ambassador Program ★" at bounding box center [788, 19] width 113 height 16
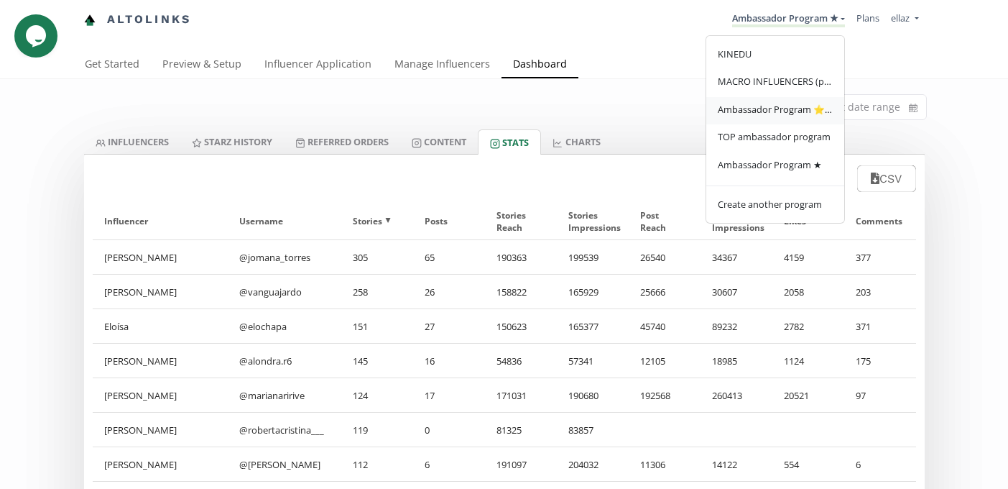
click at [807, 113] on span "Ambassador Program ⭐️⭐️" at bounding box center [775, 109] width 115 height 13
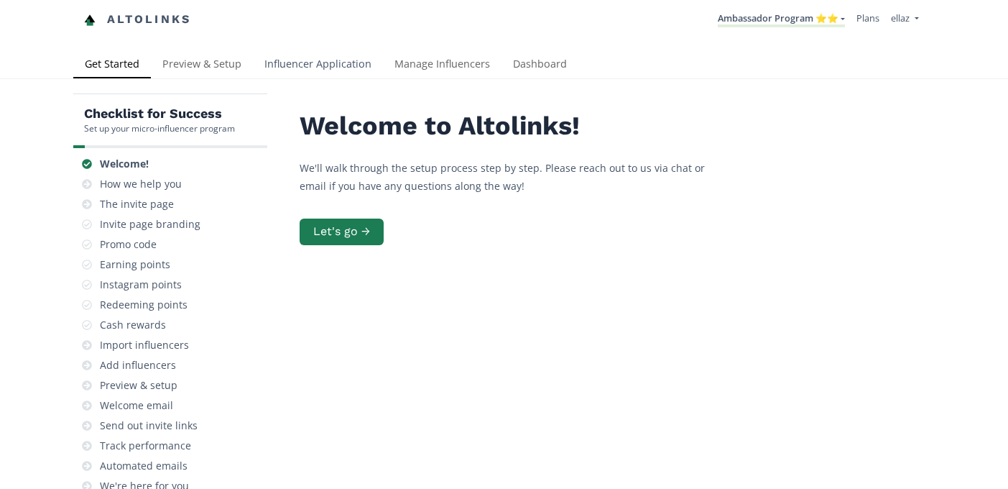
click at [331, 66] on link "Influencer Application" at bounding box center [318, 65] width 130 height 29
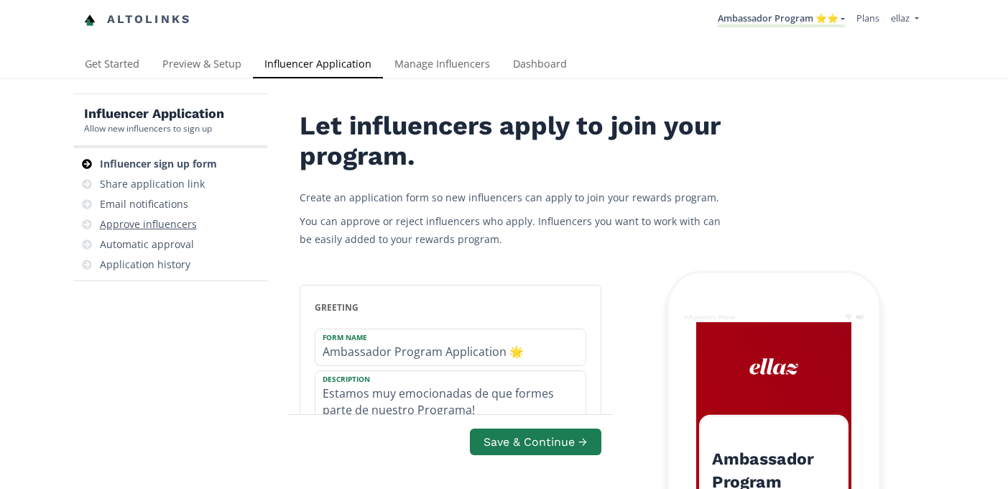
click at [173, 216] on div "Approve influencers" at bounding box center [170, 224] width 182 height 20
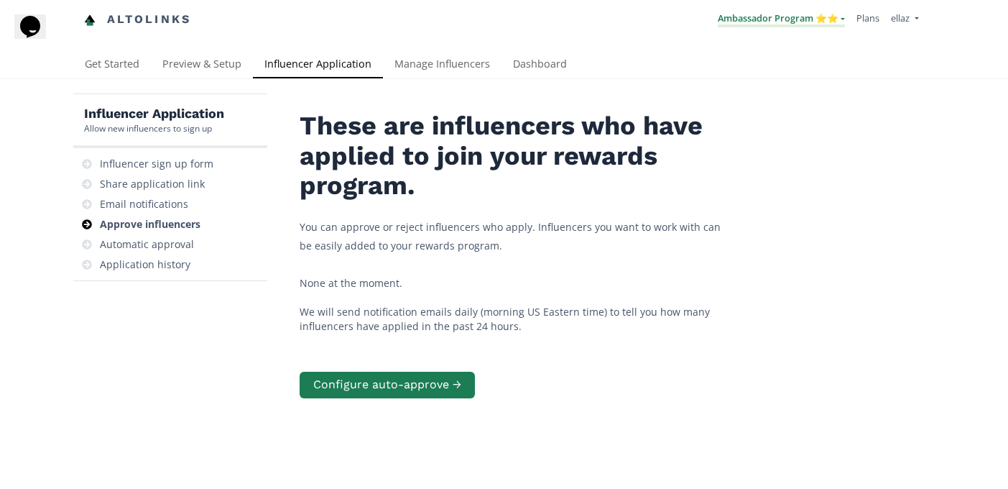
click at [791, 25] on link "Ambassador Program ⭐️⭐️" at bounding box center [781, 19] width 127 height 16
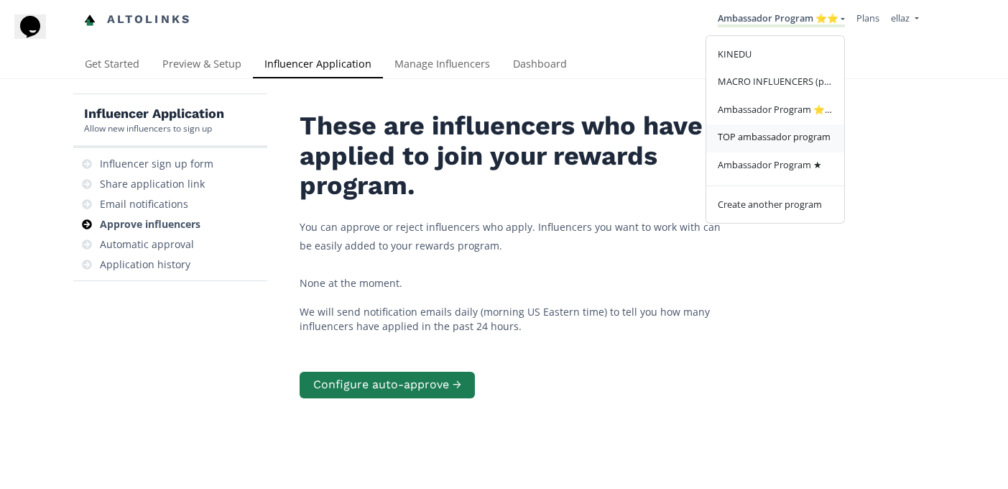
click at [793, 134] on span "TOP ambassador program" at bounding box center [774, 136] width 113 height 13
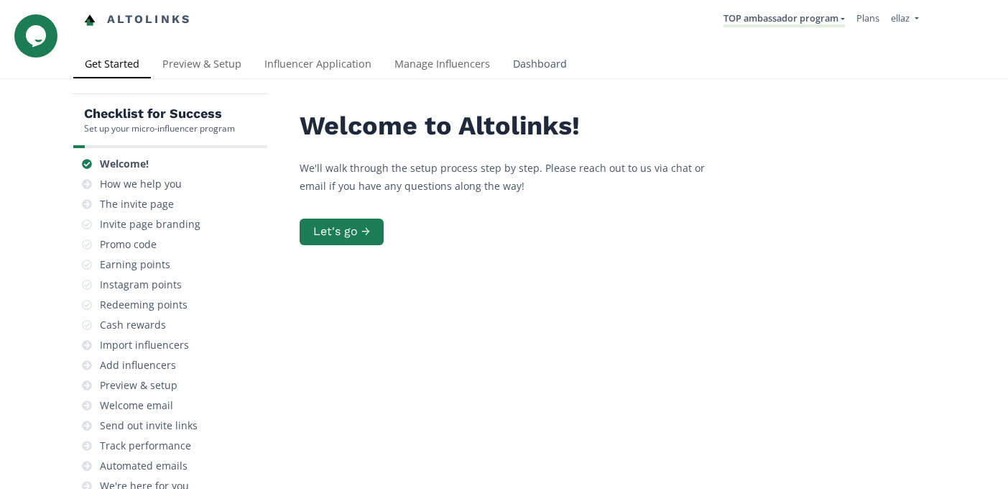
click at [545, 77] on link "Dashboard" at bounding box center [539, 65] width 77 height 29
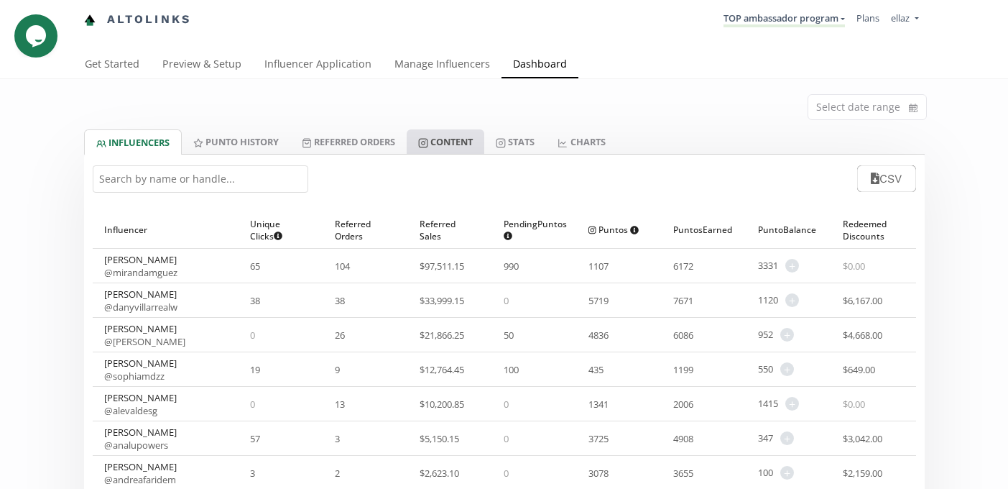
click at [474, 141] on link "Content" at bounding box center [446, 141] width 78 height 24
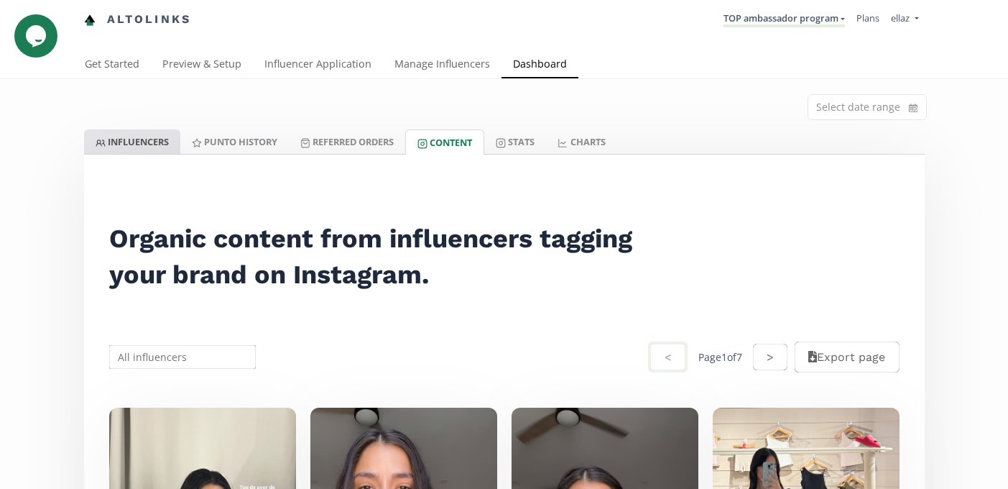
click at [123, 144] on link "INFLUENCERS" at bounding box center [132, 141] width 96 height 24
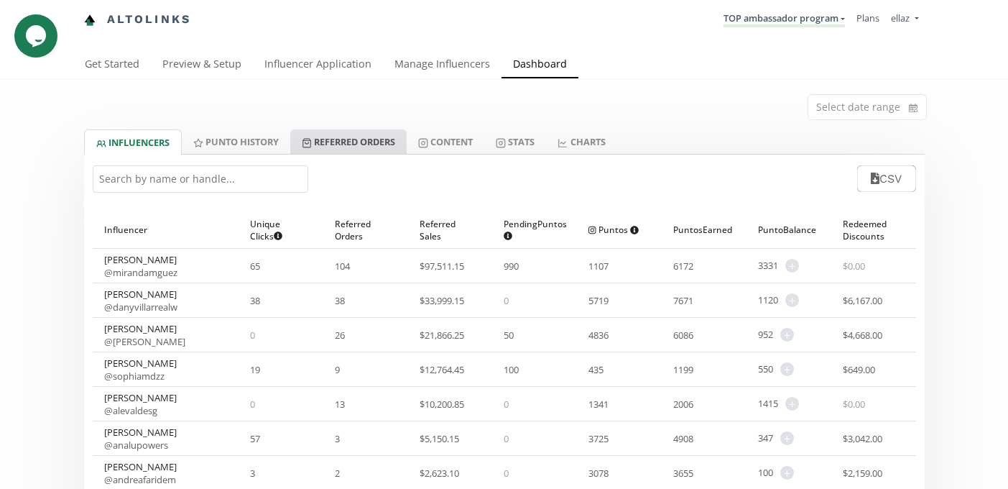
click at [372, 142] on link "Referred Orders" at bounding box center [348, 141] width 116 height 24
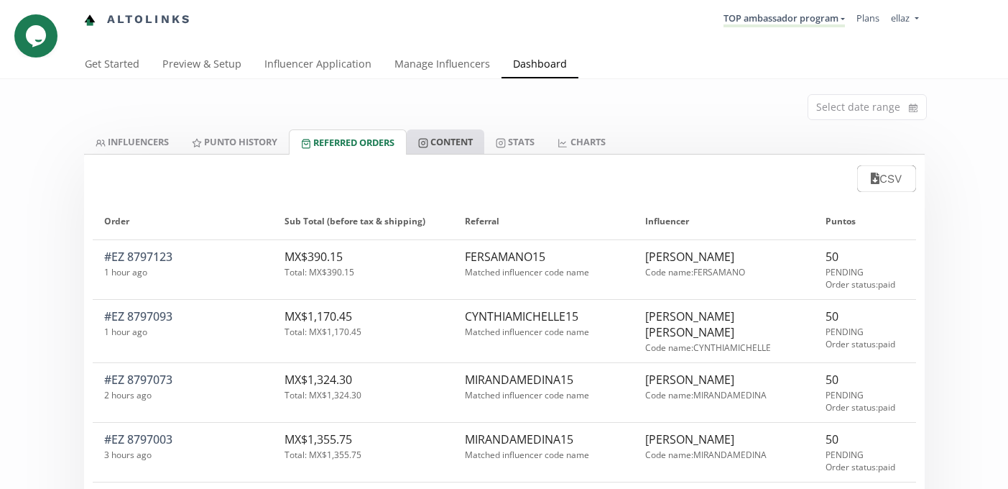
click at [481, 137] on link "Content" at bounding box center [446, 141] width 78 height 24
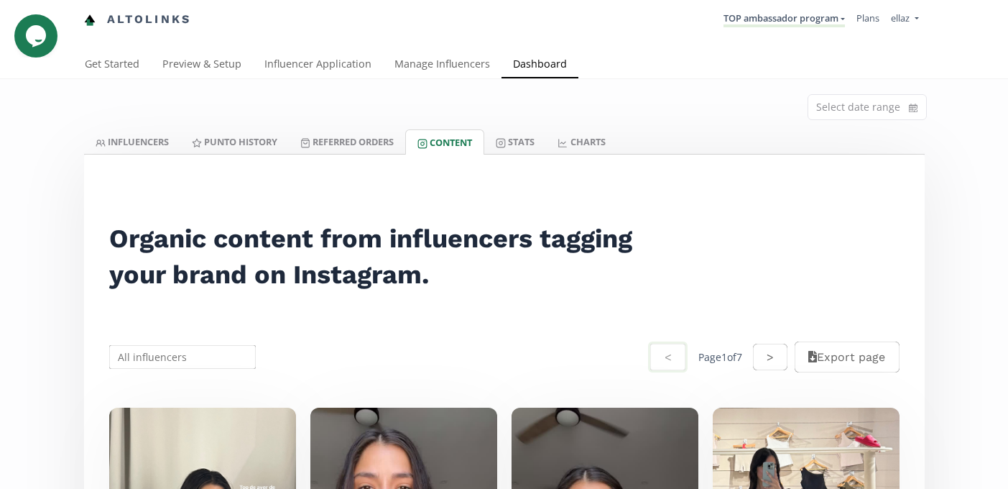
click at [131, 125] on div "Select date range" at bounding box center [504, 104] width 862 height 50
click at [133, 135] on link "INFLUENCERS" at bounding box center [132, 141] width 96 height 24
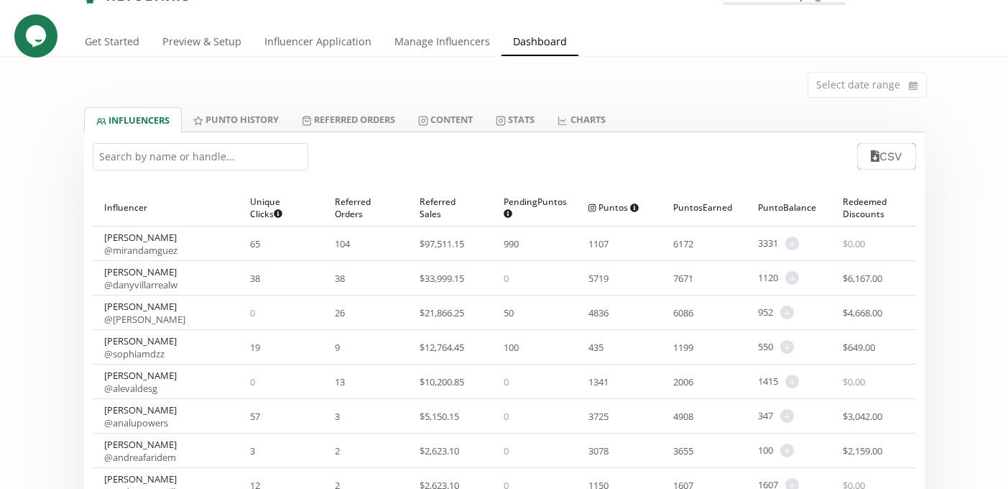
scroll to position [24, 0]
click at [409, 22] on div "Altolinks TOP ambassador program KINEDU MACRO INFLUENCERS (prog ventas) Ambassa…" at bounding box center [504, 1] width 1008 height 51
click at [346, 30] on link "Influencer Application" at bounding box center [318, 41] width 130 height 29
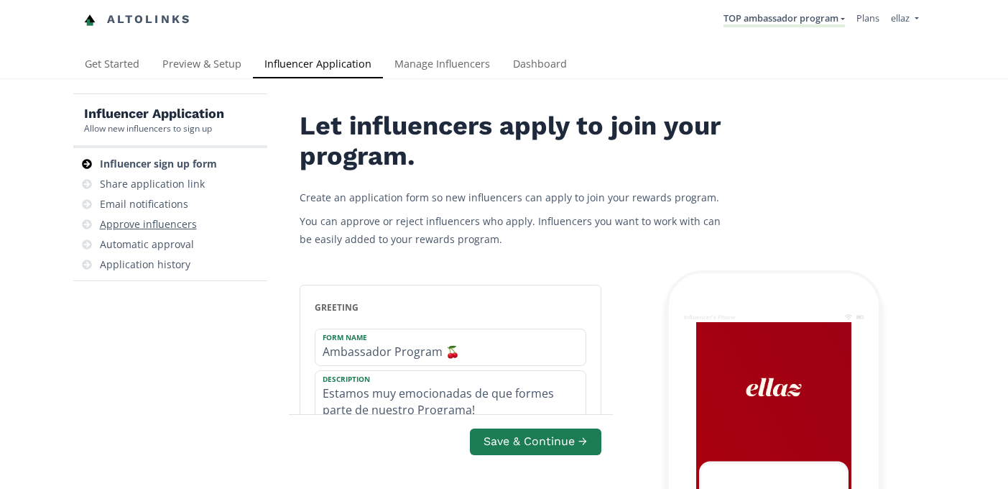
click at [157, 228] on div "Approve influencers" at bounding box center [148, 224] width 97 height 14
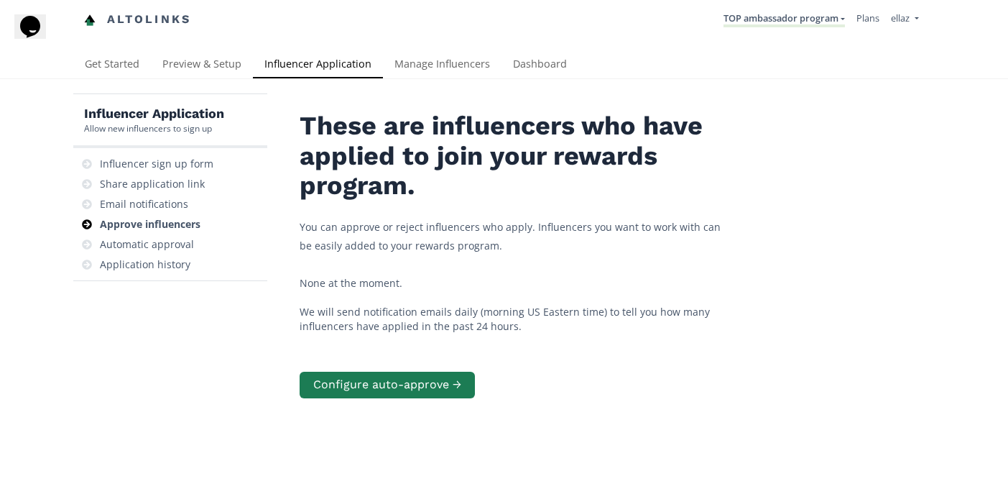
click at [782, 34] on nav "Altolinks TOP ambassador program [GEOGRAPHIC_DATA] MACRO INFLUENCERS (prog vent…" at bounding box center [504, 20] width 841 height 40
click at [786, 18] on link "TOP ambassador program" at bounding box center [783, 19] width 121 height 16
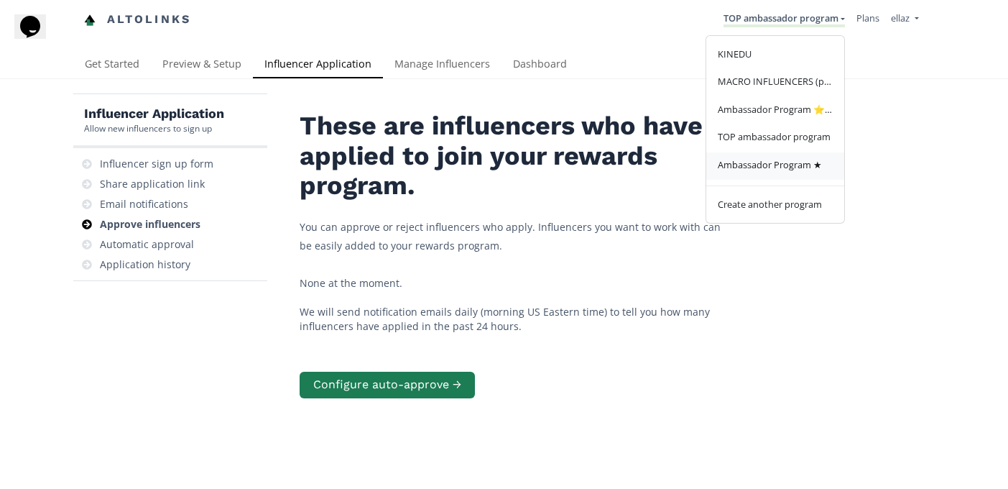
click at [782, 167] on span "Ambassador Program ★" at bounding box center [770, 164] width 104 height 13
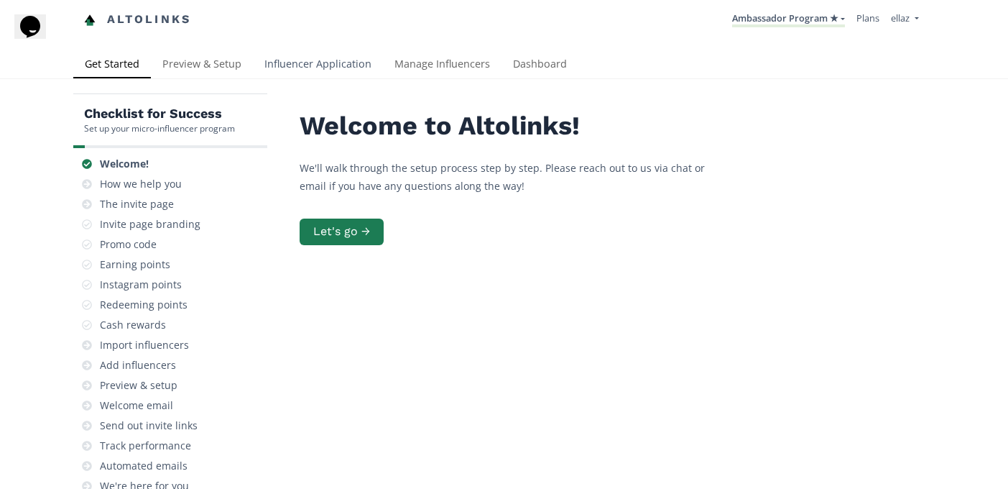
click at [328, 60] on link "Influencer Application" at bounding box center [318, 65] width 130 height 29
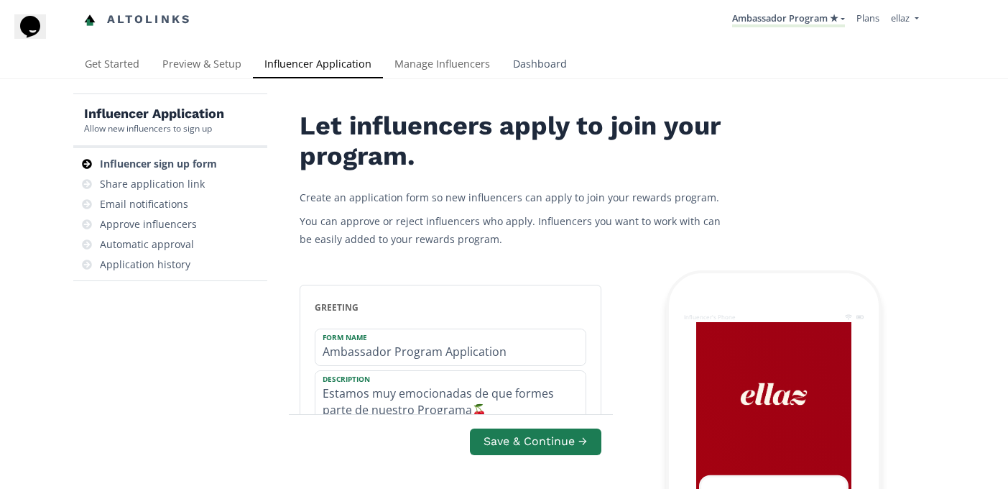
click at [558, 65] on link "Dashboard" at bounding box center [539, 65] width 77 height 29
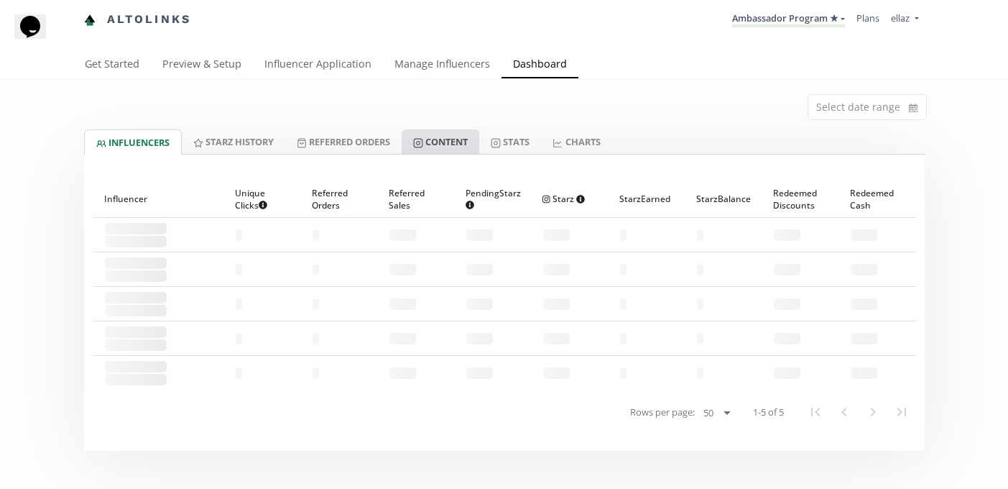
click at [444, 134] on link "Content" at bounding box center [441, 141] width 78 height 24
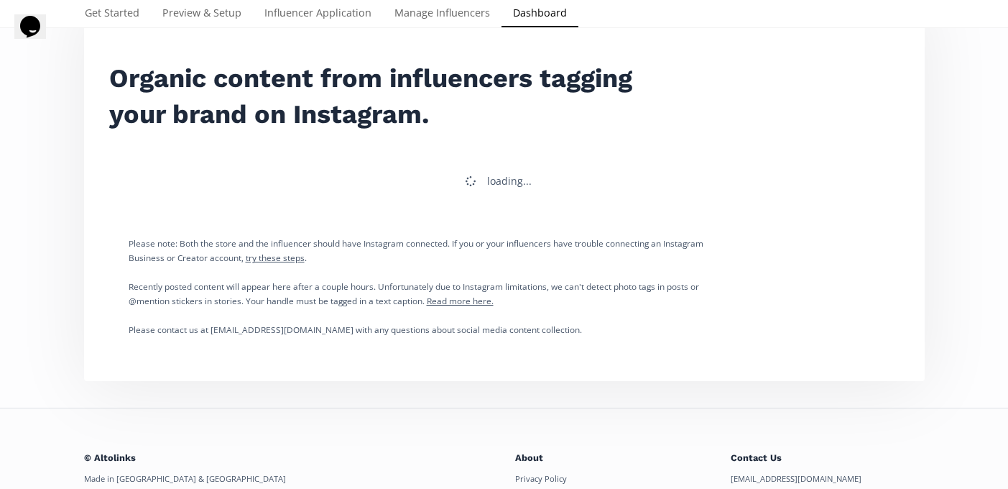
scroll to position [162, 0]
